Goal: Information Seeking & Learning: Learn about a topic

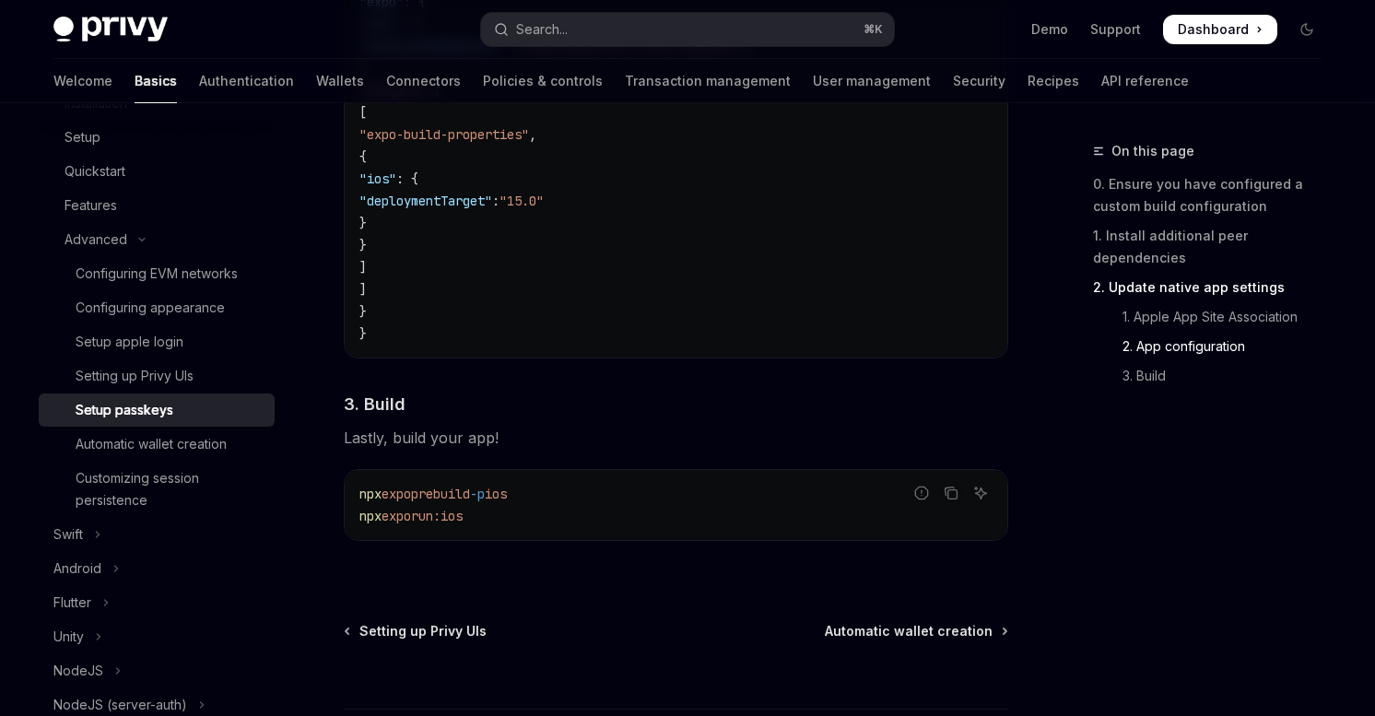
scroll to position [1456, 0]
click at [436, 494] on span "prebuild" at bounding box center [440, 493] width 59 height 17
copy code "npx expo prebuild -p ios"
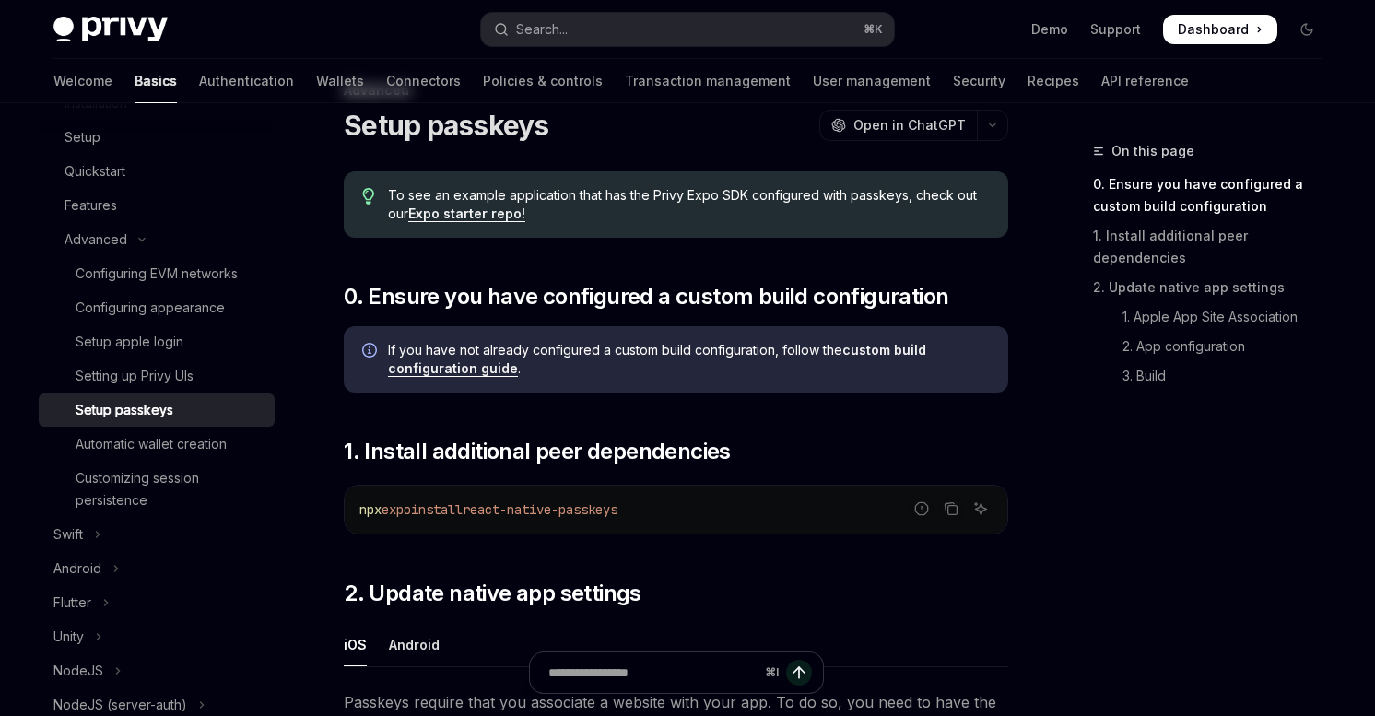
scroll to position [0, 0]
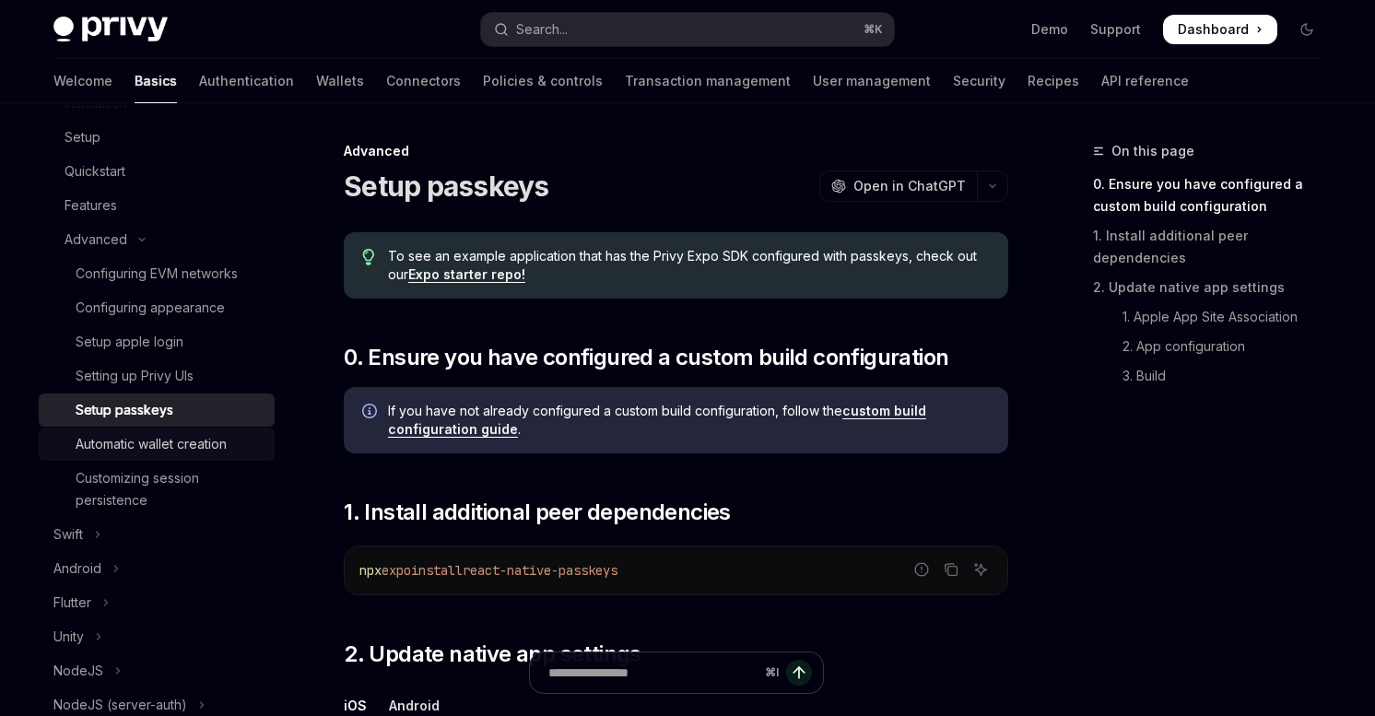
click at [123, 447] on div "Automatic wallet creation" at bounding box center [151, 444] width 151 height 22
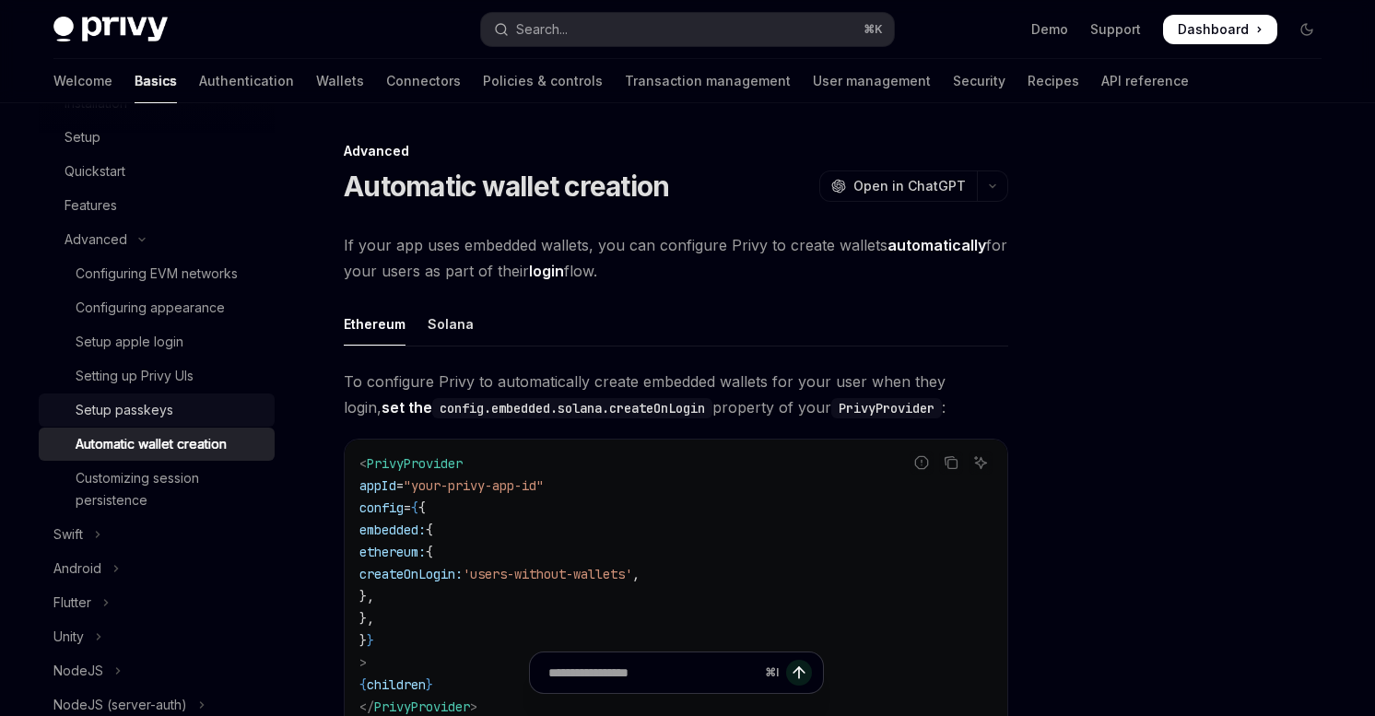
click at [115, 405] on div "Setup passkeys" at bounding box center [125, 410] width 98 height 22
click at [445, 326] on div "Solana" at bounding box center [451, 323] width 46 height 43
type textarea "*"
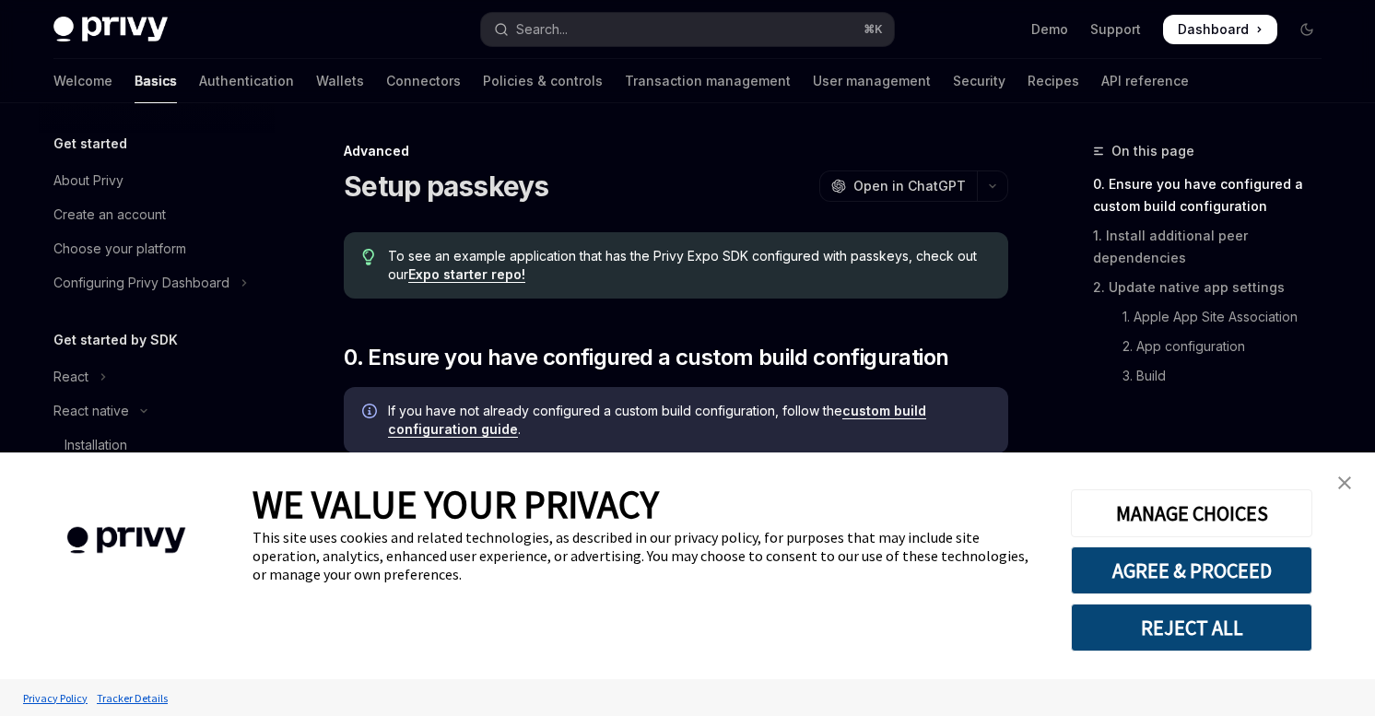
scroll to position [342, 0]
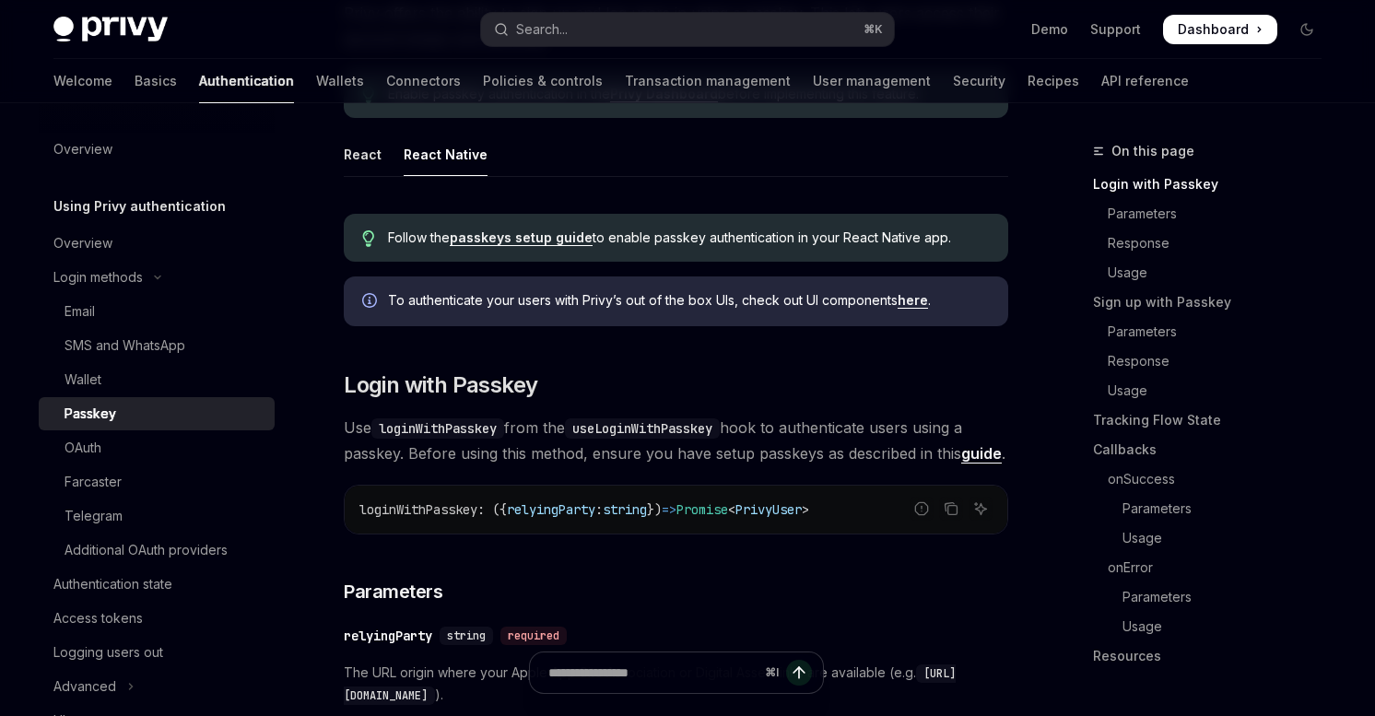
scroll to position [225, 0]
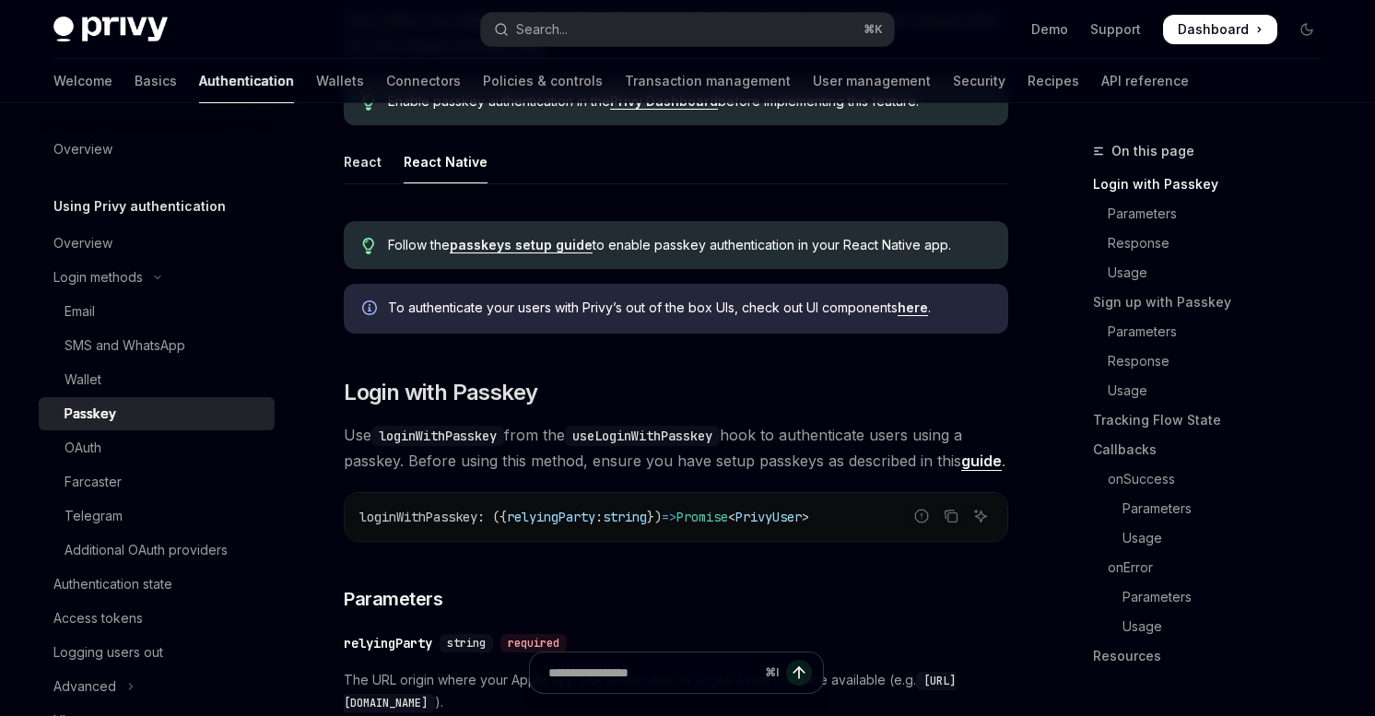
click at [498, 246] on link "passkeys setup guide" at bounding box center [521, 245] width 143 height 17
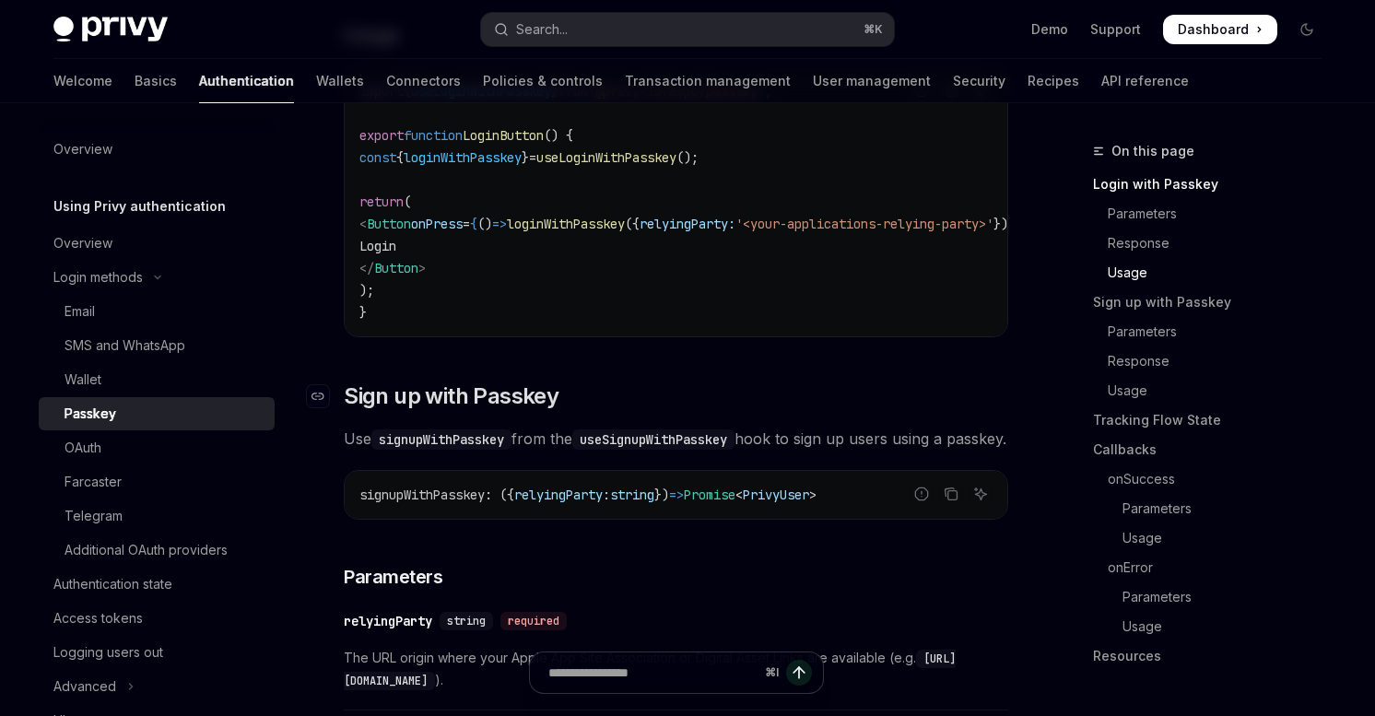
scroll to position [1575, 0]
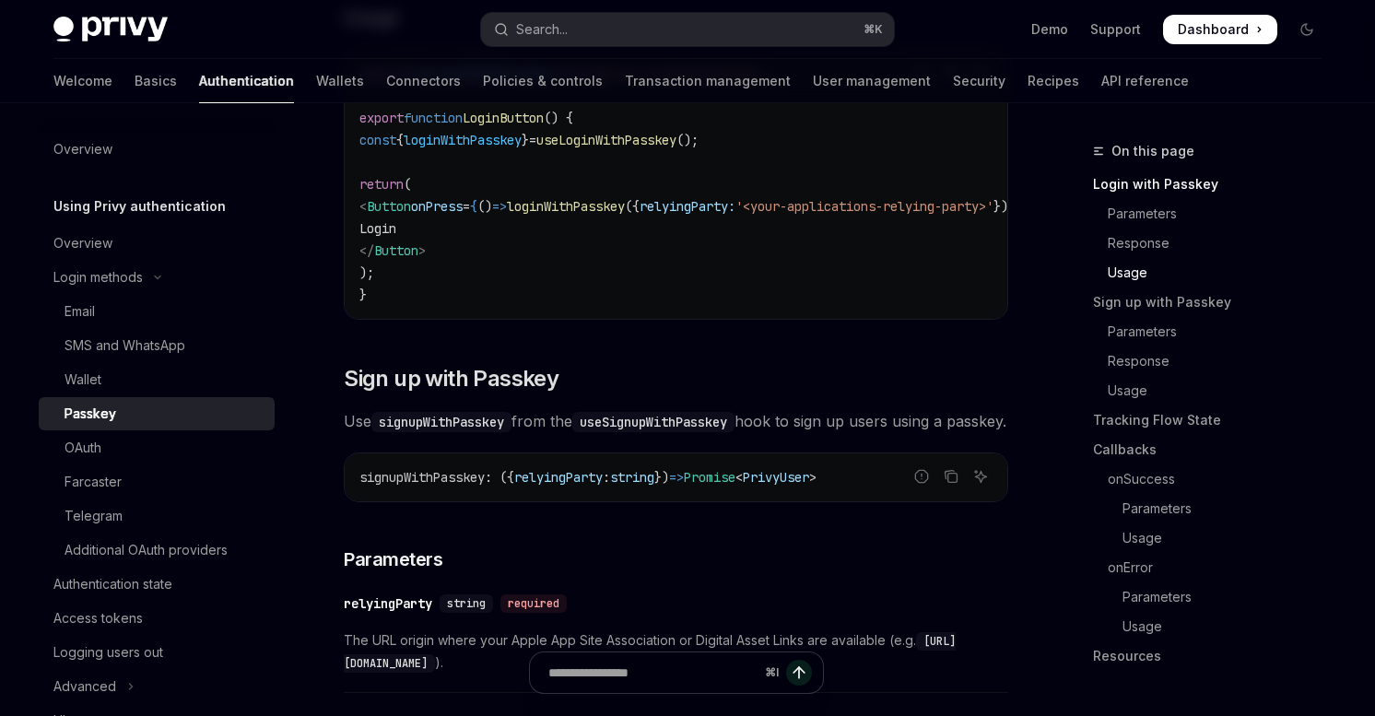
click at [647, 431] on code "useSignupWithPasskey" at bounding box center [653, 422] width 162 height 20
click at [581, 433] on span "Use signupWithPasskey from the useSignupWithPasskey hook to sign up users using…" at bounding box center [676, 421] width 665 height 26
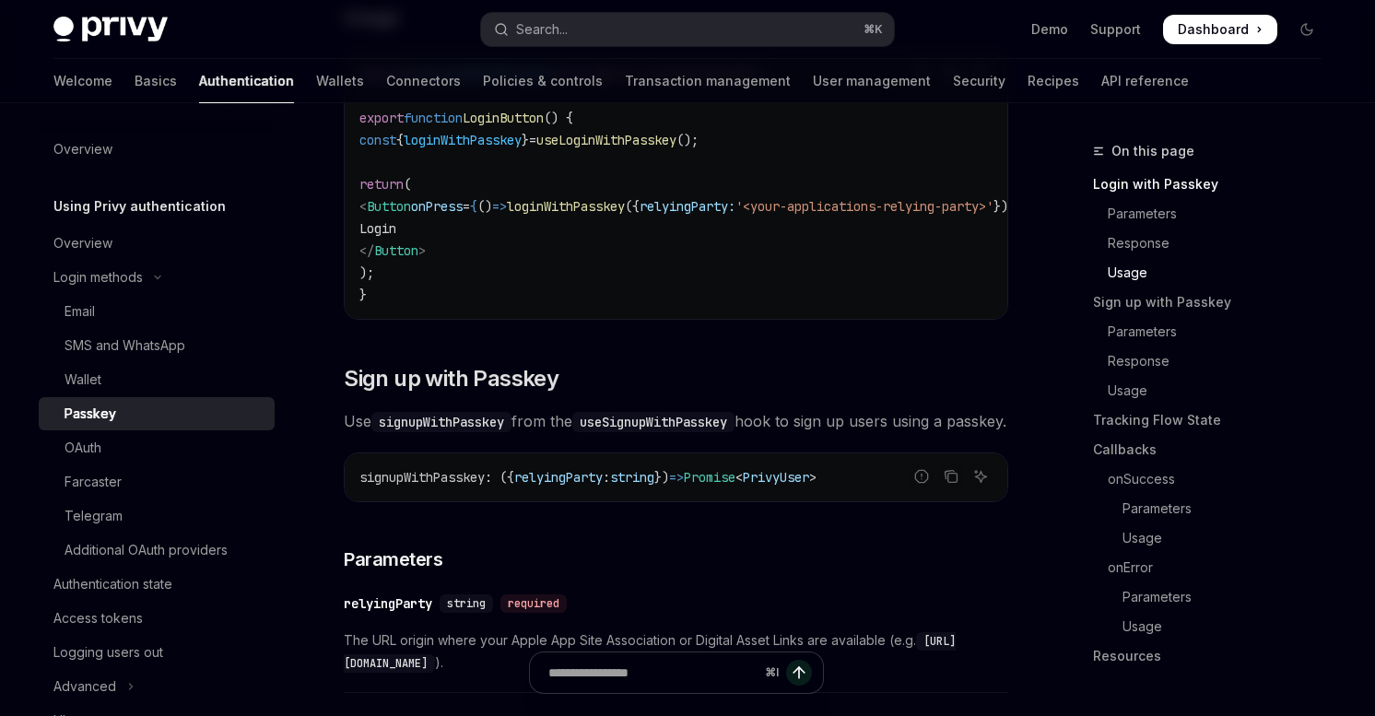
click at [644, 432] on code "useSignupWithPasskey" at bounding box center [653, 422] width 162 height 20
click at [542, 433] on span "Use signupWithPasskey from the useSignupWithPasskey hook to sign up users using…" at bounding box center [676, 421] width 665 height 26
click at [645, 430] on code "useSignupWithPasskey" at bounding box center [653, 422] width 162 height 20
click at [654, 426] on code "useSignupWithPasskey" at bounding box center [653, 422] width 162 height 20
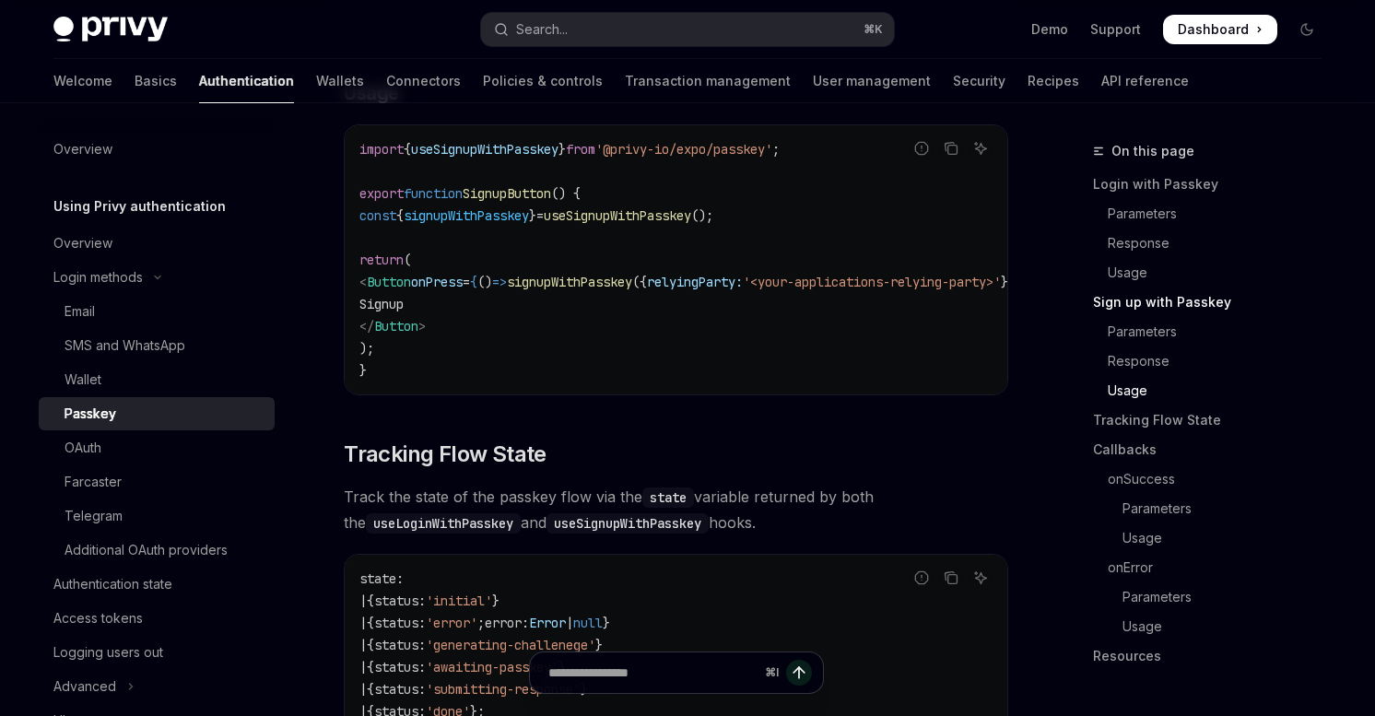
scroll to position [2802, 0]
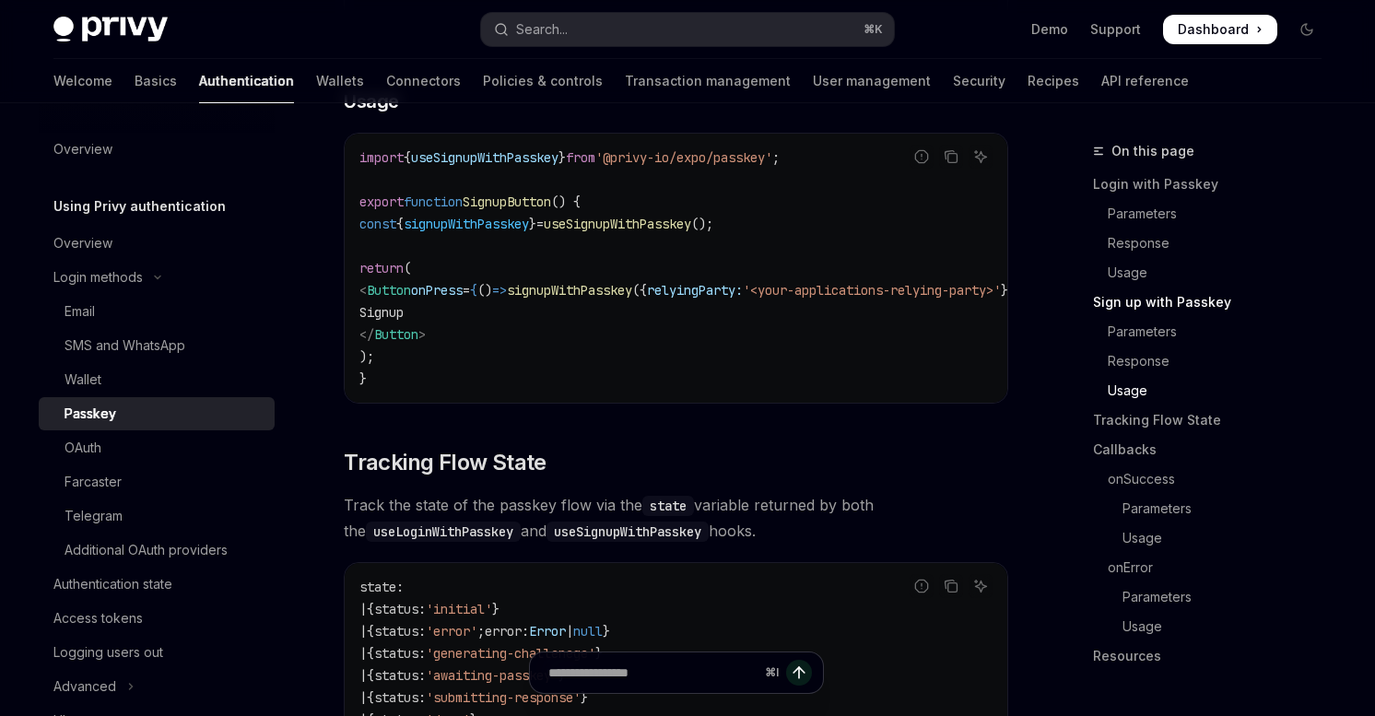
click at [502, 232] on span "signupWithPasskey" at bounding box center [466, 224] width 125 height 17
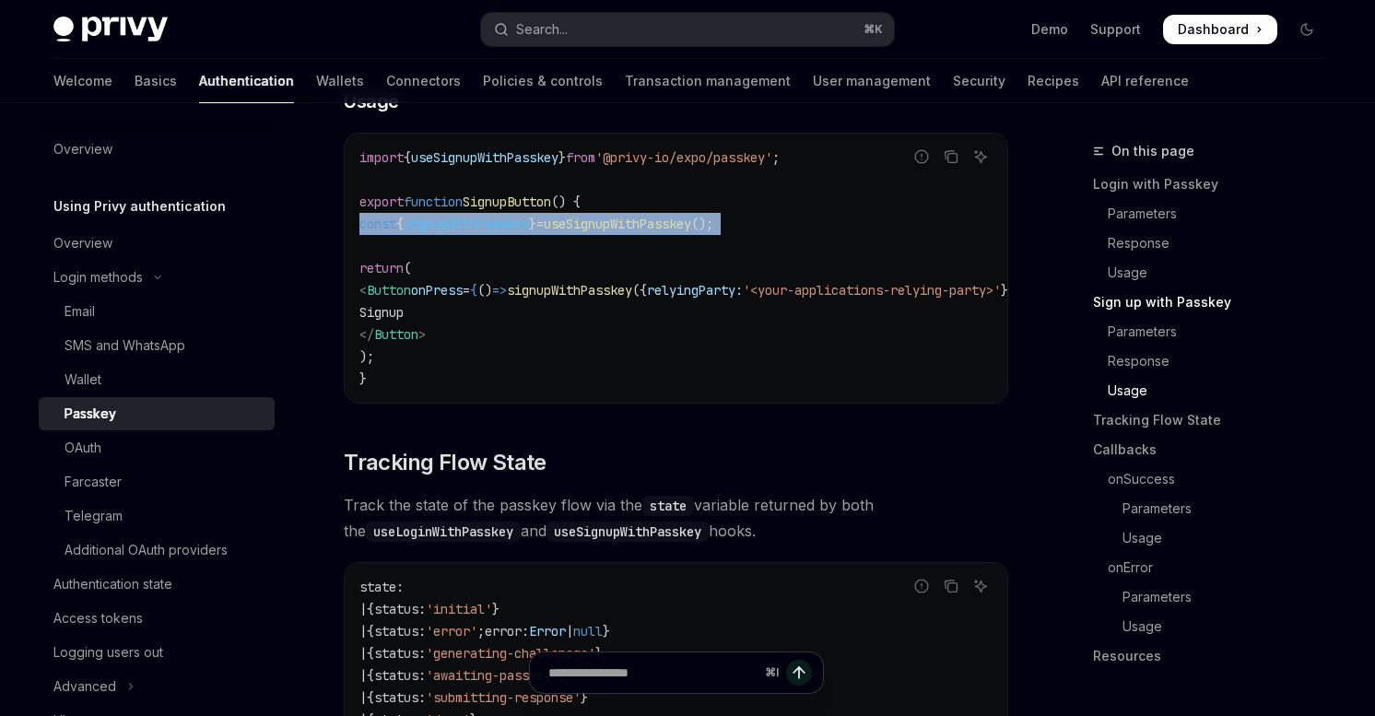
click at [502, 232] on span "signupWithPasskey" at bounding box center [466, 224] width 125 height 17
copy code "const { signupWithPasskey } = useSignupWithPasskey ();"
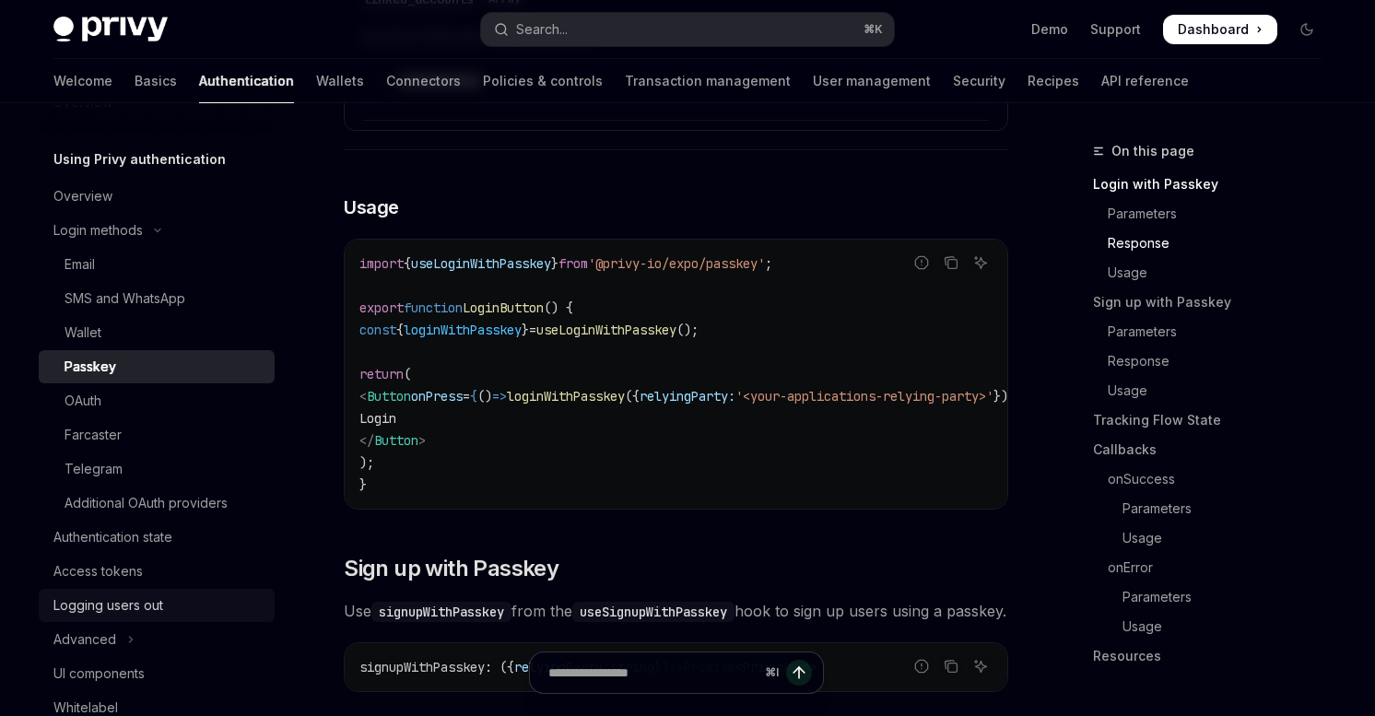
scroll to position [191, 0]
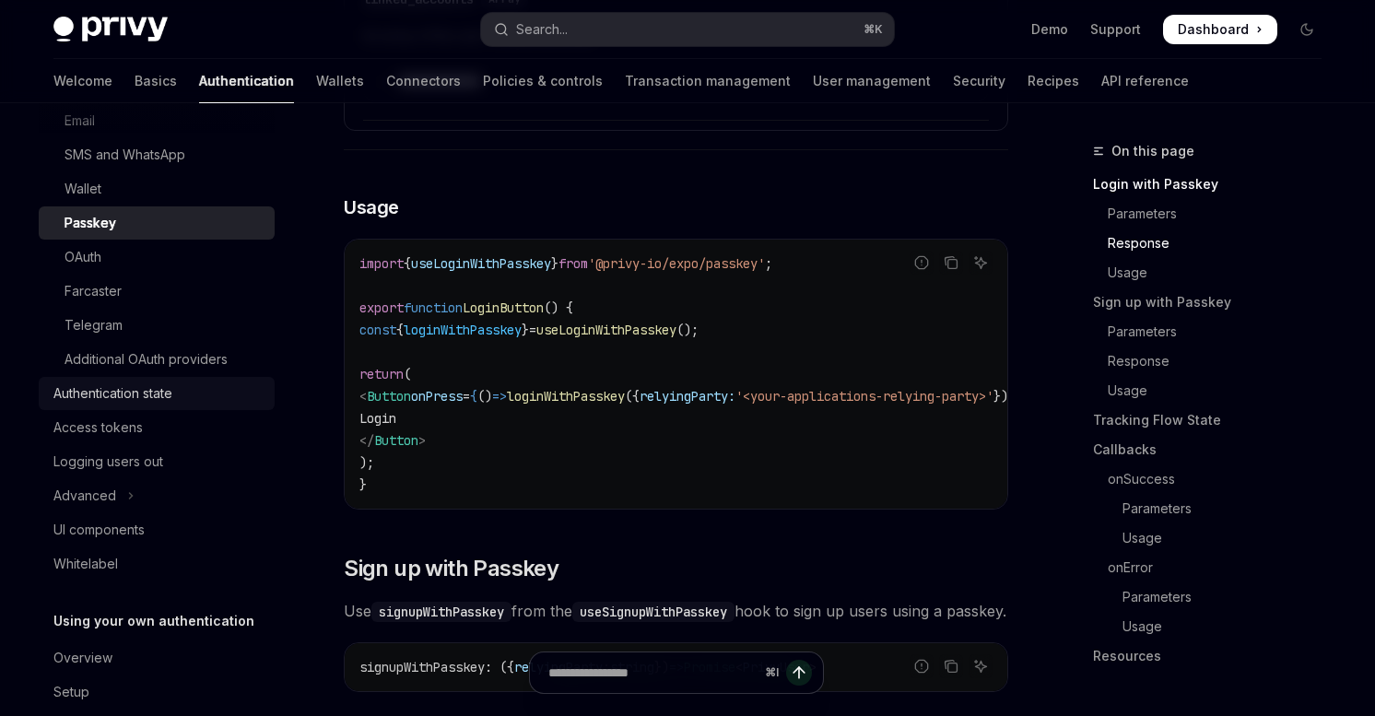
click at [106, 395] on div "Authentication state" at bounding box center [112, 394] width 119 height 22
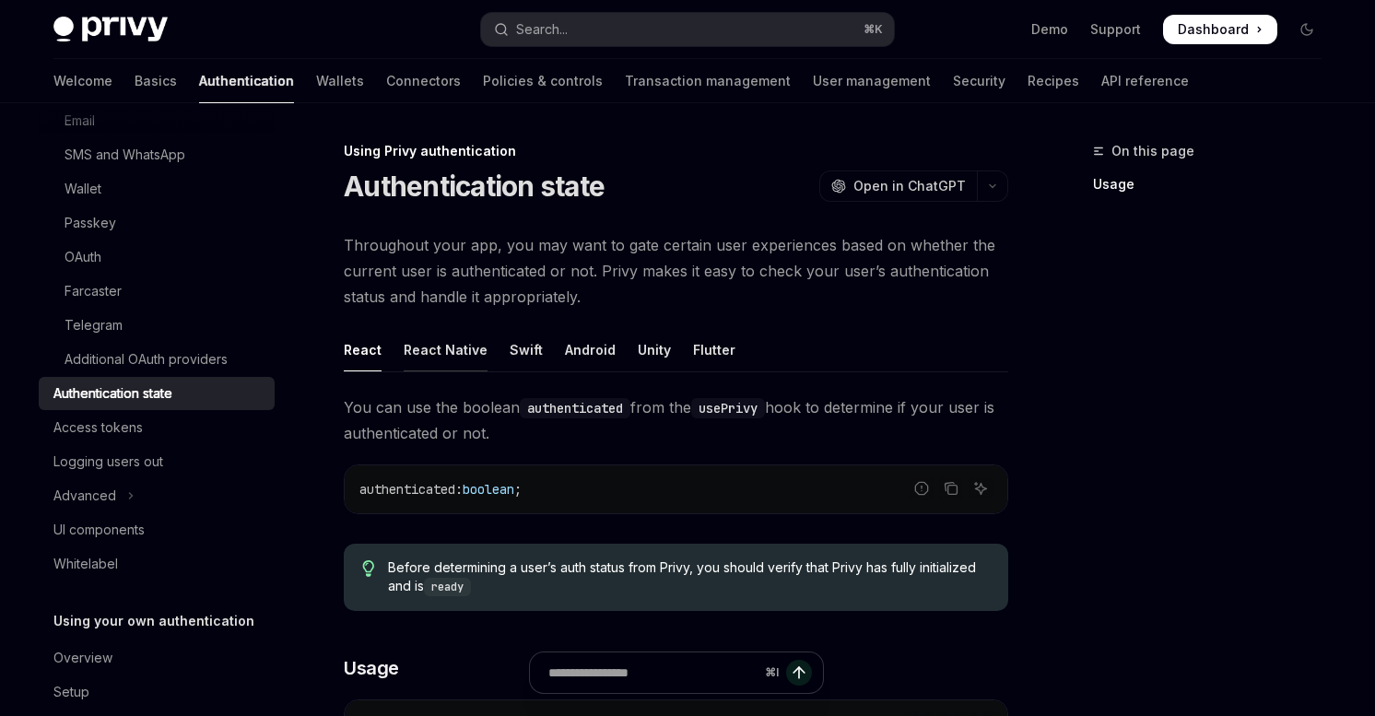
click at [430, 349] on div "React Native" at bounding box center [446, 349] width 84 height 43
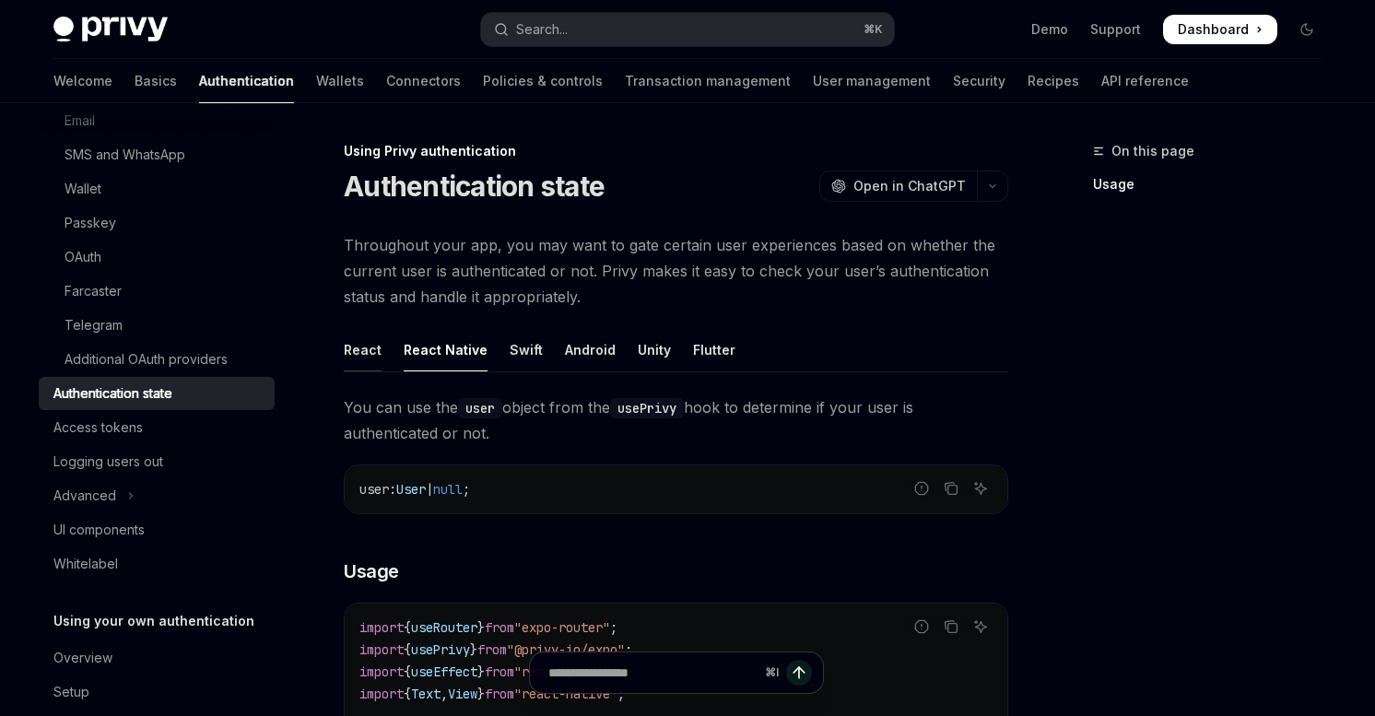
click at [359, 348] on div "React" at bounding box center [363, 349] width 38 height 43
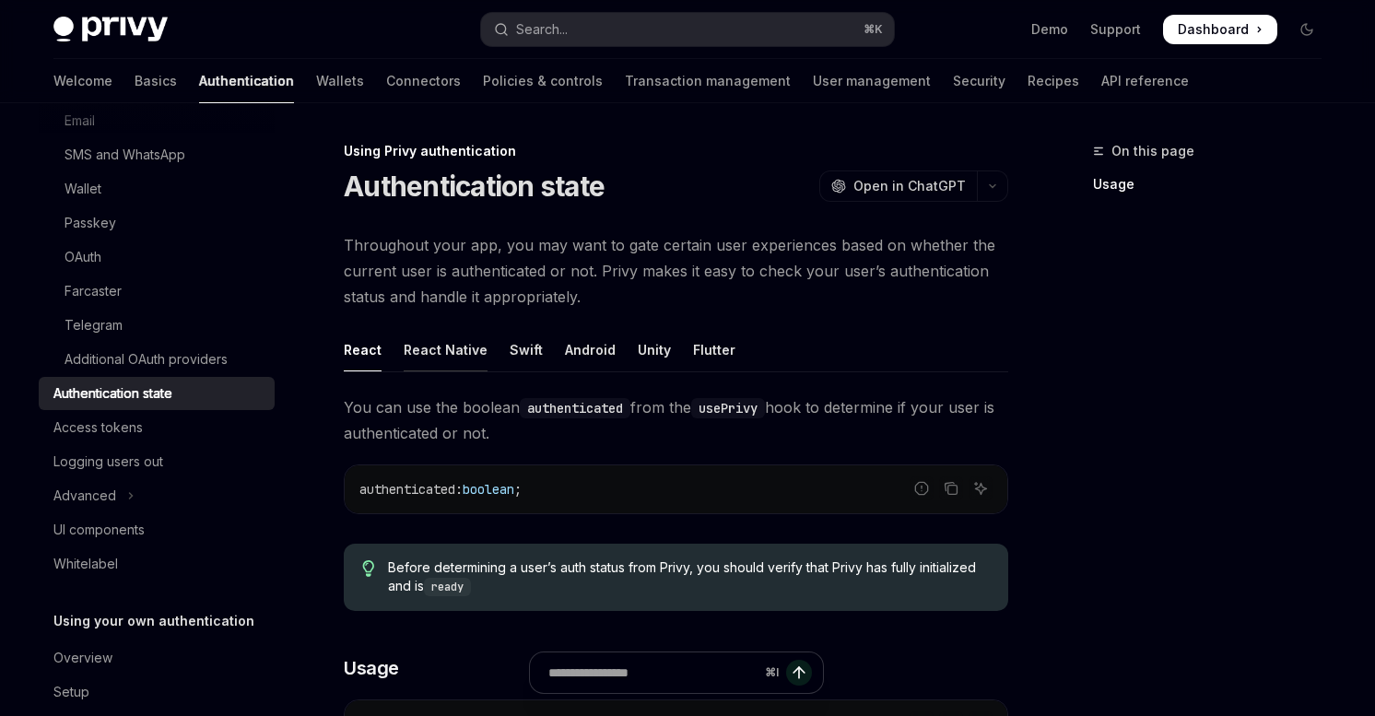
click at [455, 350] on div "React Native" at bounding box center [446, 349] width 84 height 43
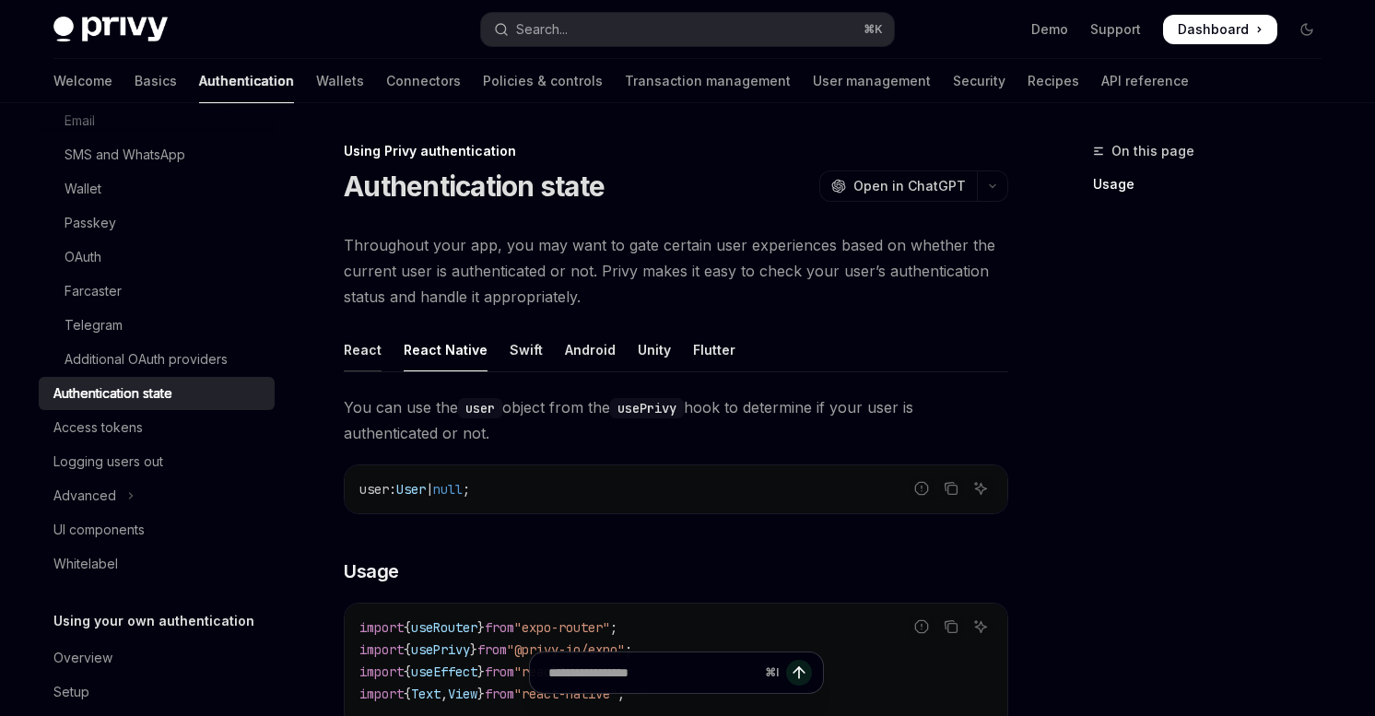
click at [348, 358] on div "React" at bounding box center [363, 349] width 38 height 43
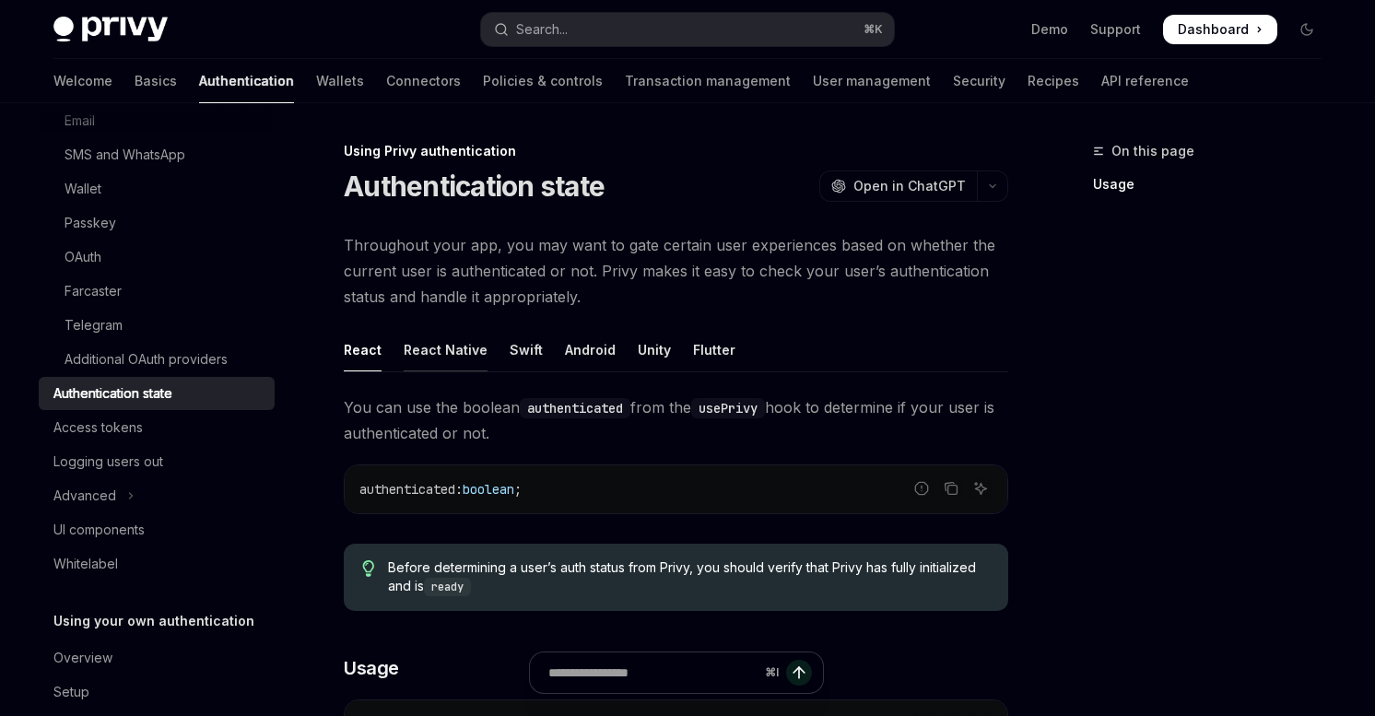
click at [443, 356] on div "React Native" at bounding box center [446, 349] width 84 height 43
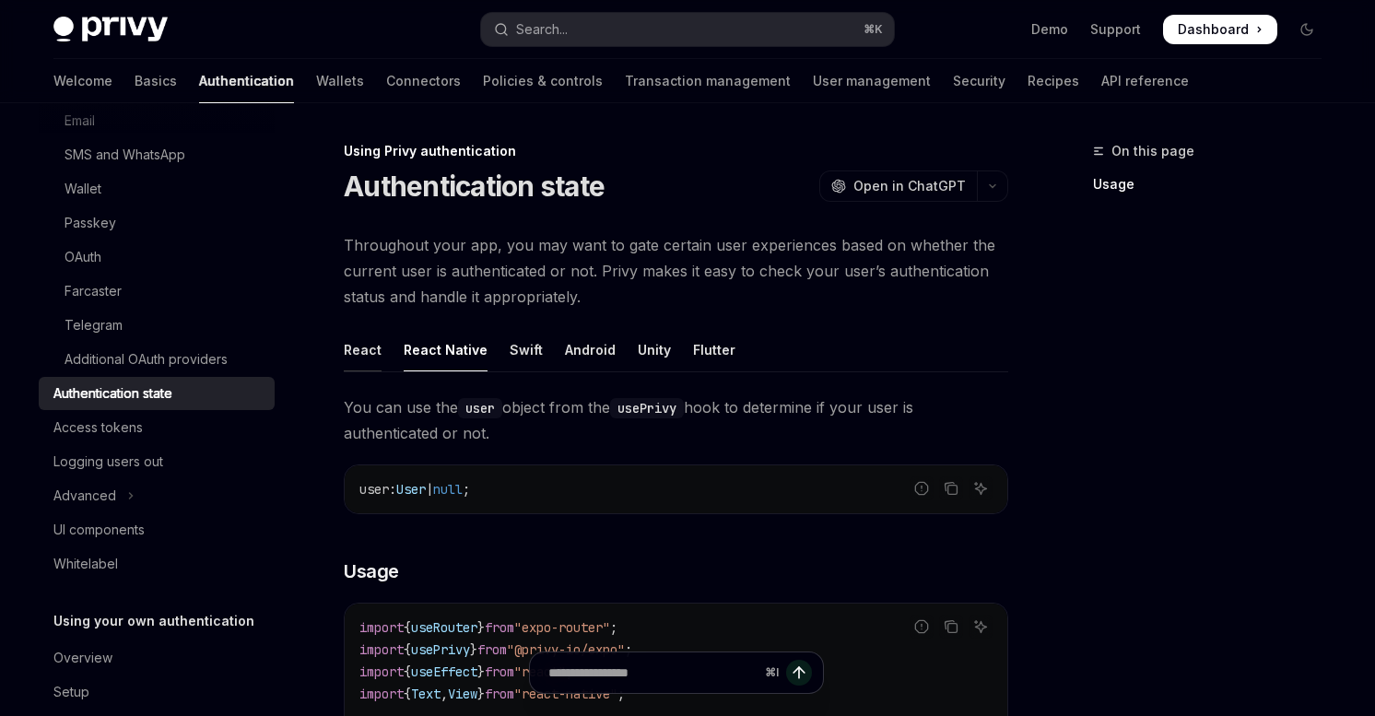
click at [369, 352] on div "React" at bounding box center [363, 349] width 38 height 43
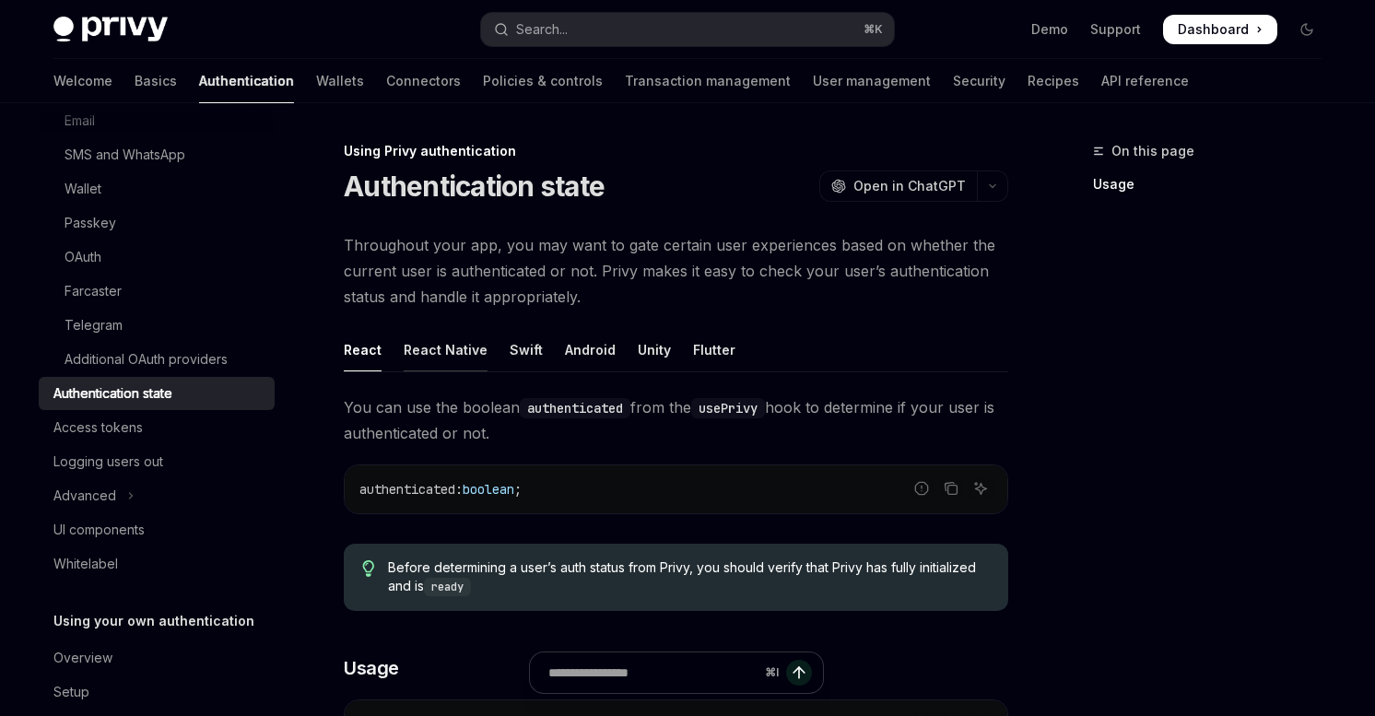
click at [434, 351] on div "React Native" at bounding box center [446, 349] width 84 height 43
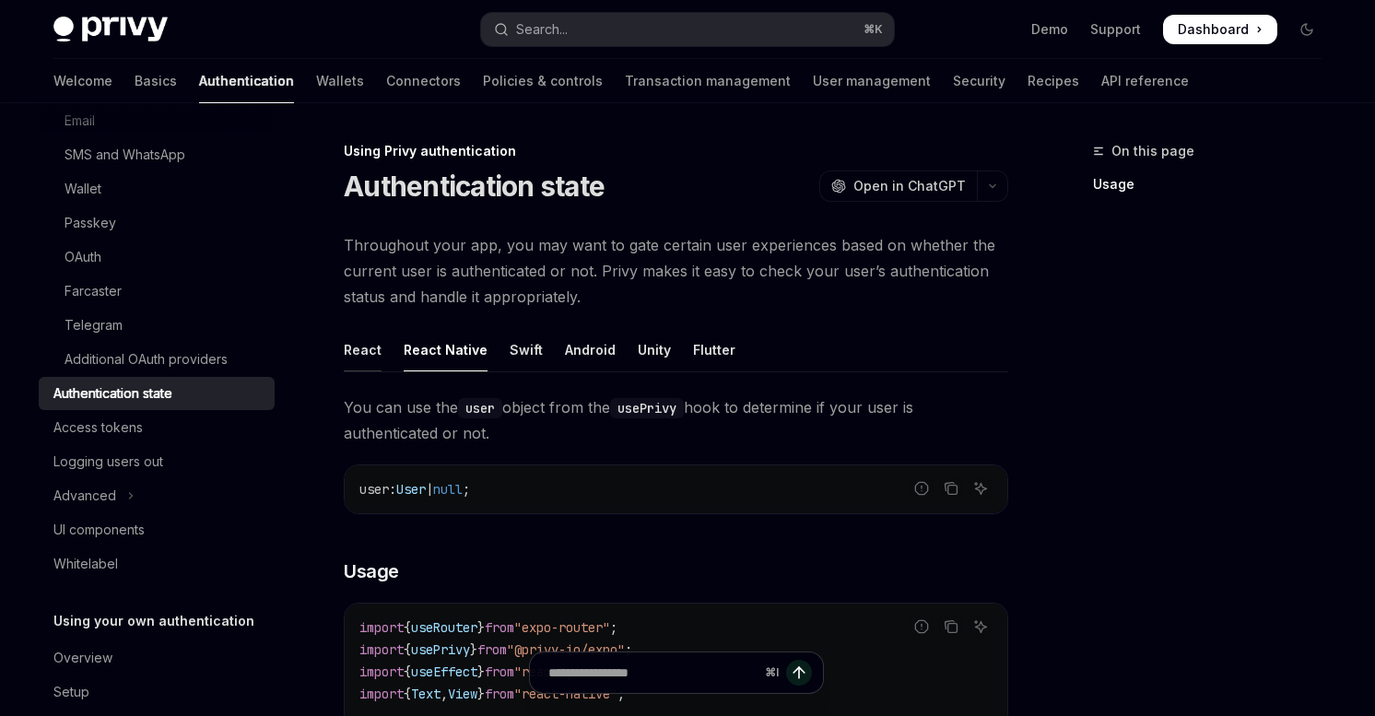
click at [359, 356] on div "React" at bounding box center [363, 349] width 38 height 43
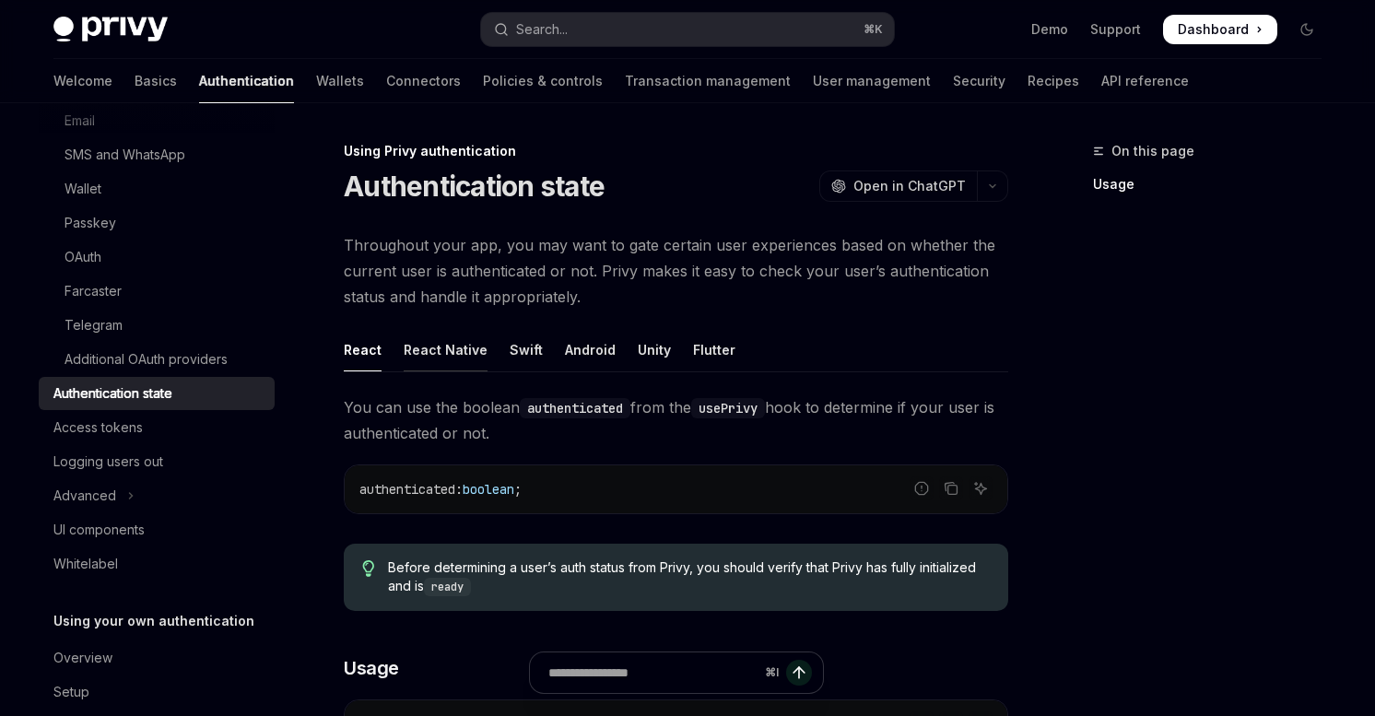
click at [425, 355] on div "React Native" at bounding box center [446, 349] width 84 height 43
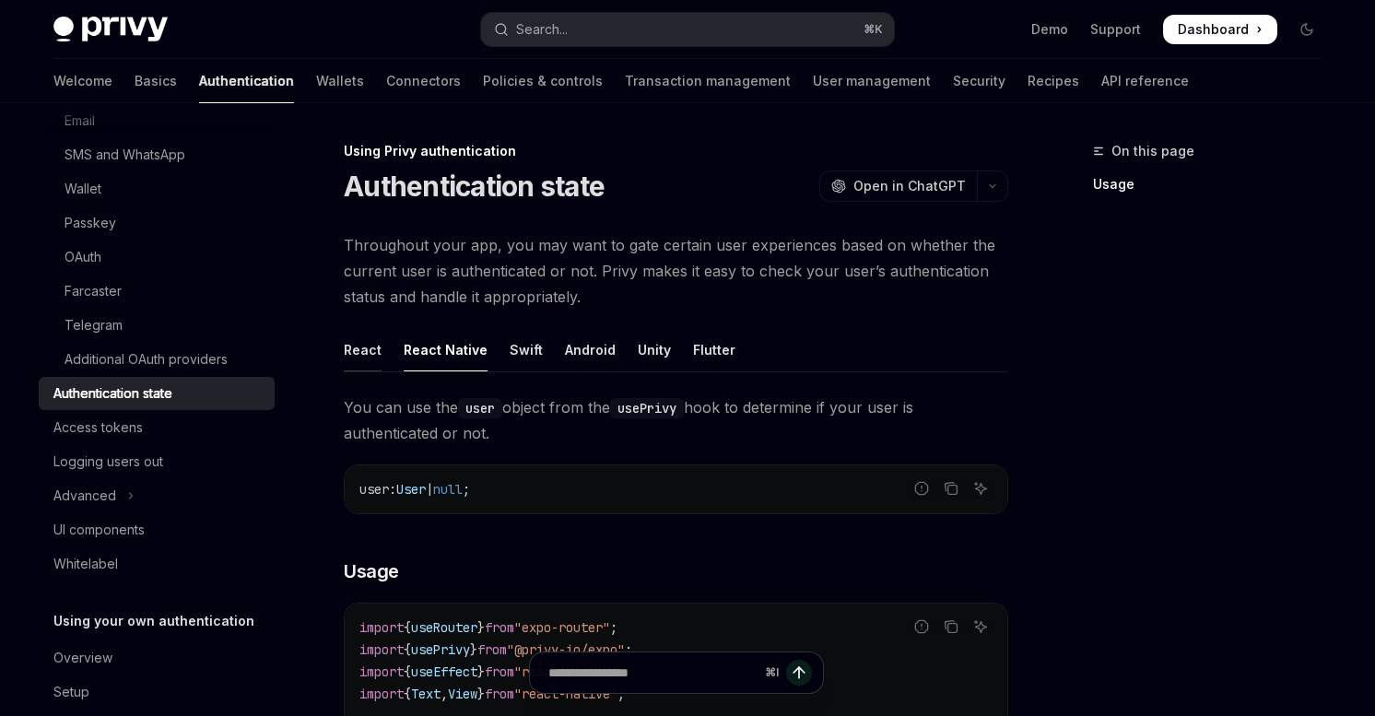
click at [350, 352] on div "React" at bounding box center [363, 349] width 38 height 43
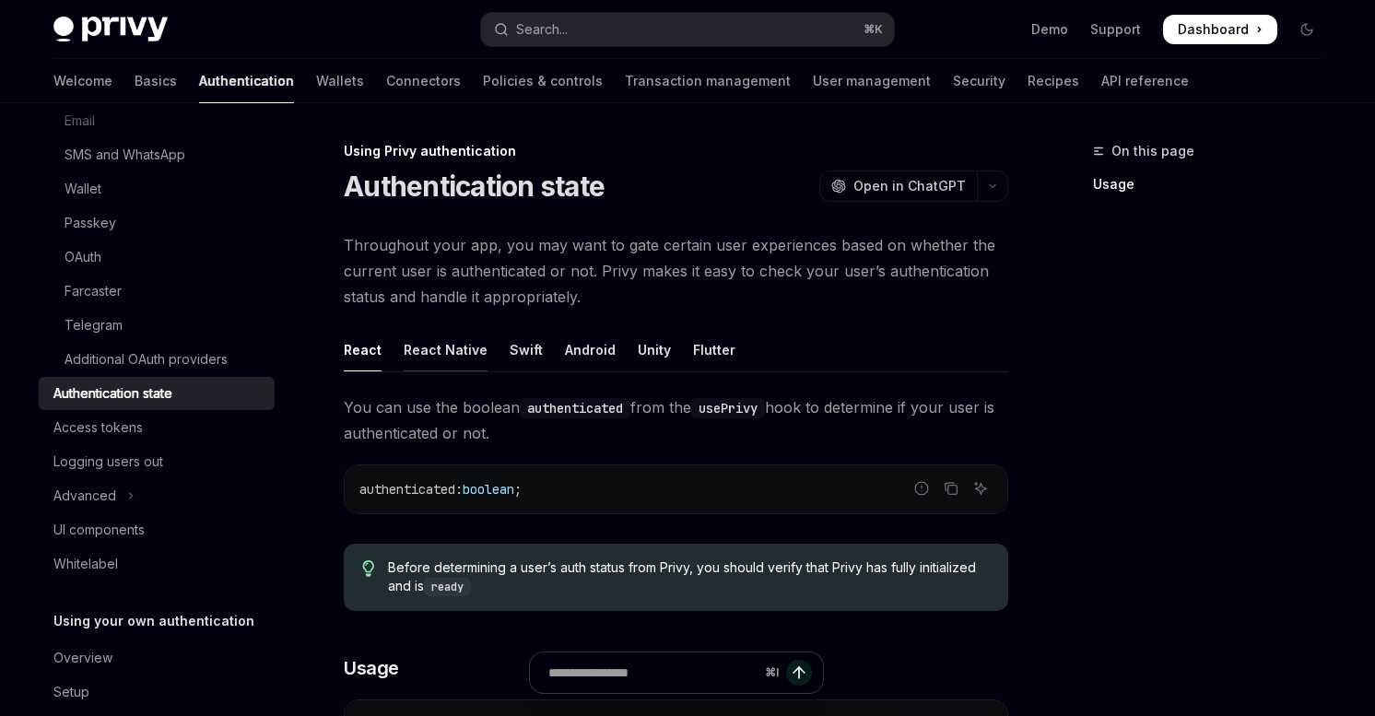
click at [404, 350] on div "React Native" at bounding box center [446, 349] width 84 height 43
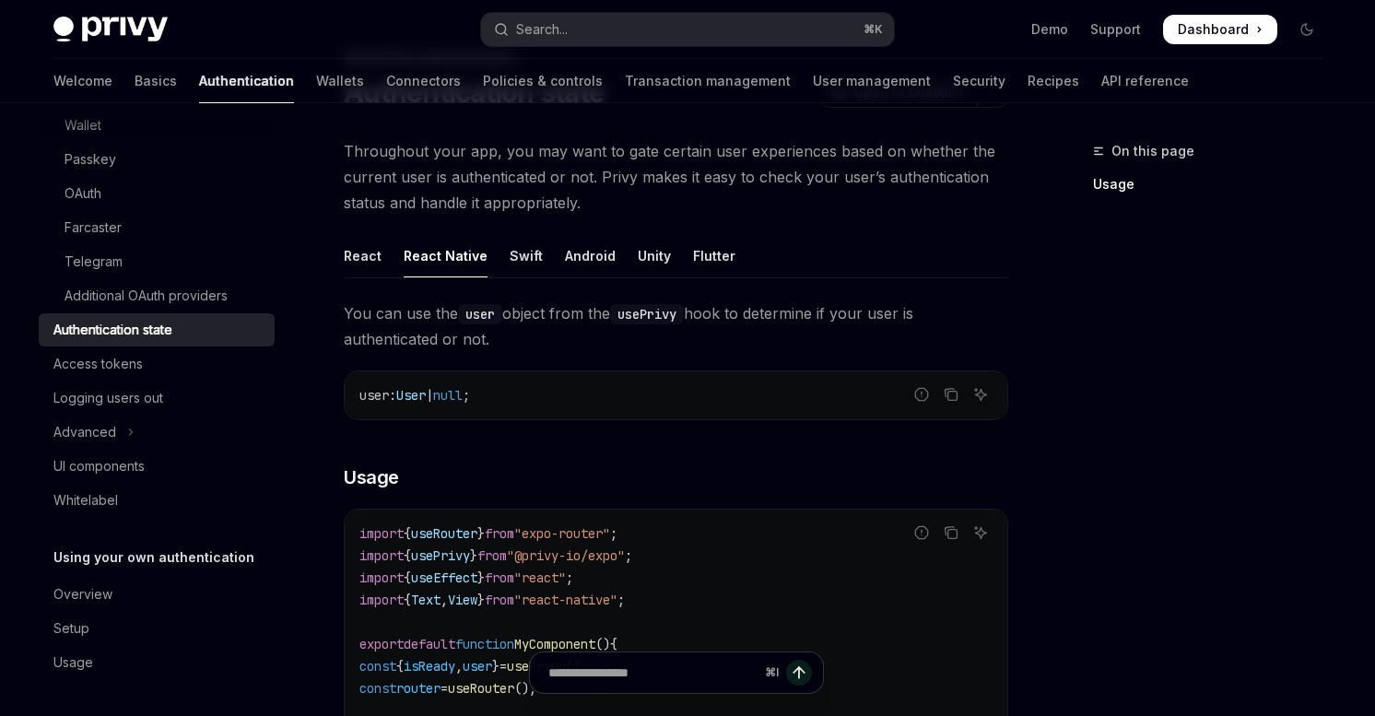
scroll to position [254, 0]
click at [1101, 83] on link "API reference" at bounding box center [1145, 81] width 88 height 44
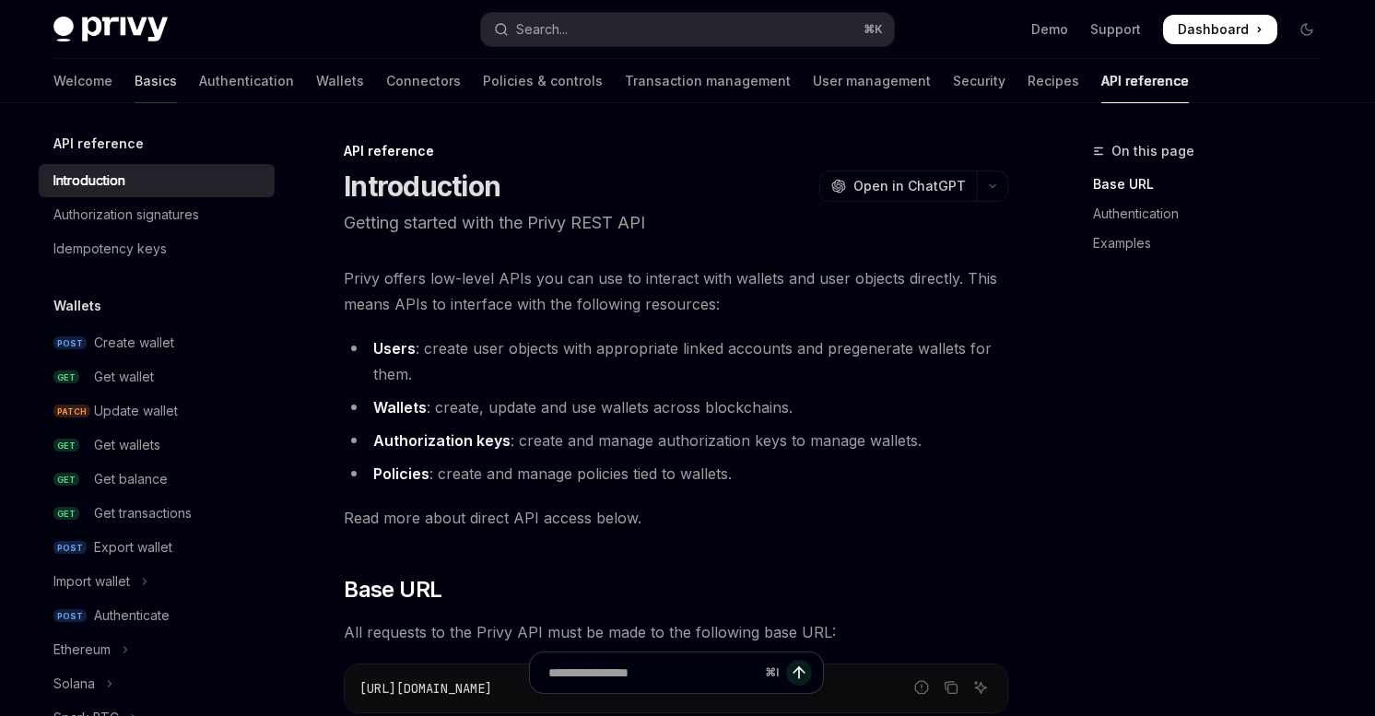
click at [135, 83] on link "Basics" at bounding box center [156, 81] width 42 height 44
type textarea "*"
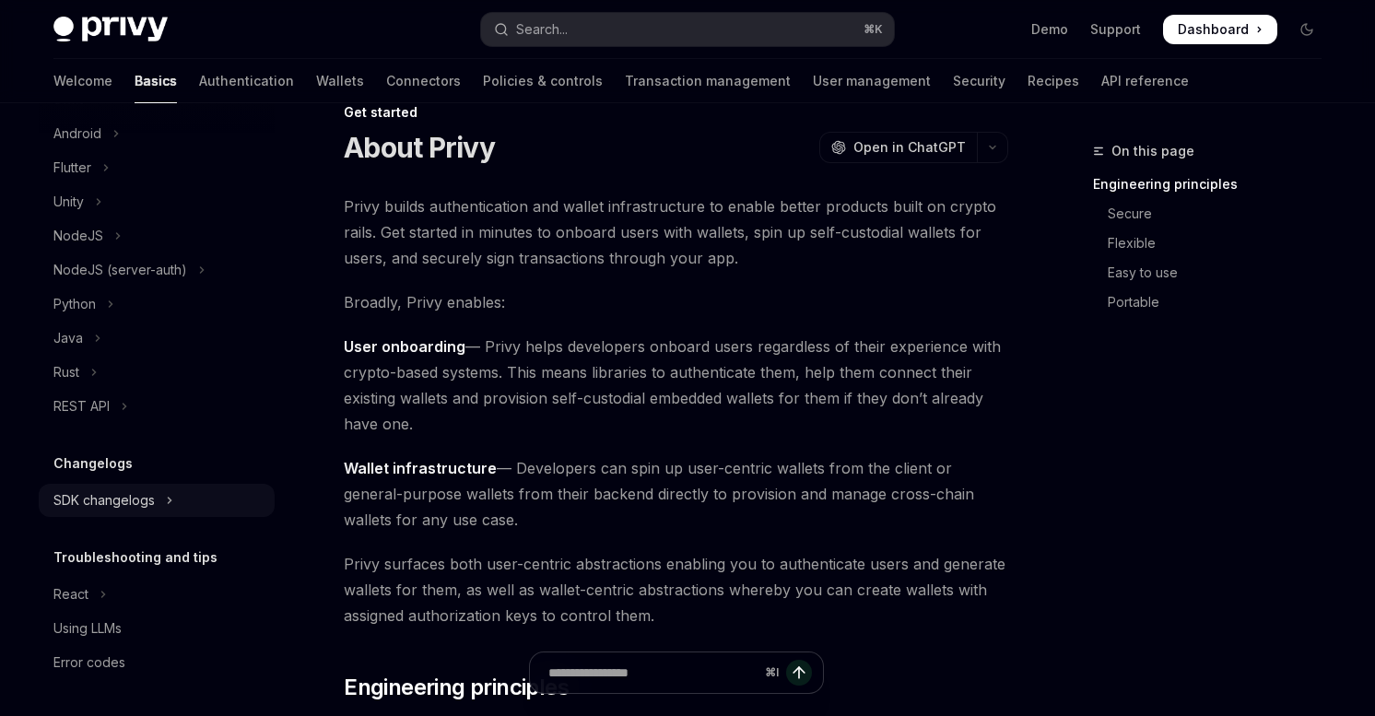
click at [163, 500] on button "SDK changelogs" at bounding box center [157, 500] width 236 height 33
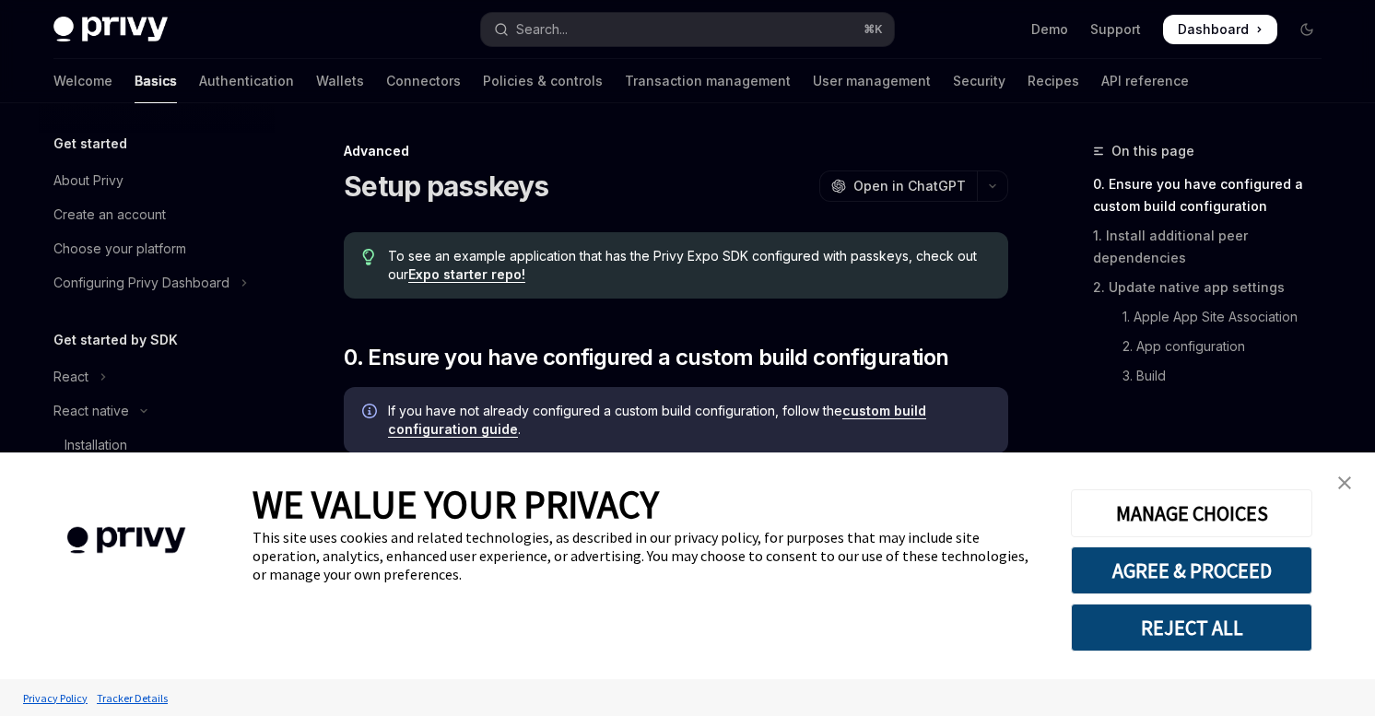
scroll to position [342, 0]
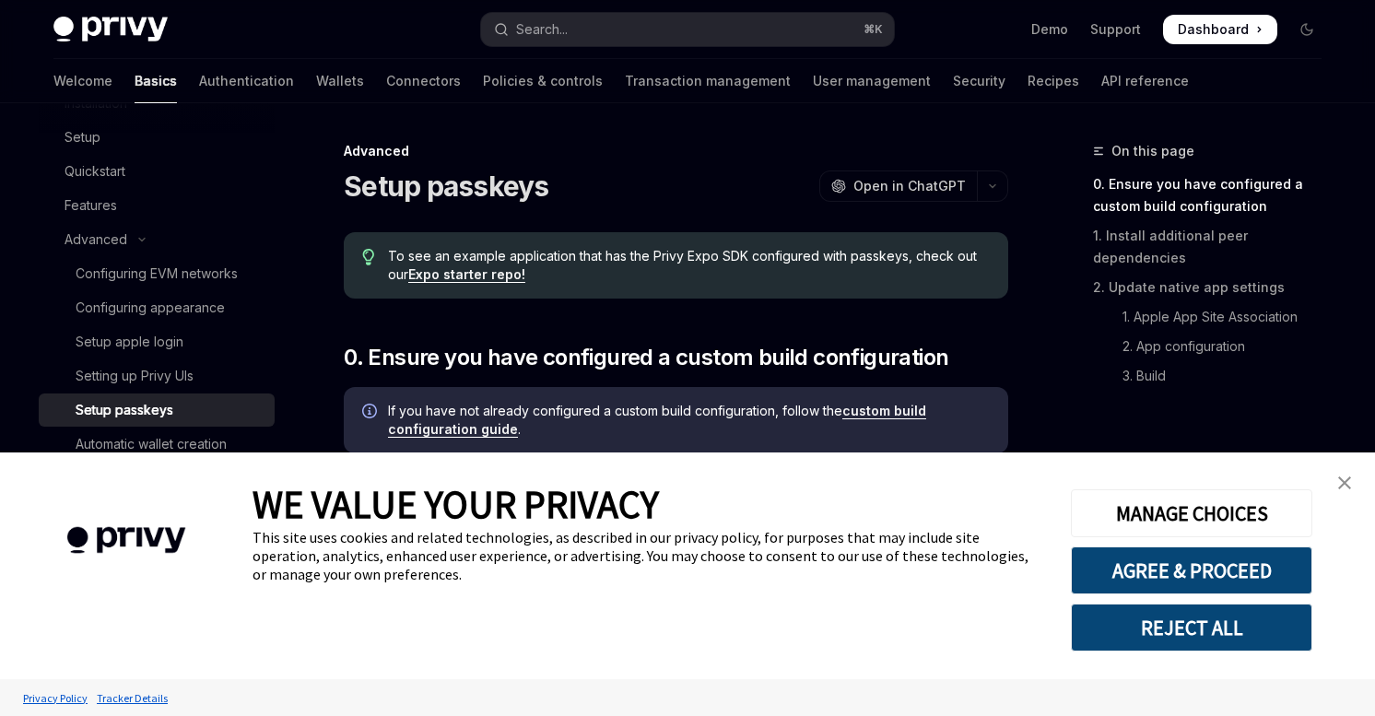
click at [1337, 482] on link "close banner" at bounding box center [1344, 483] width 37 height 37
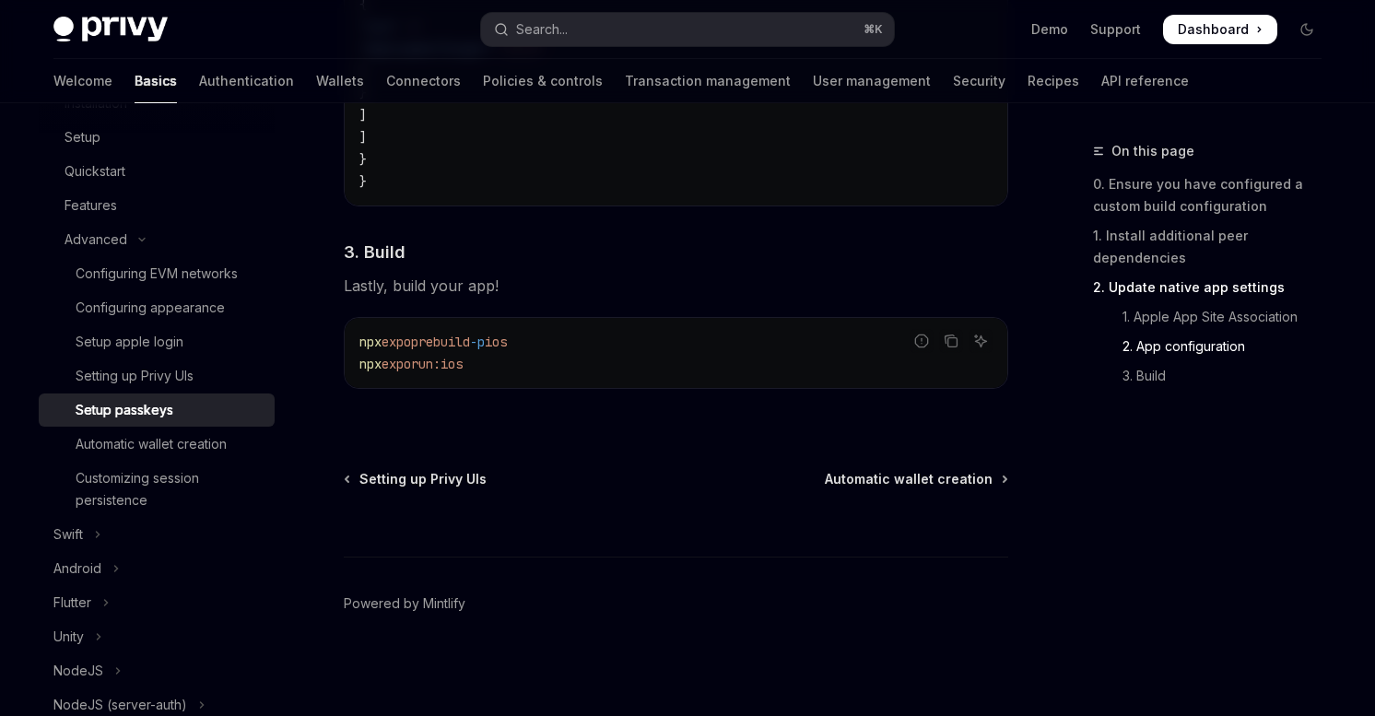
scroll to position [1607, 0]
click at [203, 444] on div "Automatic wallet creation" at bounding box center [151, 444] width 151 height 22
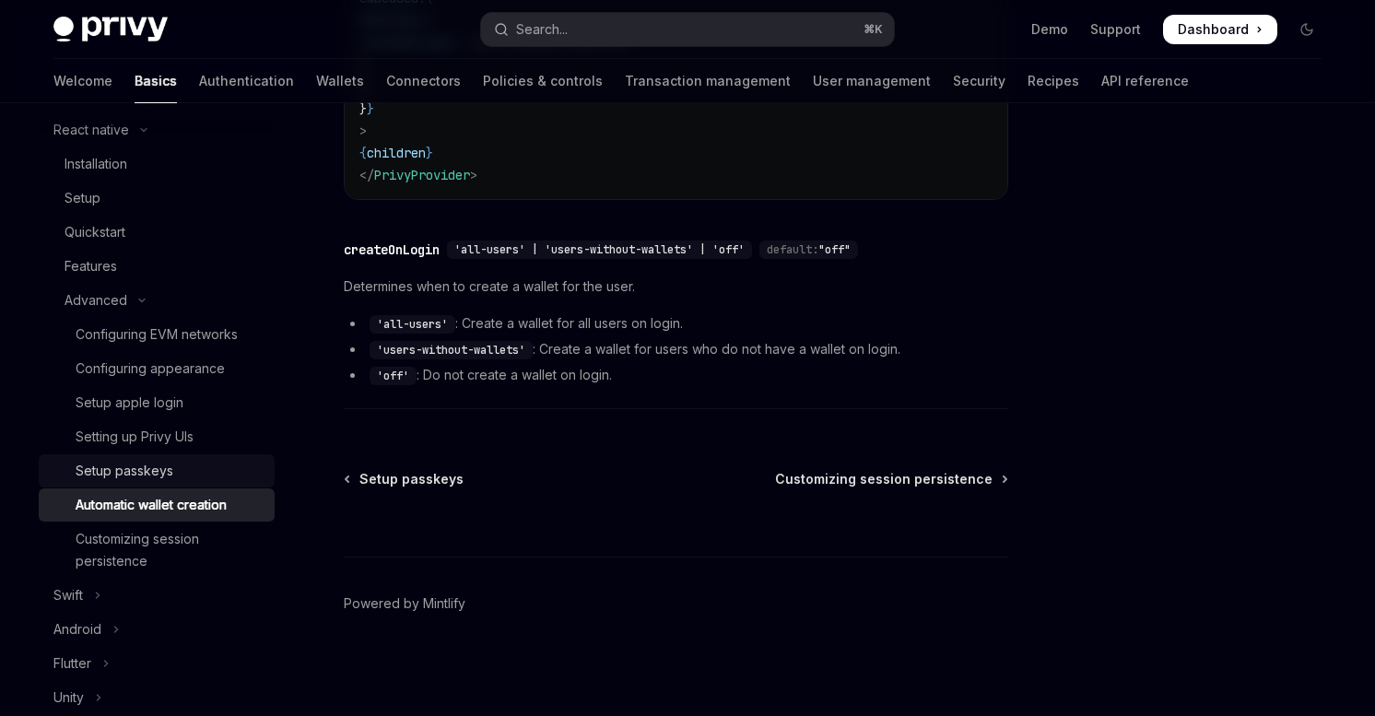
scroll to position [282, 0]
click at [144, 471] on div "Setup passkeys" at bounding box center [125, 470] width 98 height 22
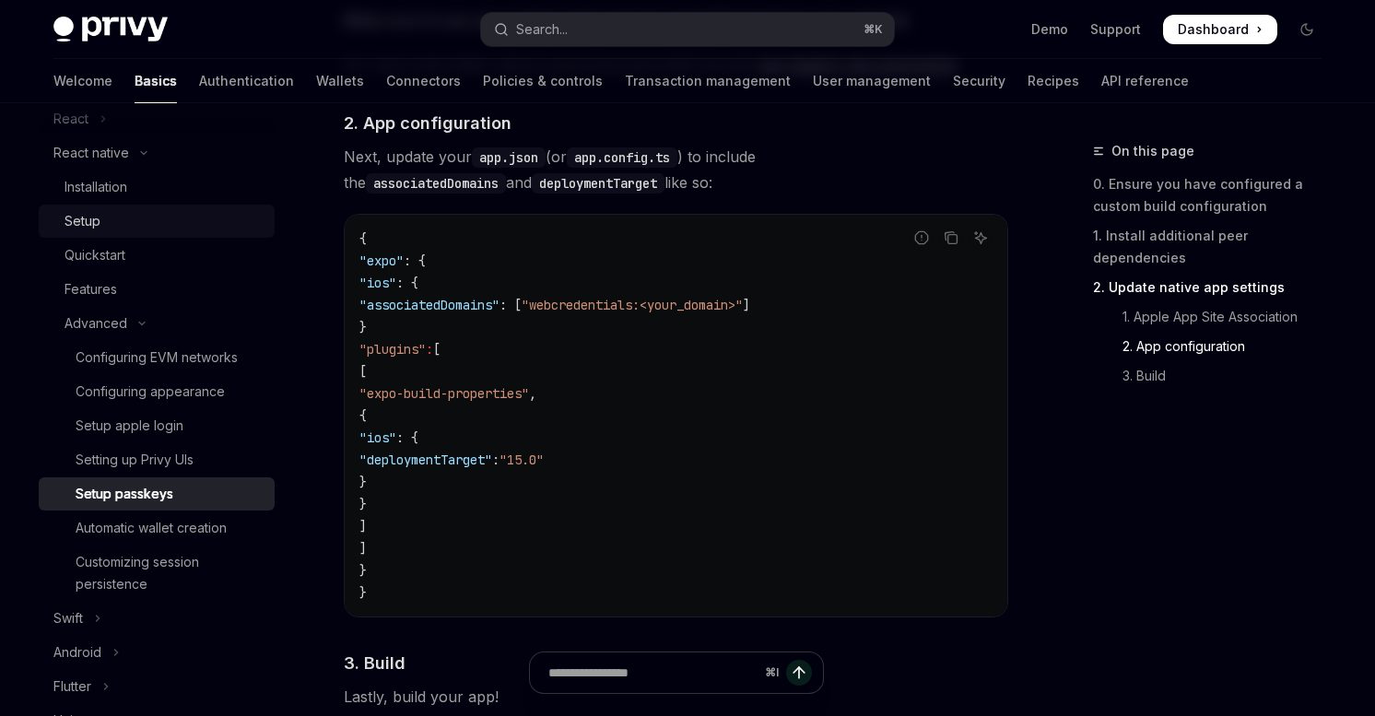
scroll to position [253, 0]
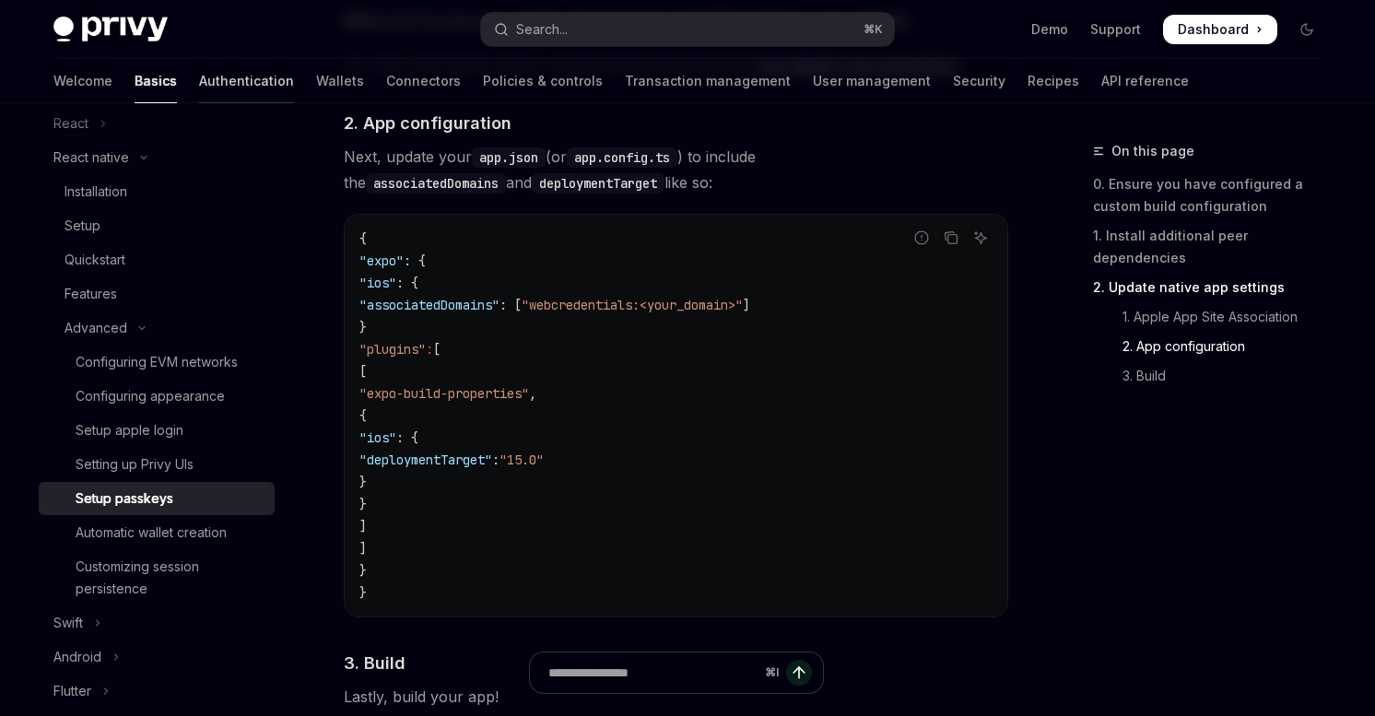
click at [199, 90] on link "Authentication" at bounding box center [246, 81] width 95 height 44
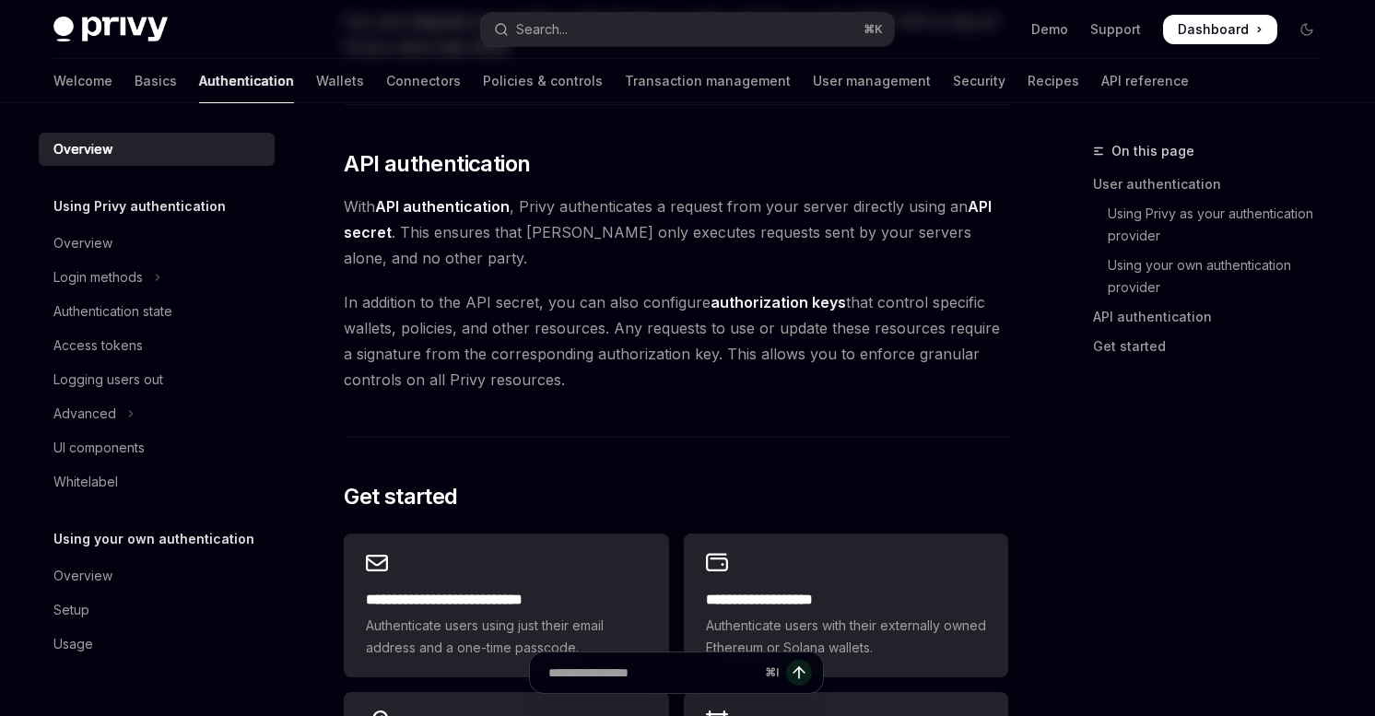
type textarea "*"
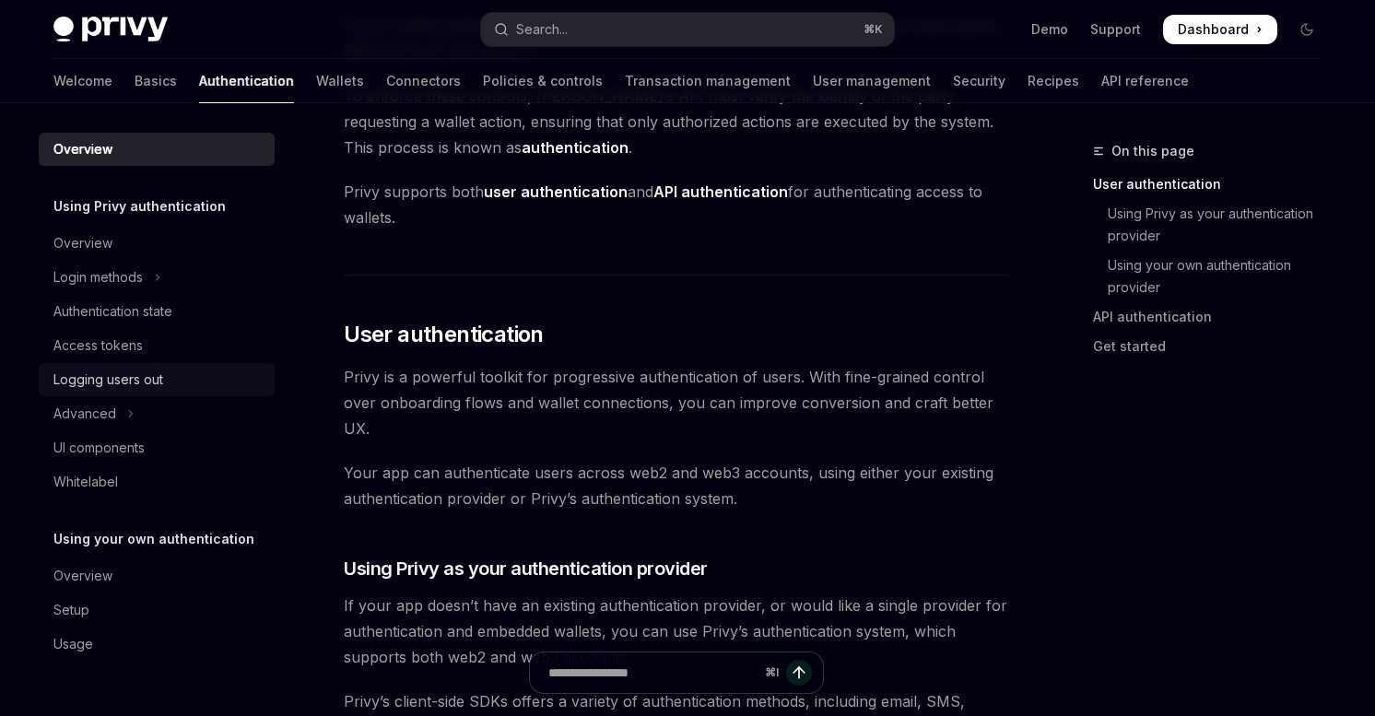
scroll to position [190, 0]
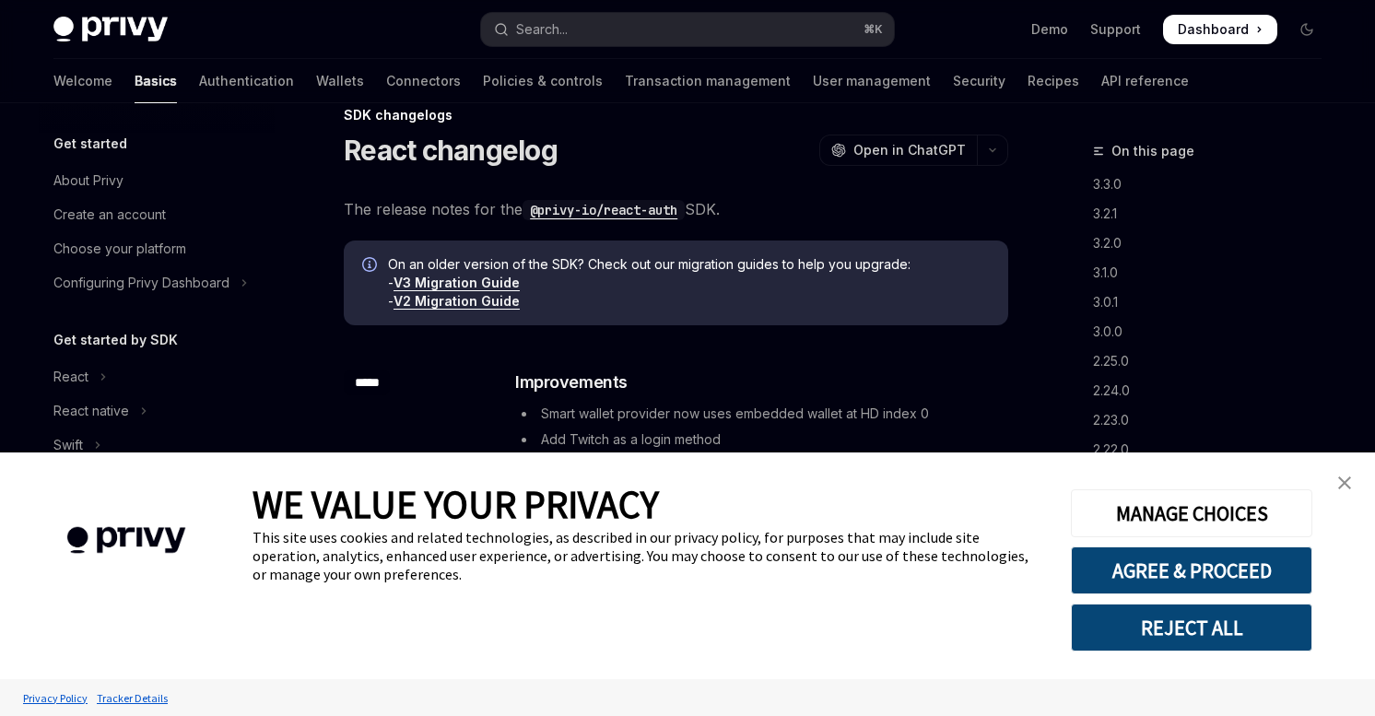
scroll to position [470, 0]
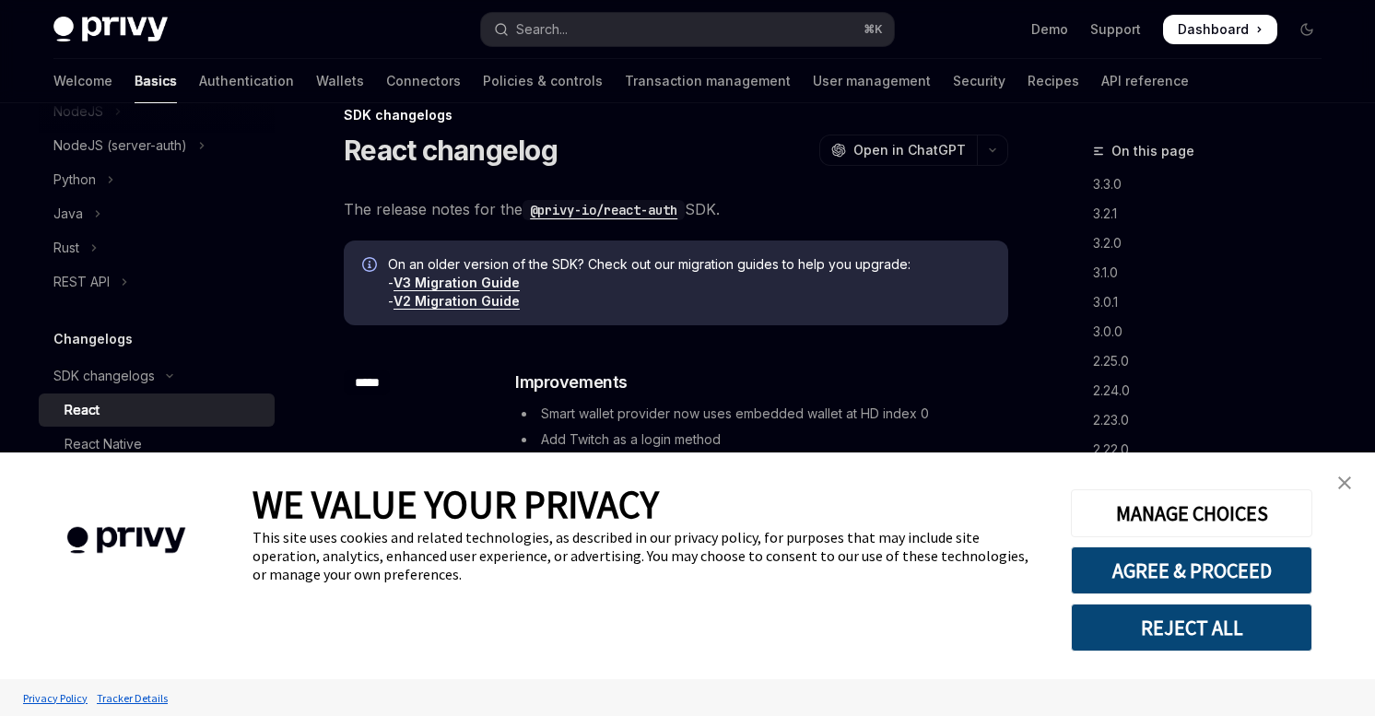
click at [1351, 483] on link "close banner" at bounding box center [1344, 483] width 37 height 37
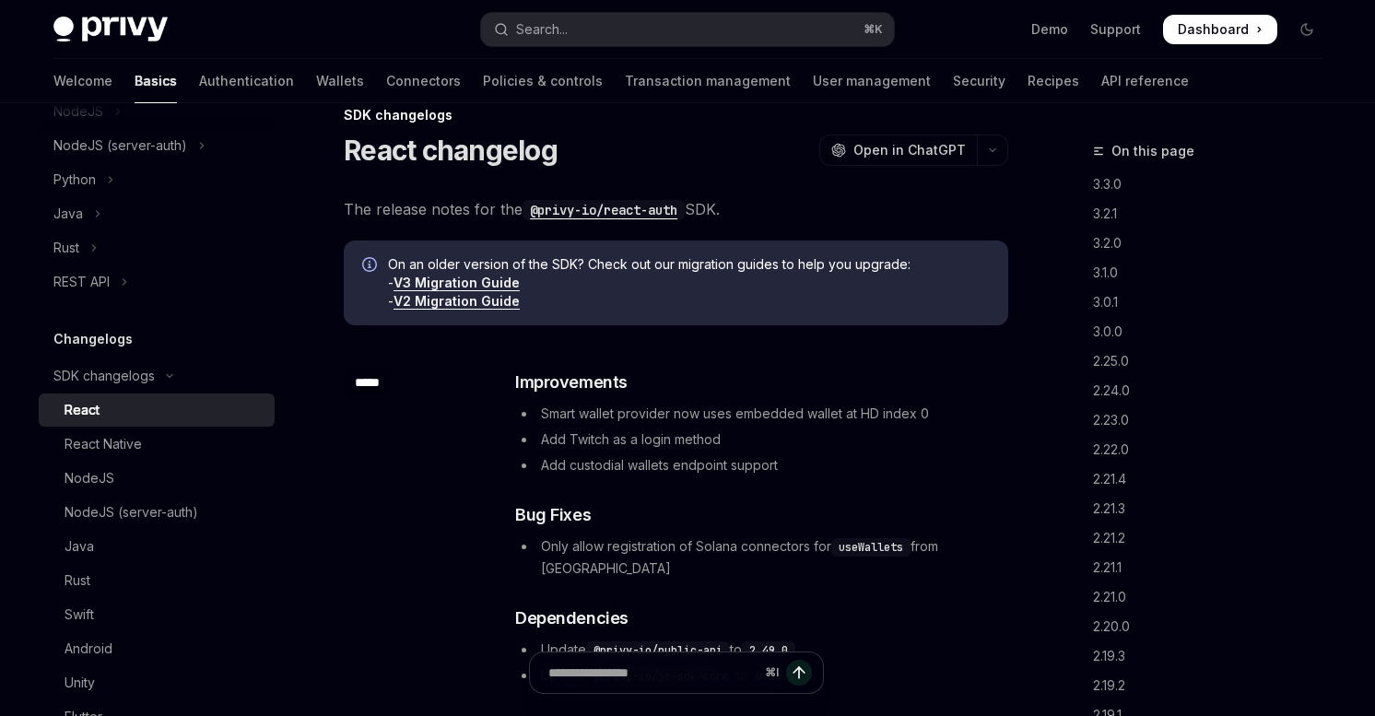
click at [97, 425] on link "React" at bounding box center [157, 410] width 236 height 33
click at [97, 440] on div "React Native" at bounding box center [103, 444] width 77 height 22
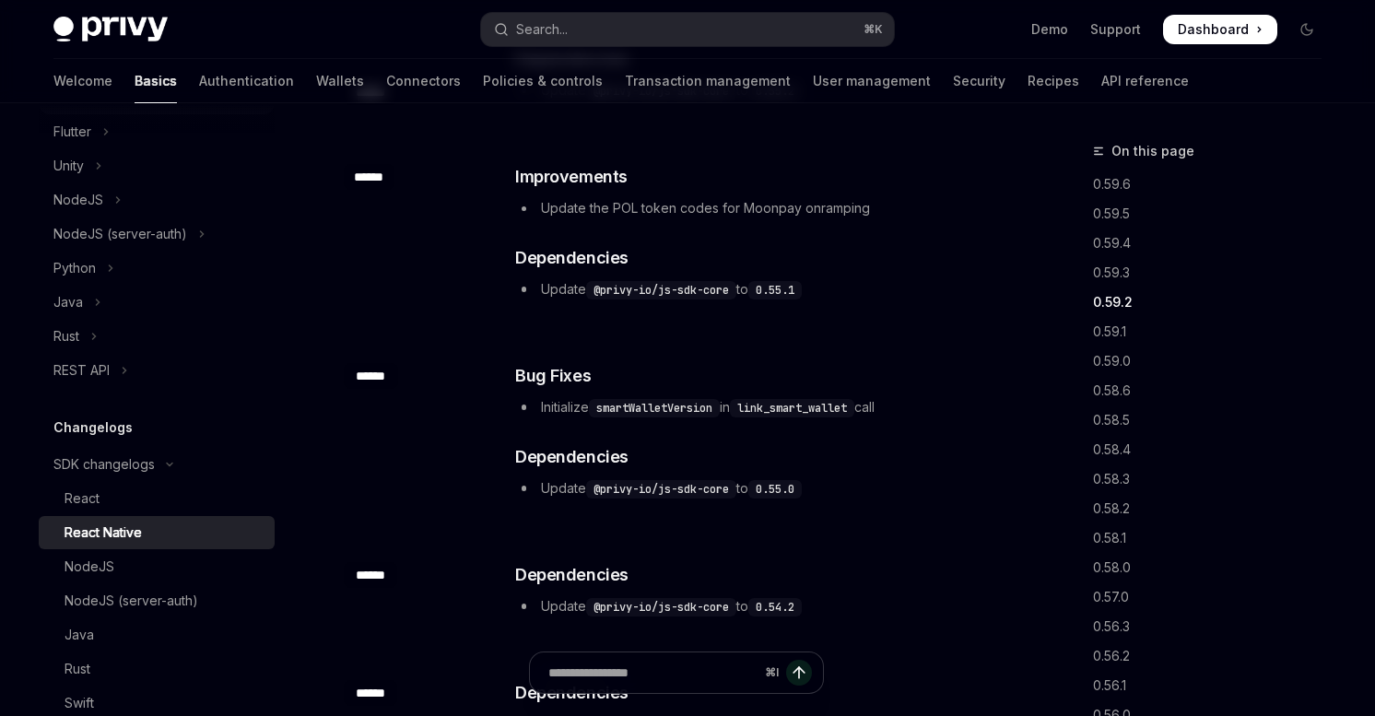
scroll to position [217, 0]
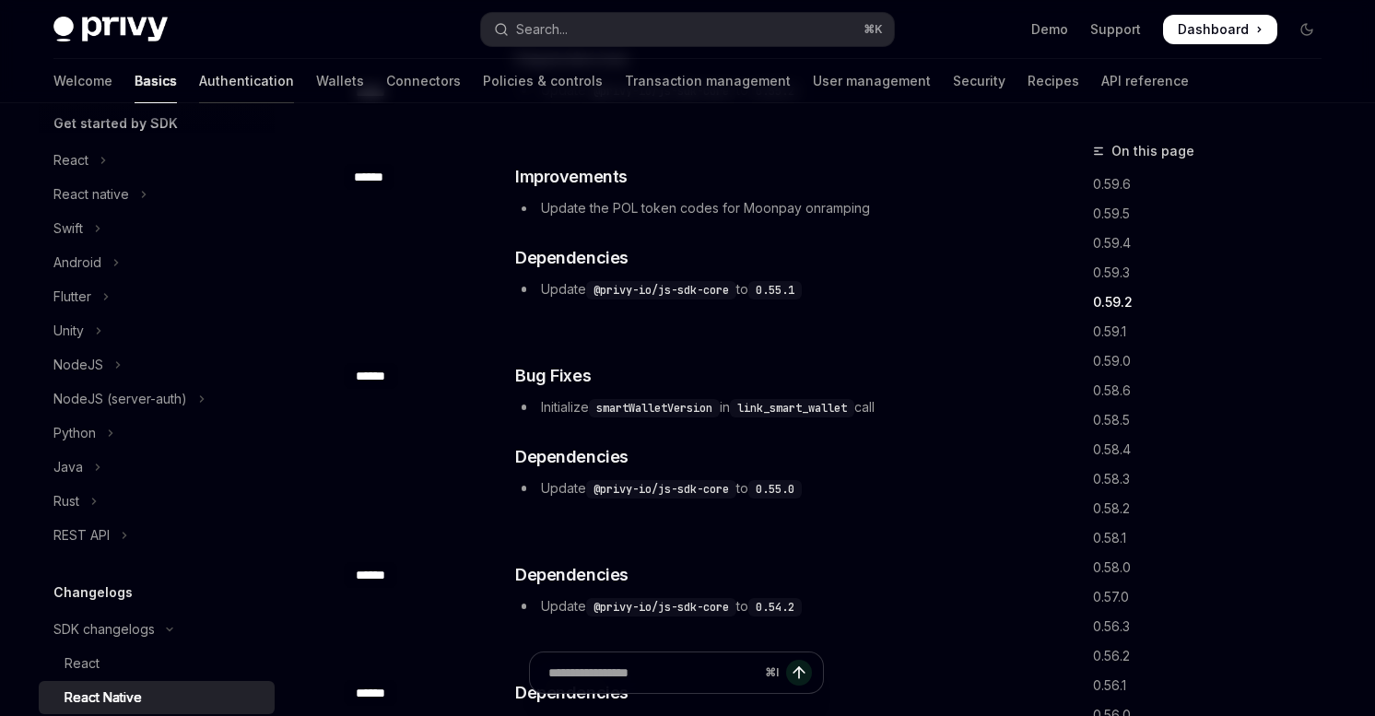
click at [199, 70] on link "Authentication" at bounding box center [246, 81] width 95 height 44
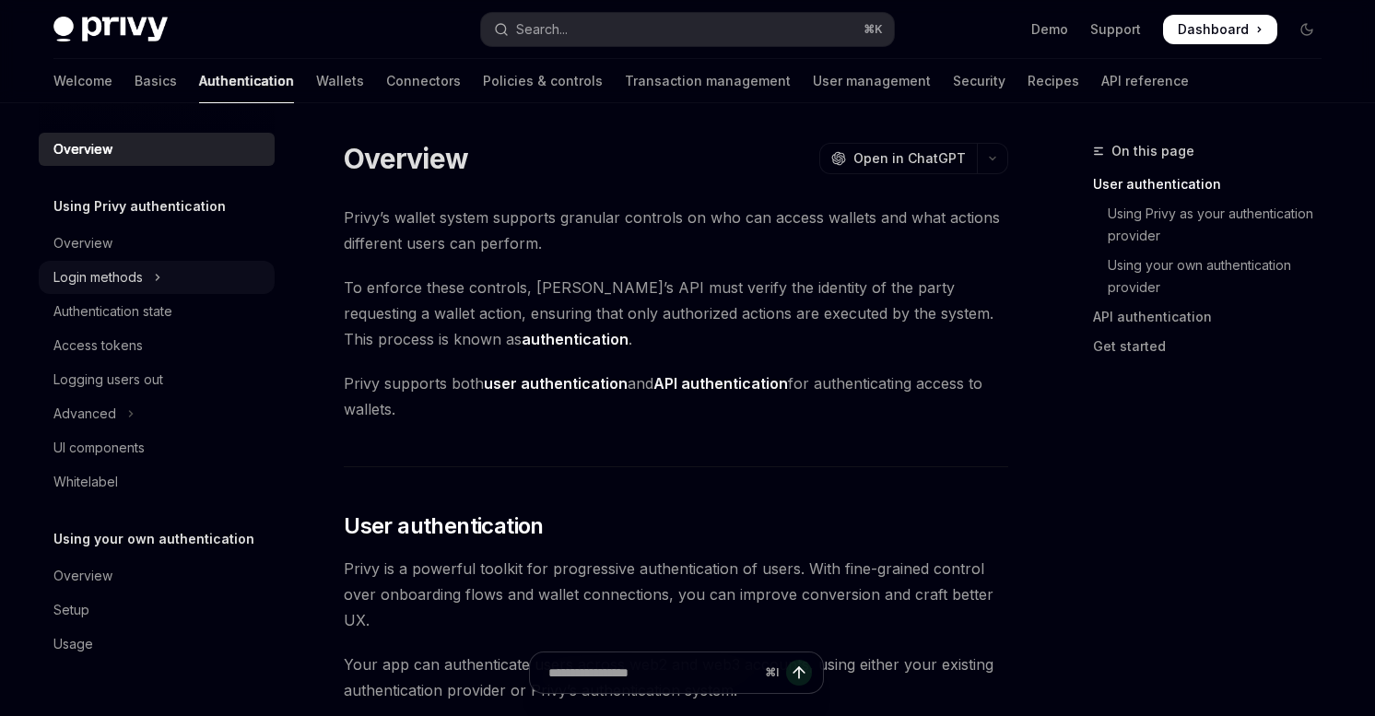
click at [101, 270] on div "Login methods" at bounding box center [97, 277] width 89 height 22
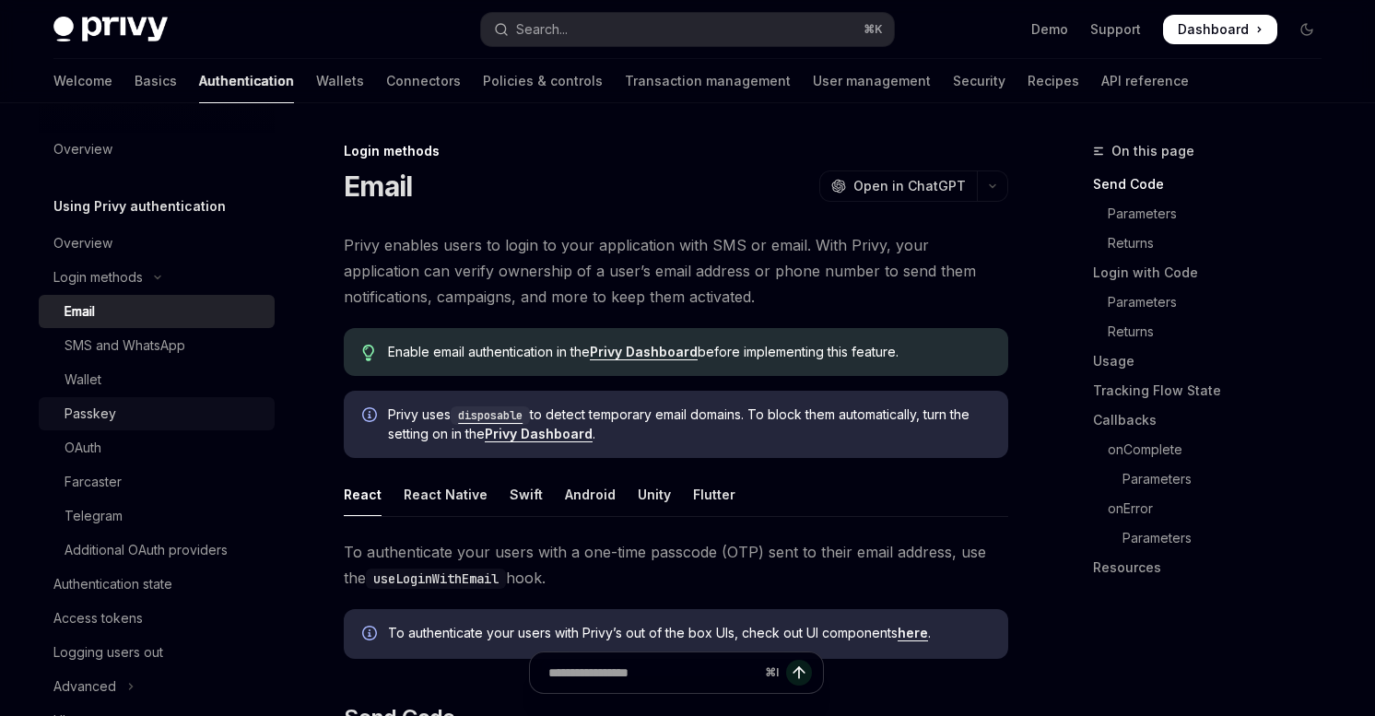
click at [96, 410] on div "Passkey" at bounding box center [91, 414] width 52 height 22
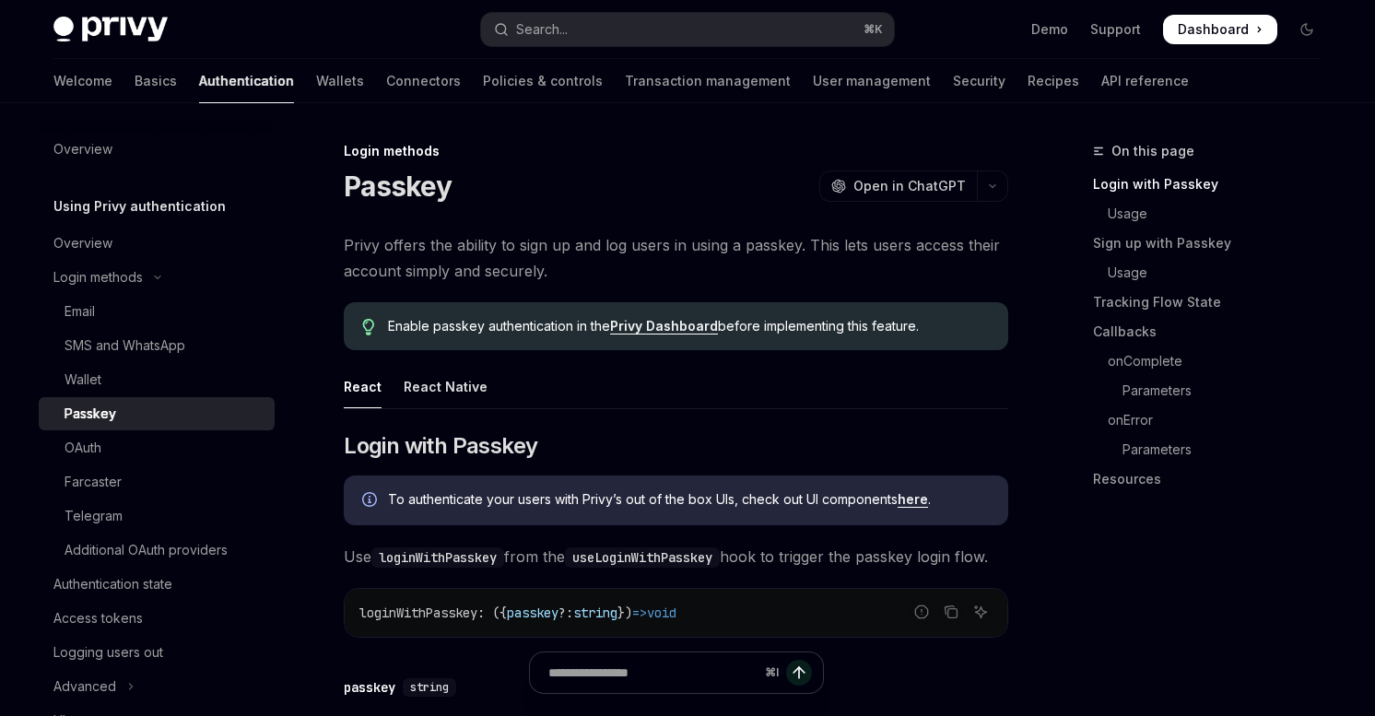
click at [416, 256] on span "Privy offers the ability to sign up and log users in using a passkey. This lets…" at bounding box center [676, 258] width 665 height 52
click at [418, 250] on span "Privy offers the ability to sign up and log users in using a passkey. This lets…" at bounding box center [676, 258] width 665 height 52
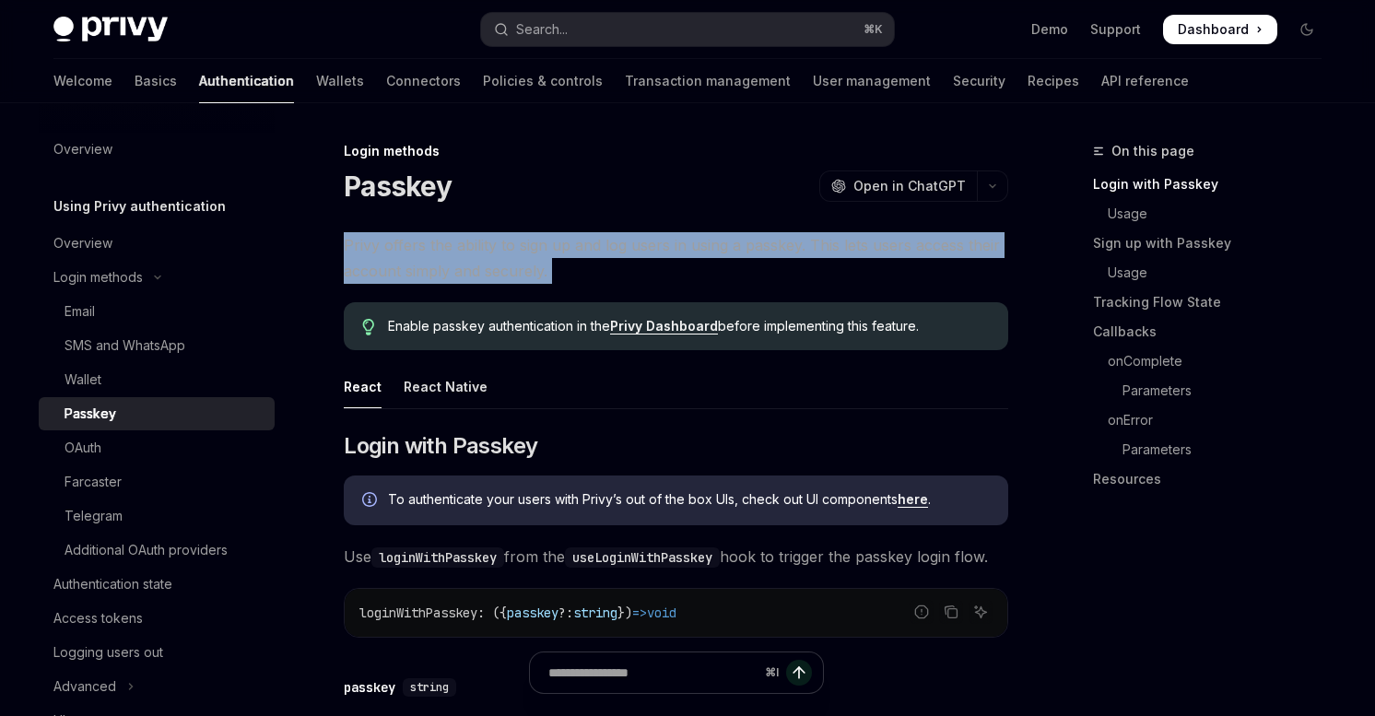
click at [418, 250] on span "Privy offers the ability to sign up and log users in using a passkey. This lets…" at bounding box center [676, 258] width 665 height 52
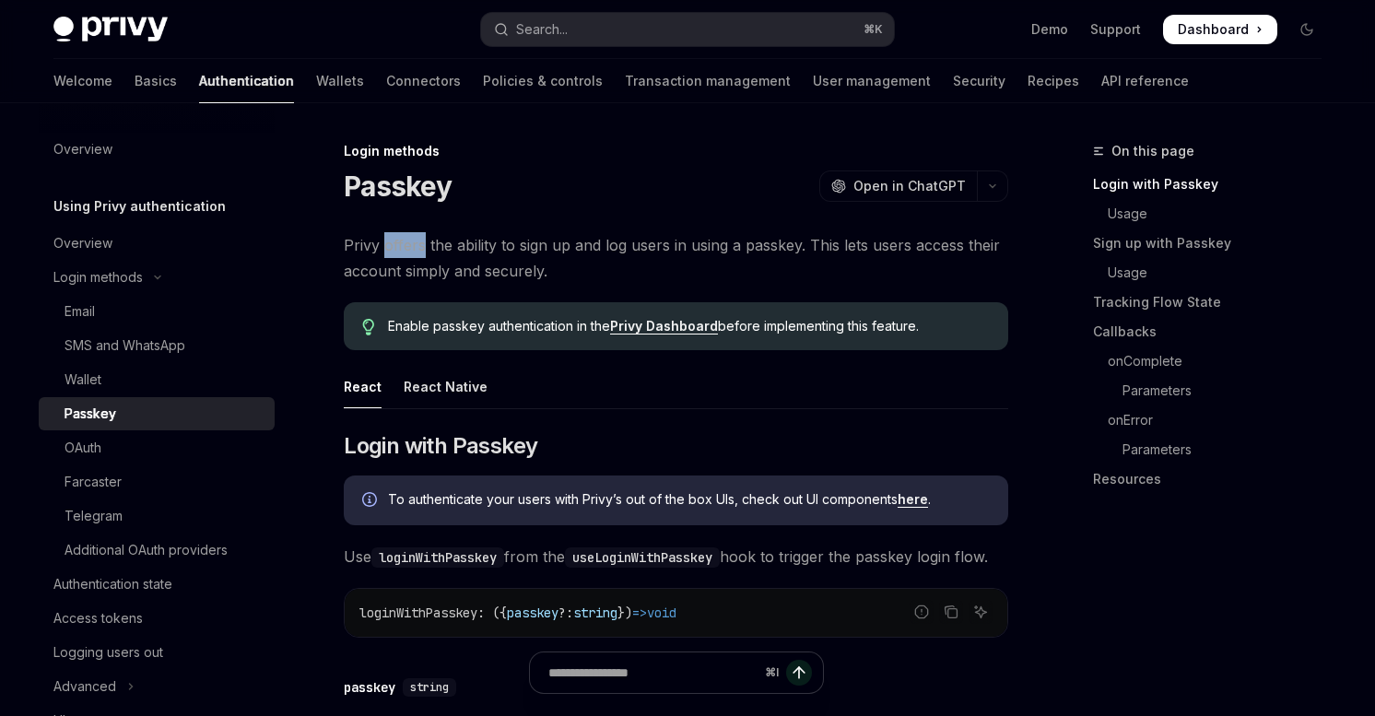
click at [418, 250] on span "Privy offers the ability to sign up and log users in using a passkey. This lets…" at bounding box center [676, 258] width 665 height 52
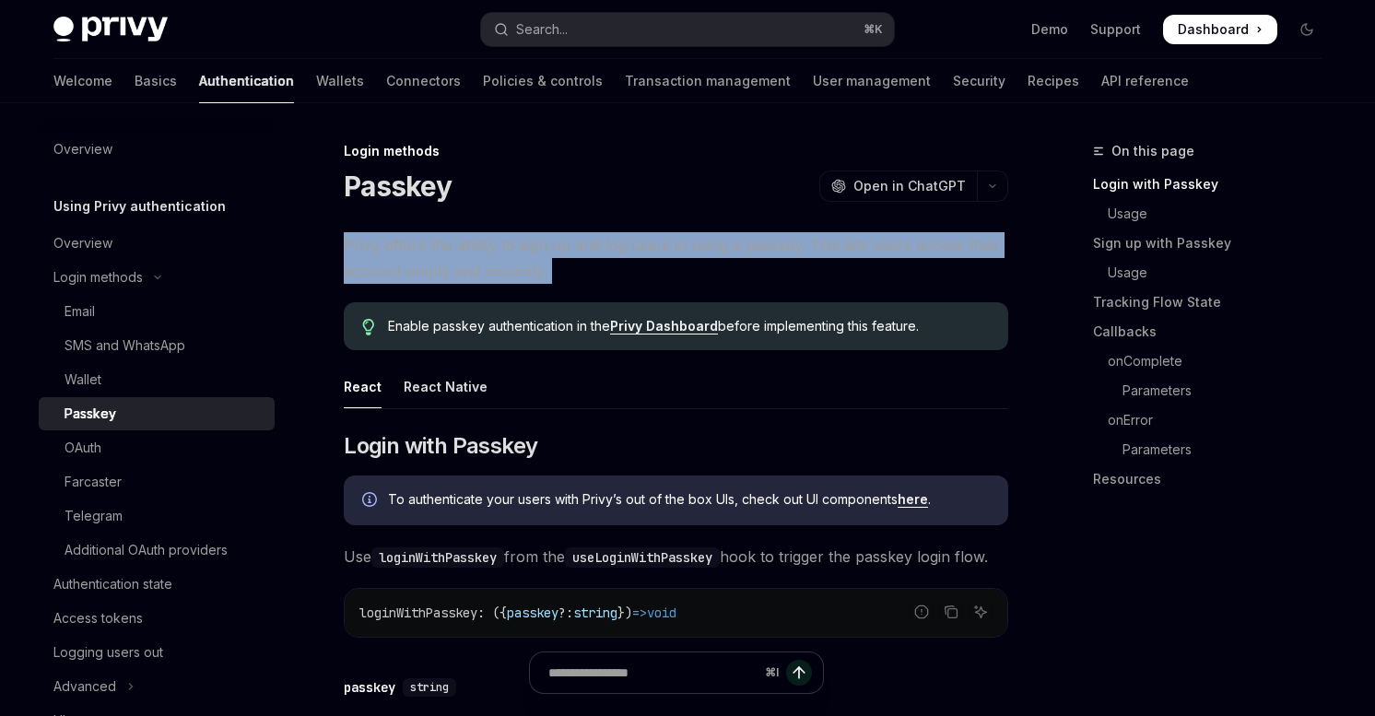
click at [418, 250] on span "Privy offers the ability to sign up and log users in using a passkey. This lets…" at bounding box center [676, 258] width 665 height 52
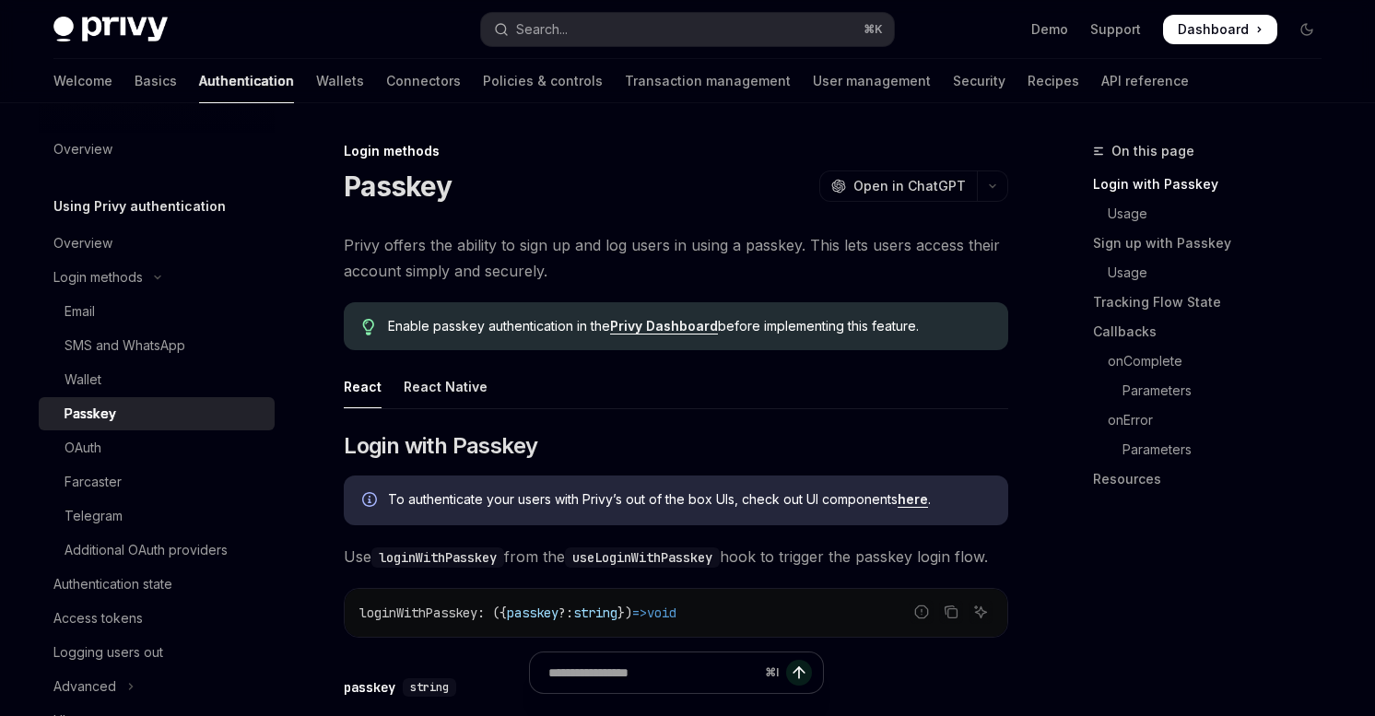
click at [377, 252] on span "Privy offers the ability to sign up and log users in using a passkey. This lets…" at bounding box center [676, 258] width 665 height 52
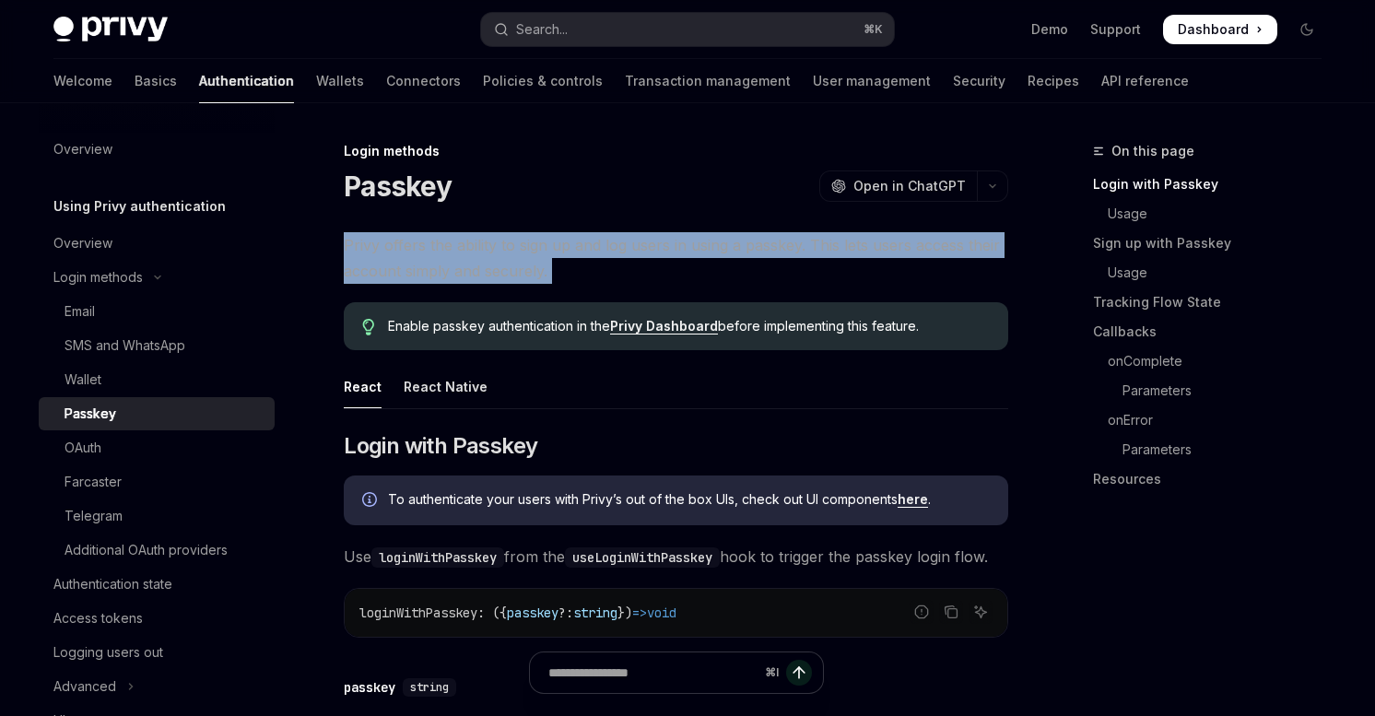
click at [377, 252] on span "Privy offers the ability to sign up and log users in using a passkey. This lets…" at bounding box center [676, 258] width 665 height 52
click at [378, 255] on span "Privy offers the ability to sign up and log users in using a passkey. This lets…" at bounding box center [676, 258] width 665 height 52
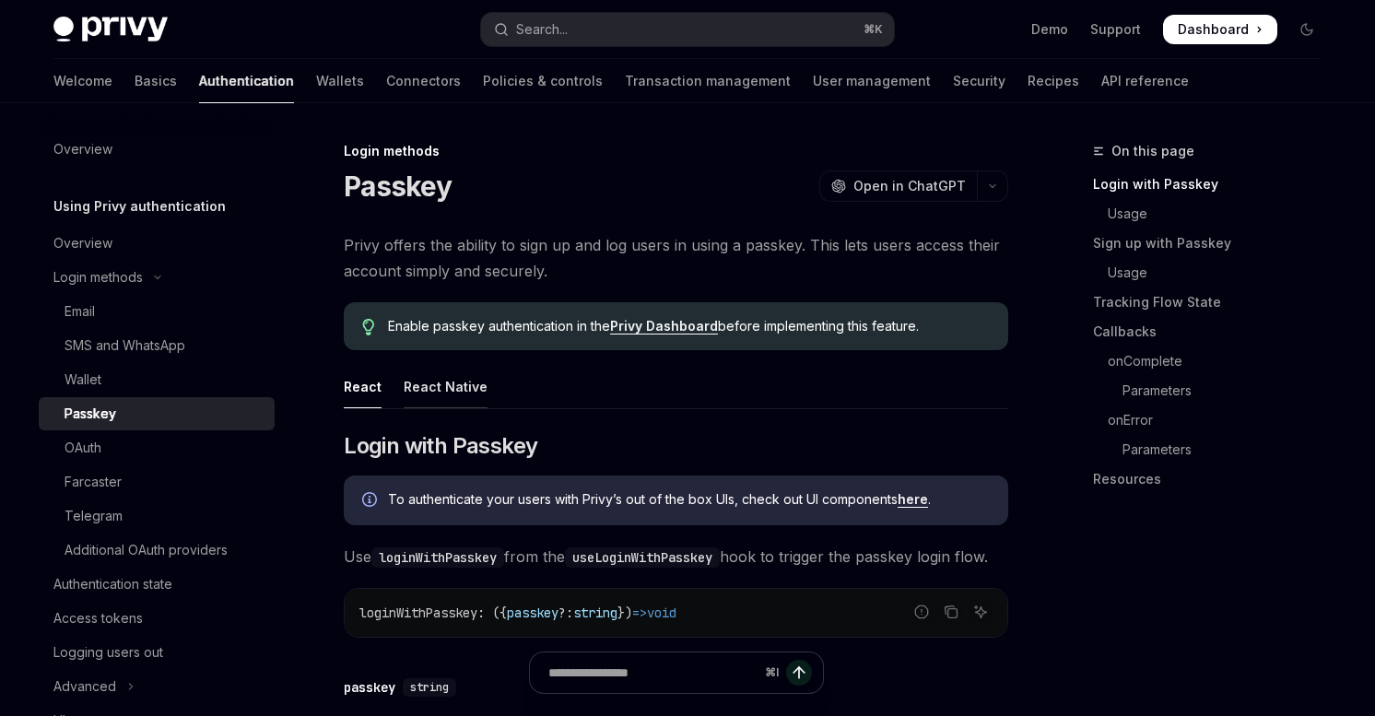
click at [443, 394] on div "React Native" at bounding box center [446, 386] width 84 height 43
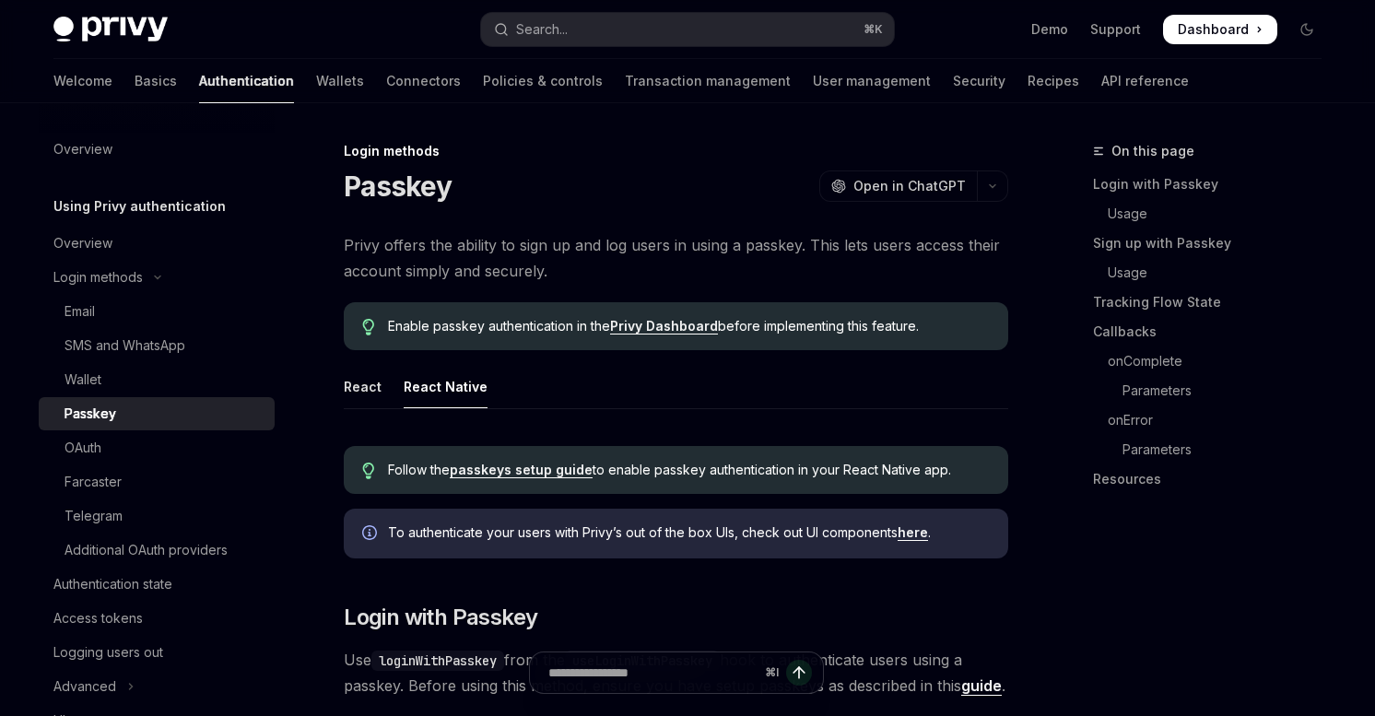
click at [442, 388] on div "React Native" at bounding box center [446, 386] width 84 height 43
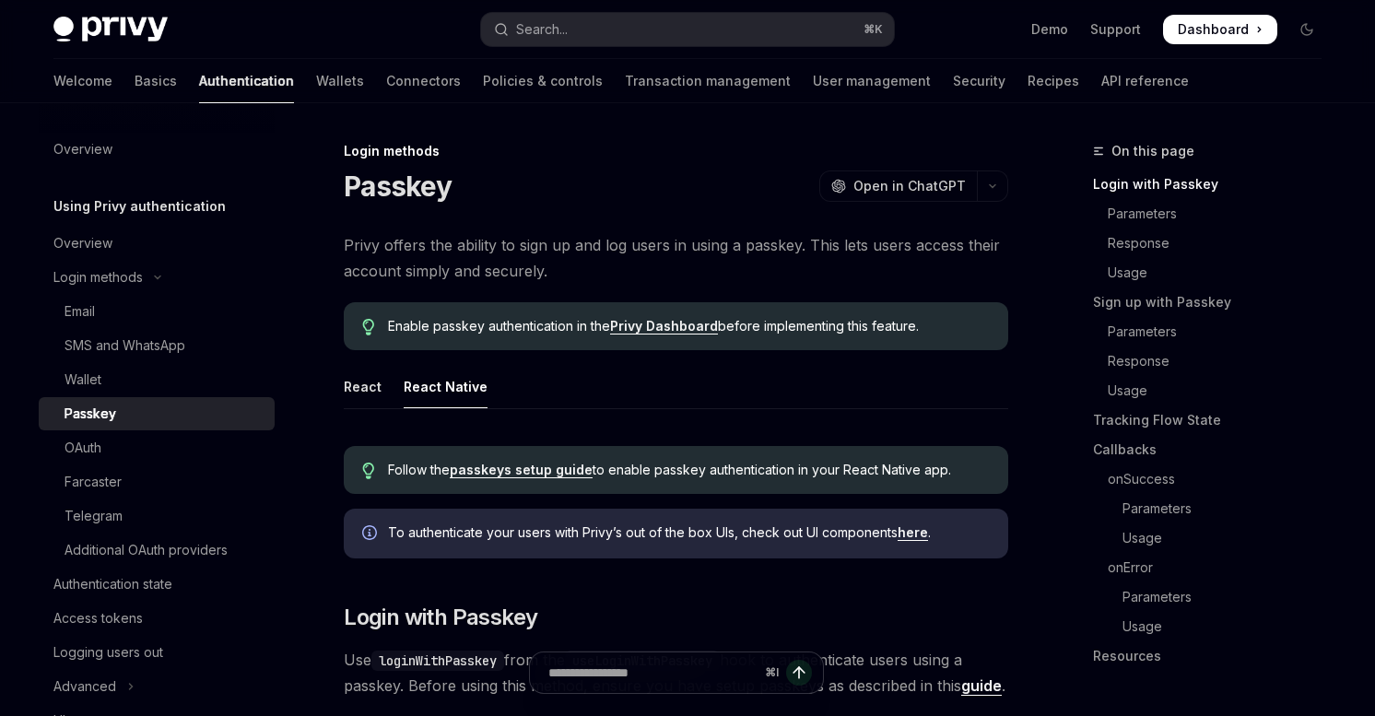
type textarea "*"
click at [917, 534] on link "here" at bounding box center [913, 532] width 30 height 17
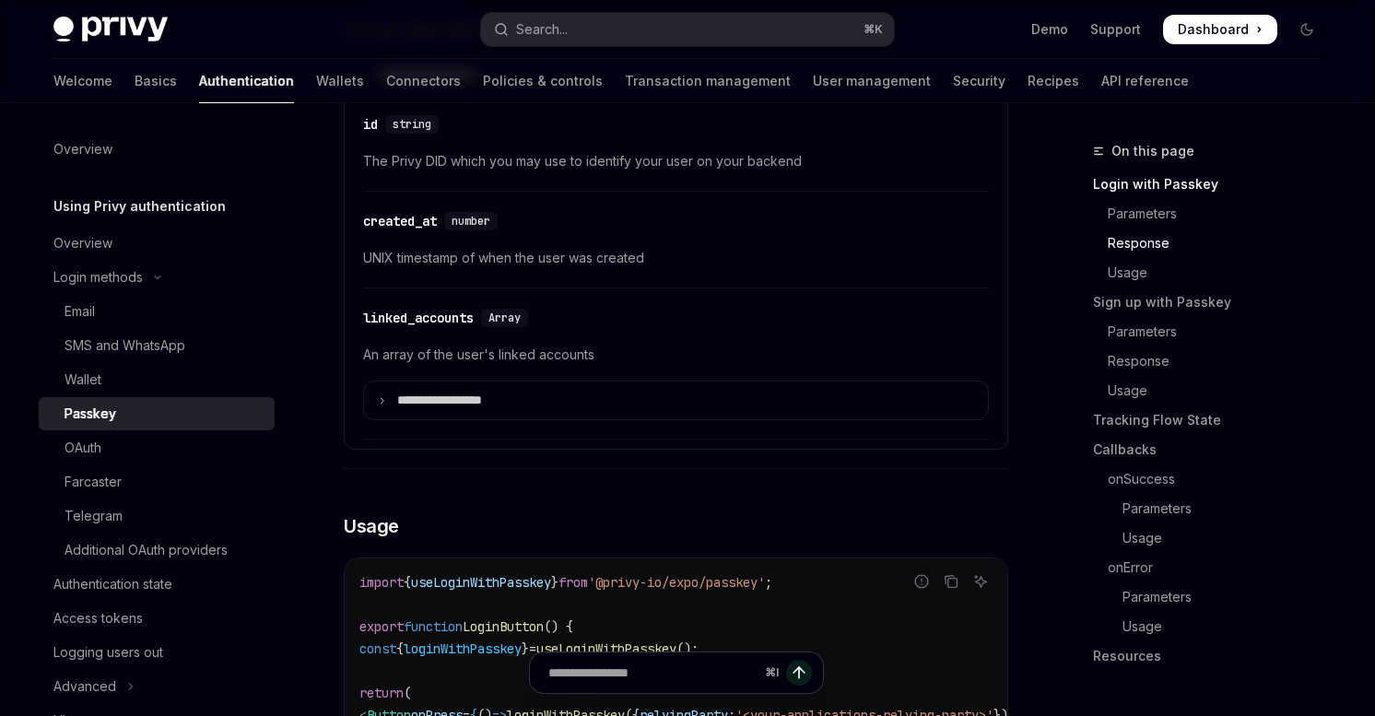
scroll to position [1091, 0]
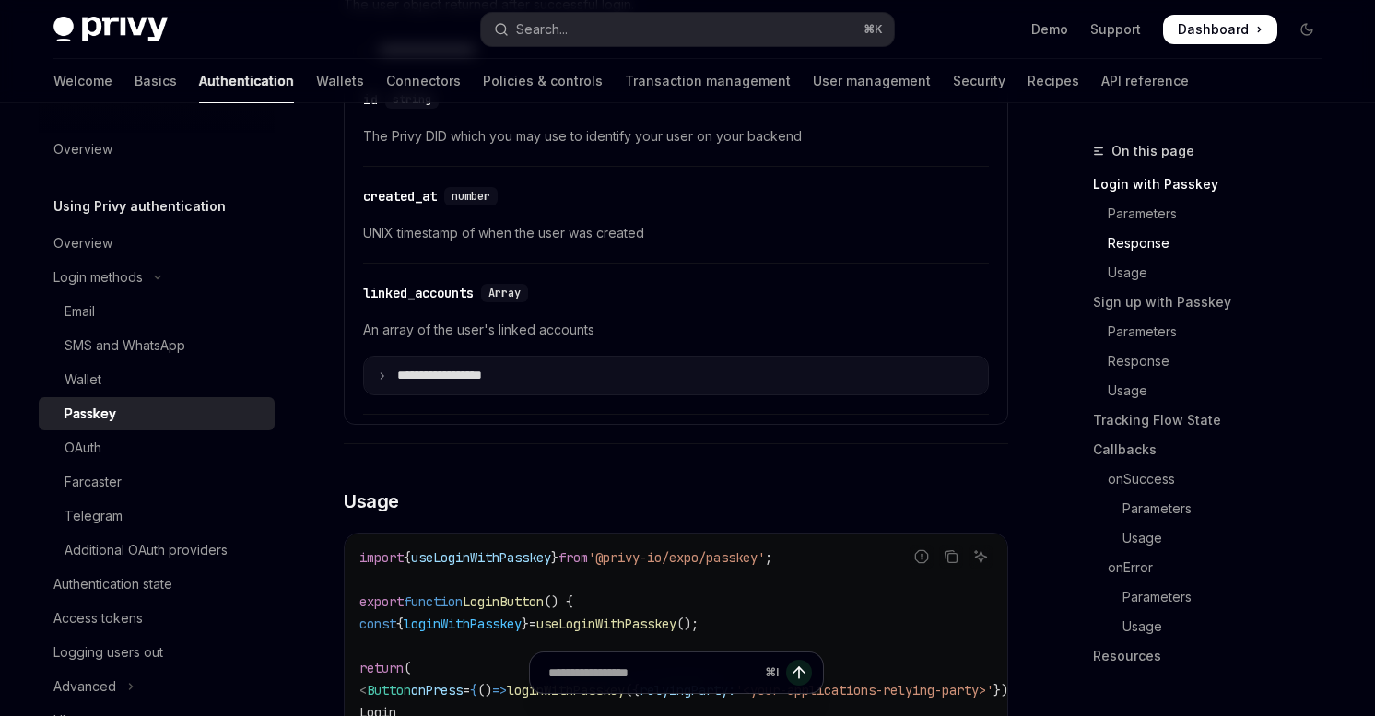
click at [502, 384] on summary "**********" at bounding box center [676, 376] width 624 height 38
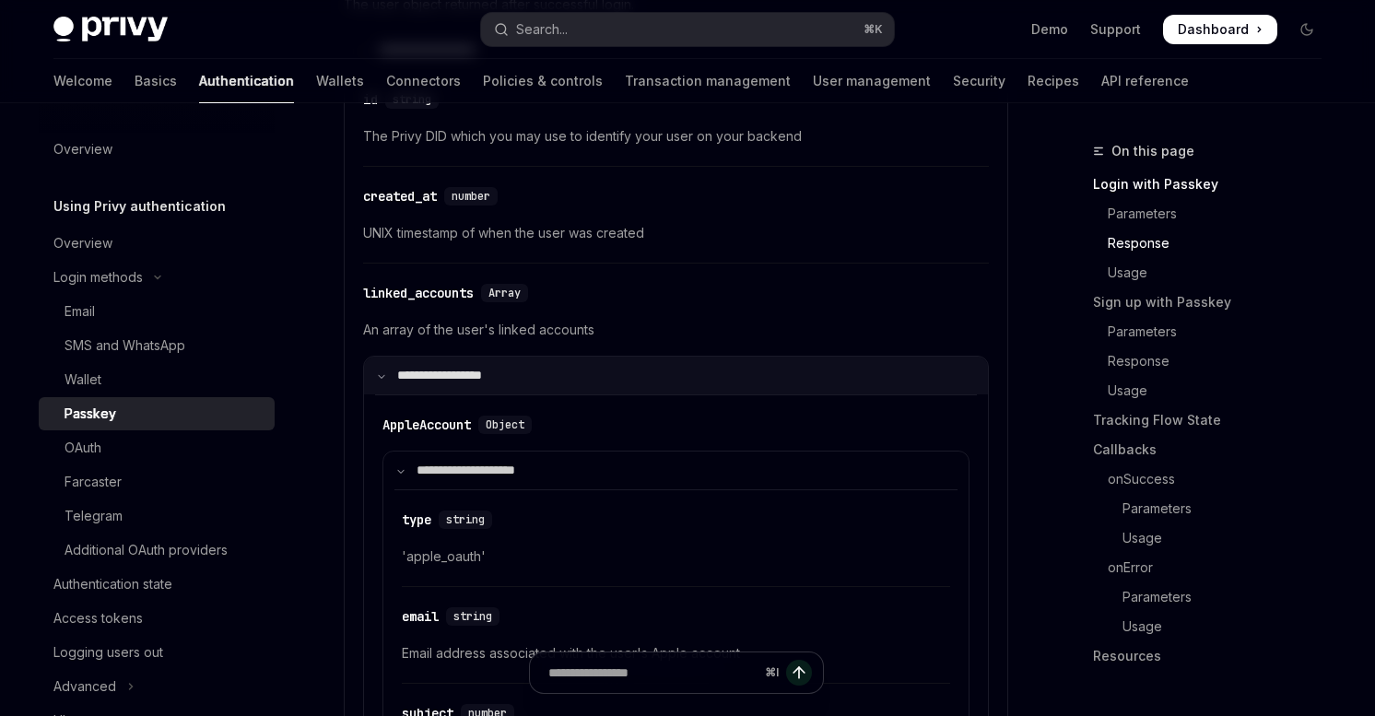
click at [376, 371] on summary "**********" at bounding box center [676, 376] width 624 height 38
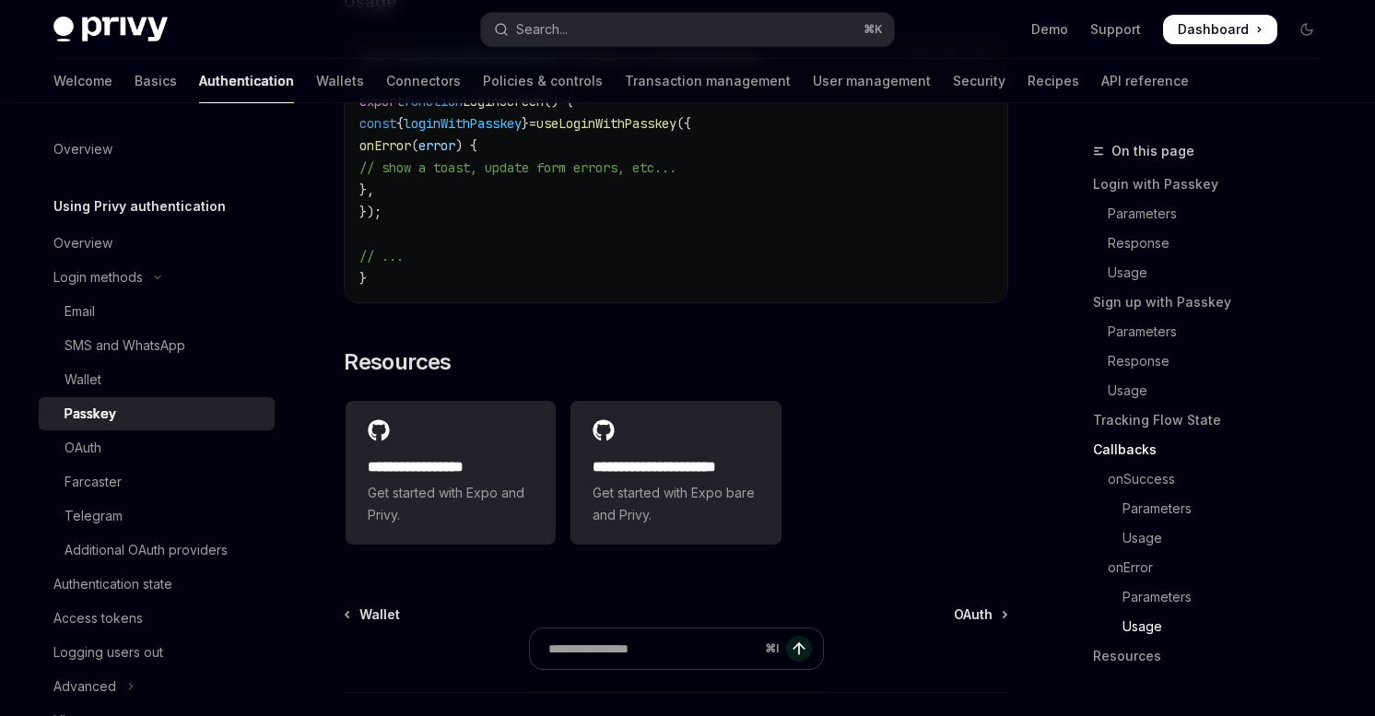
scroll to position [5463, 0]
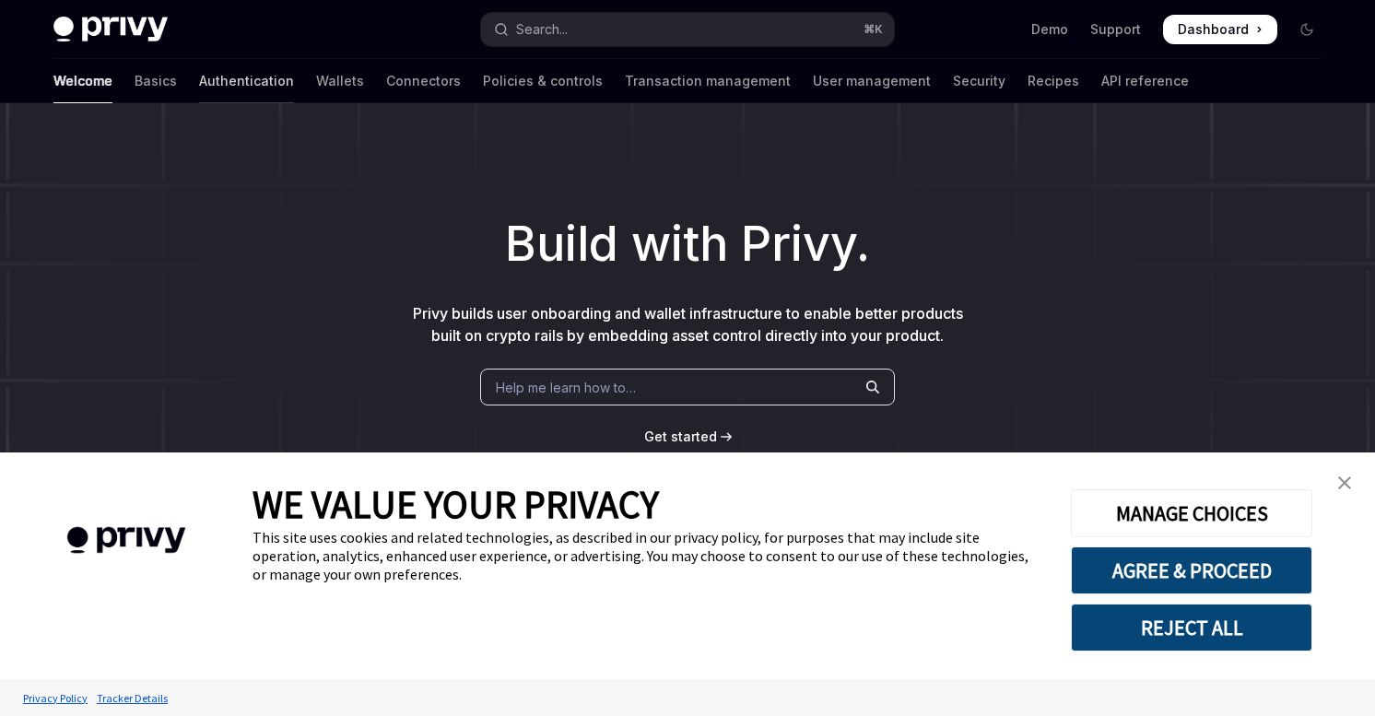
click at [199, 88] on link "Authentication" at bounding box center [246, 81] width 95 height 44
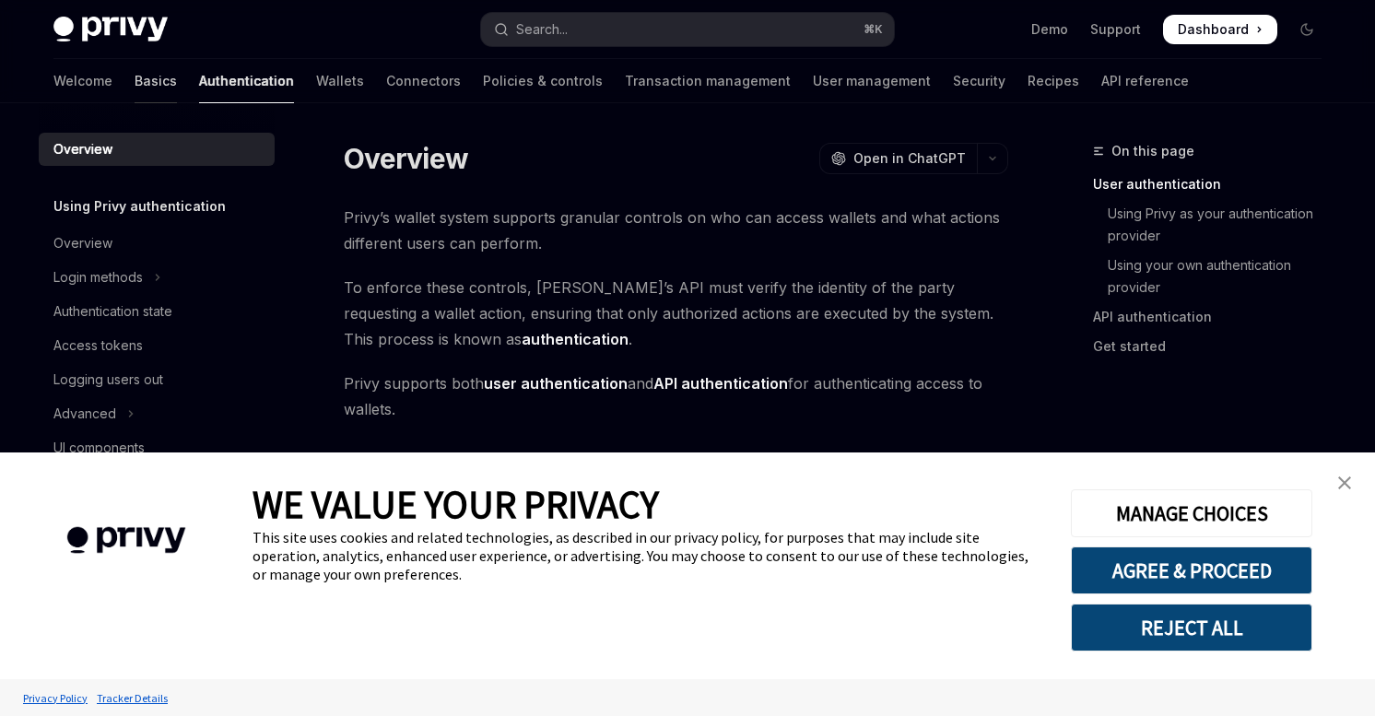
click at [135, 71] on link "Basics" at bounding box center [156, 81] width 42 height 44
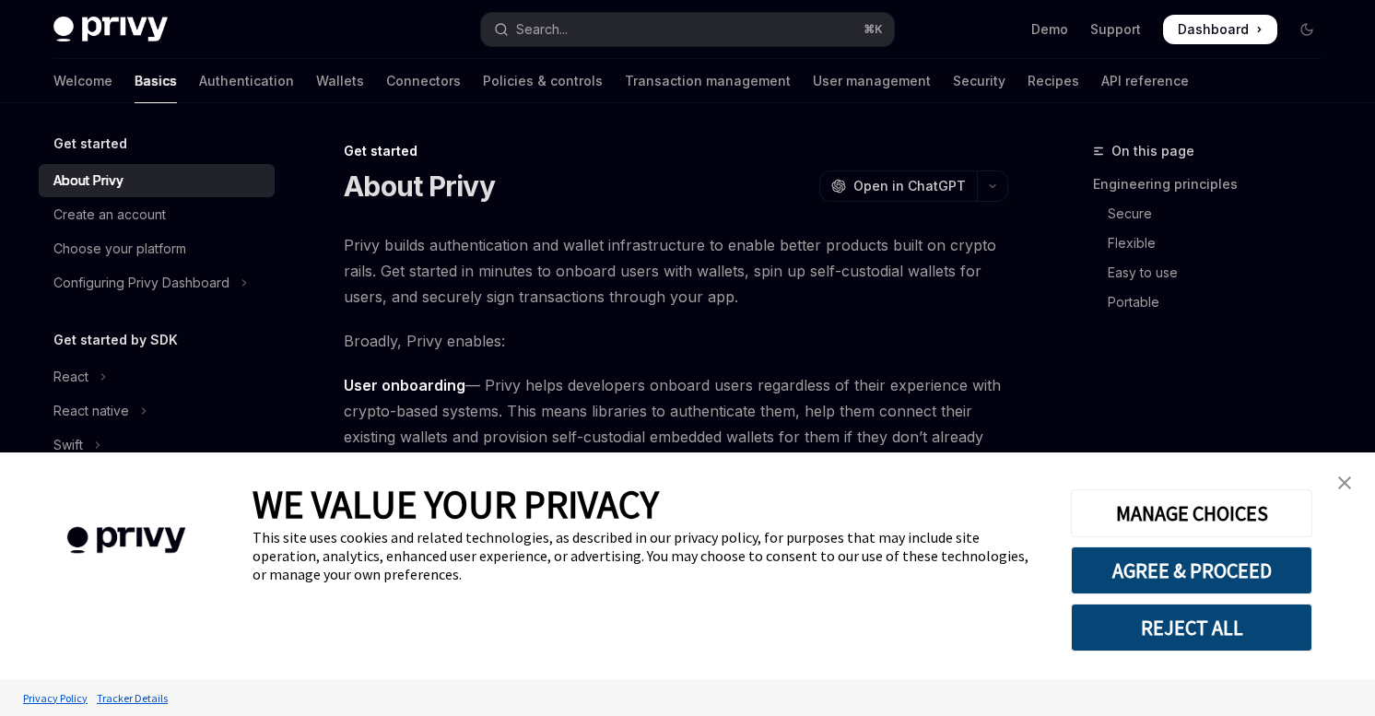
type textarea "*"
click at [559, 19] on div "Search..." at bounding box center [542, 29] width 52 height 22
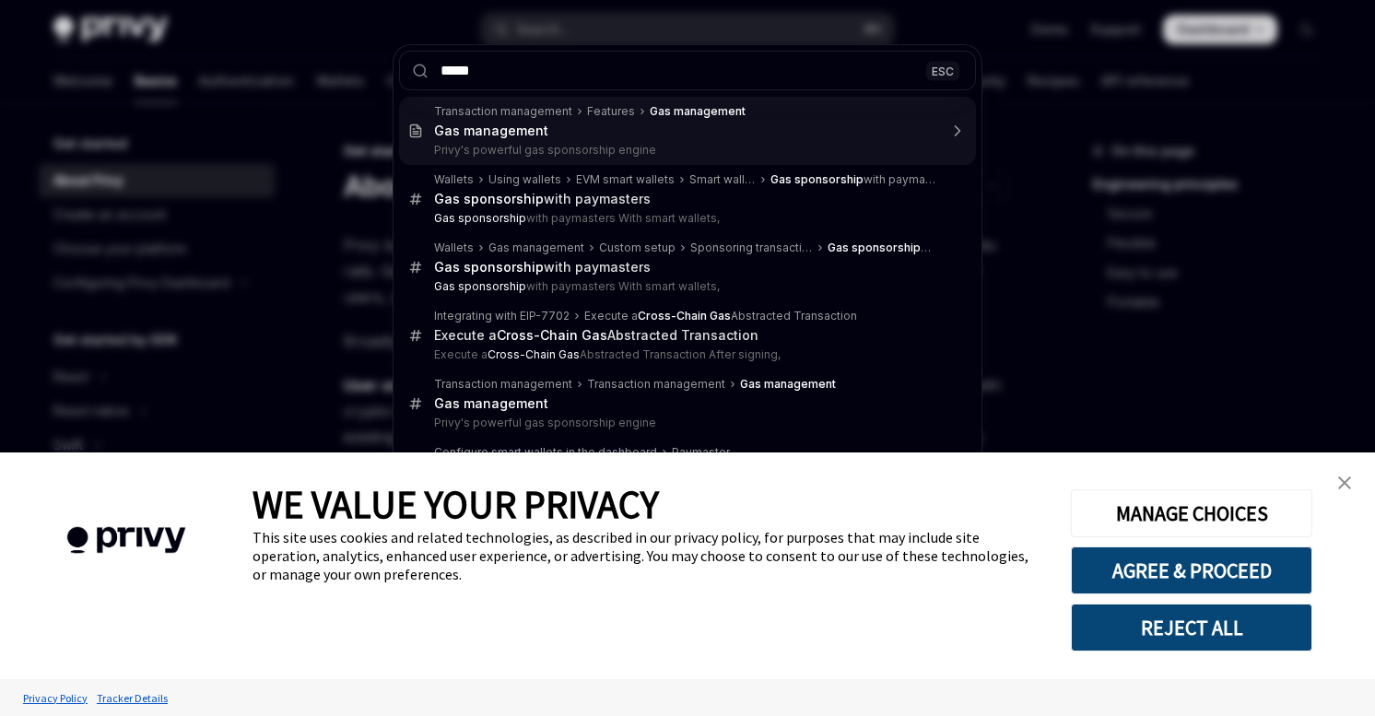
type input "****"
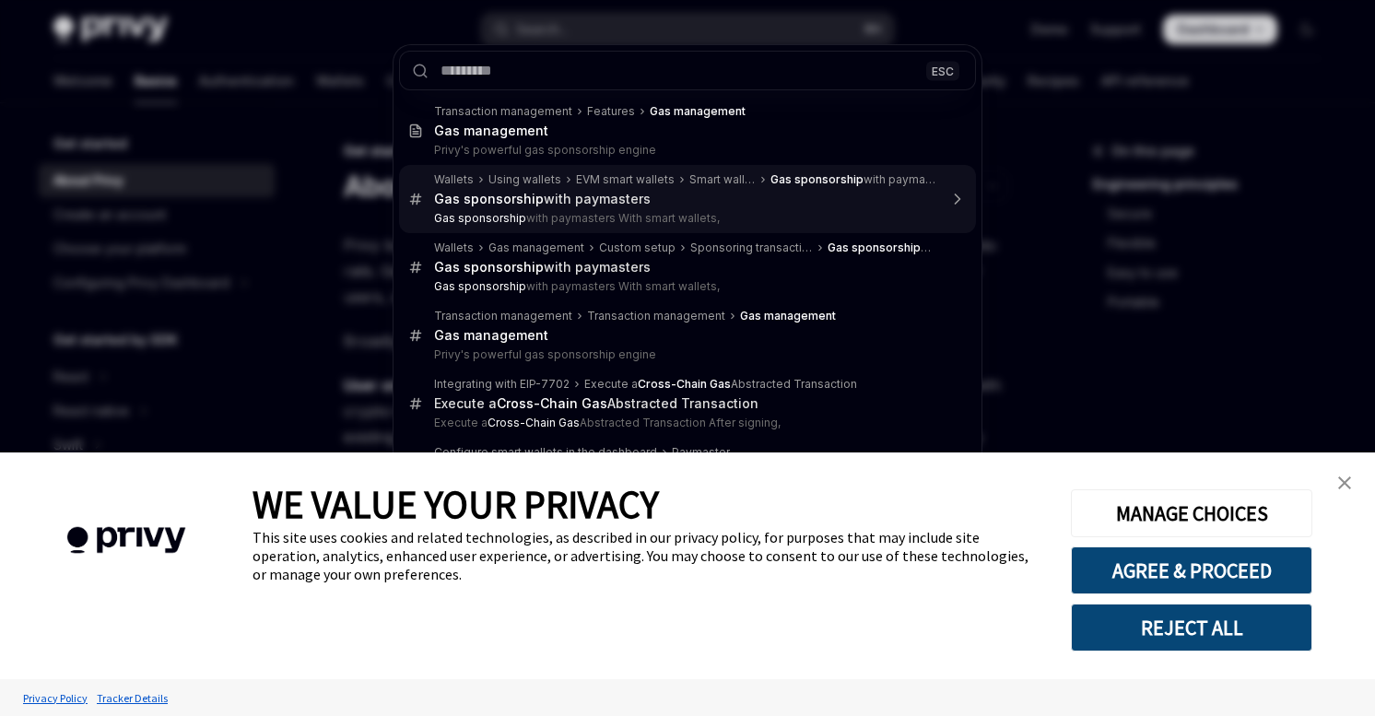
type textarea "*"
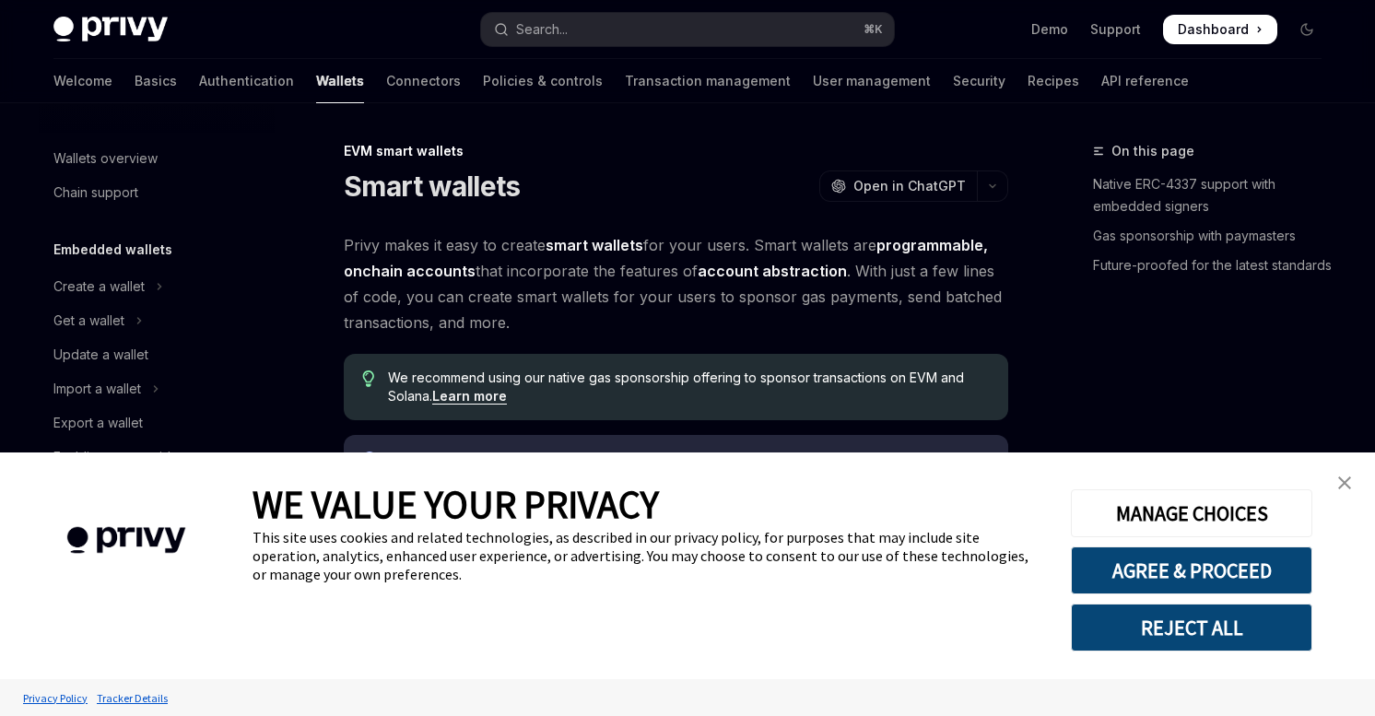
scroll to position [390, 0]
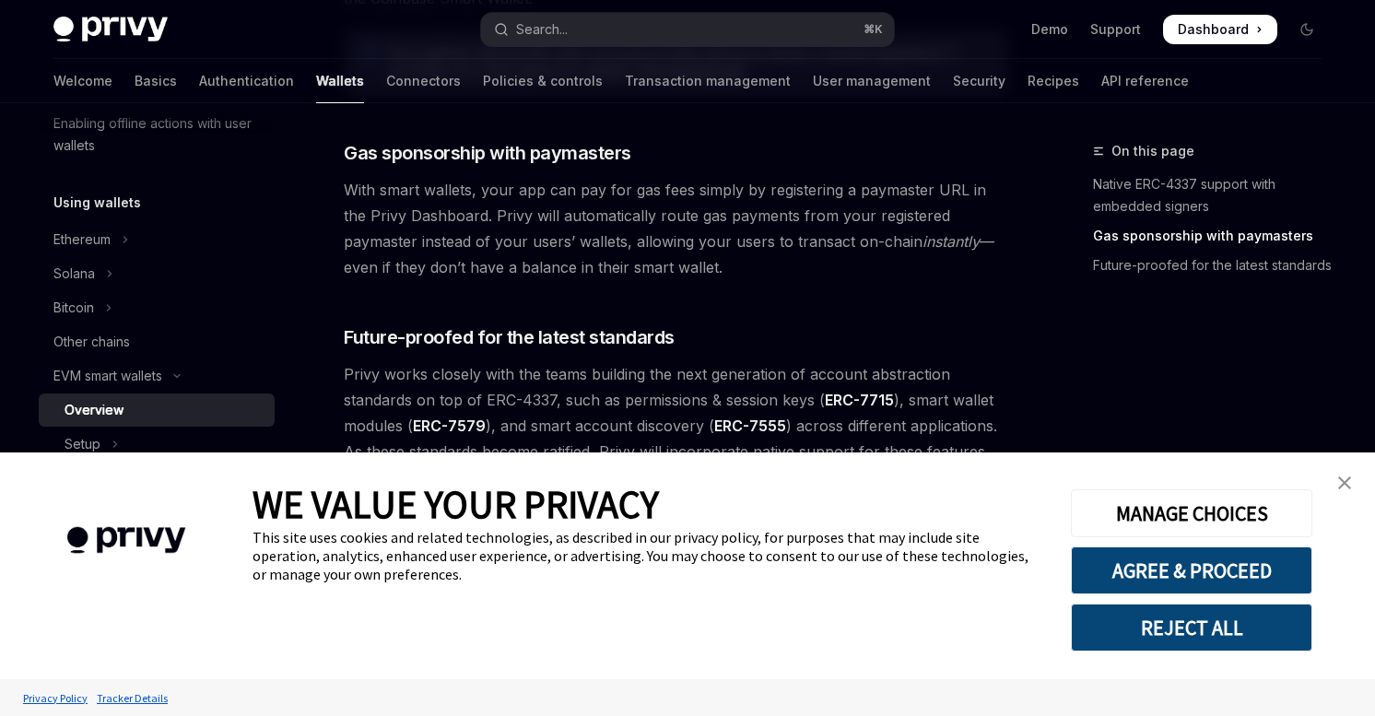
click at [1346, 482] on img "close banner" at bounding box center [1344, 483] width 13 height 13
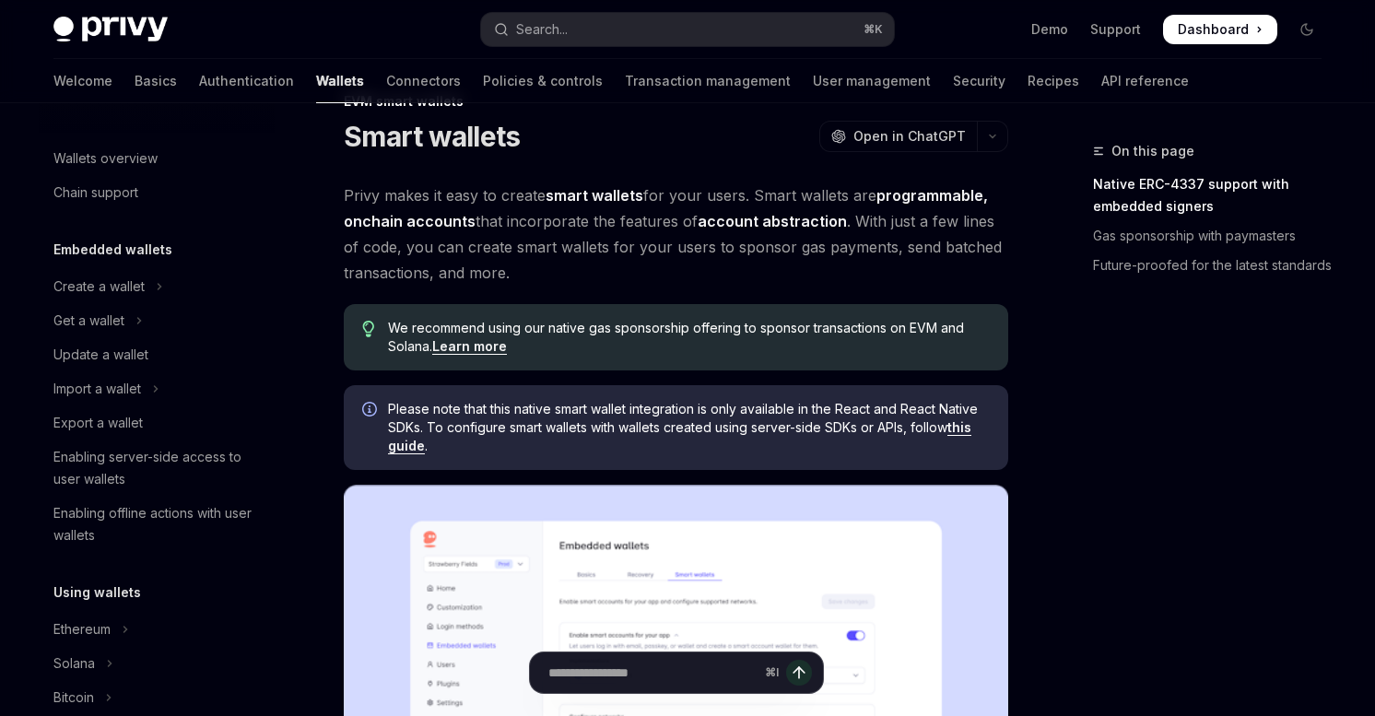
scroll to position [0, 0]
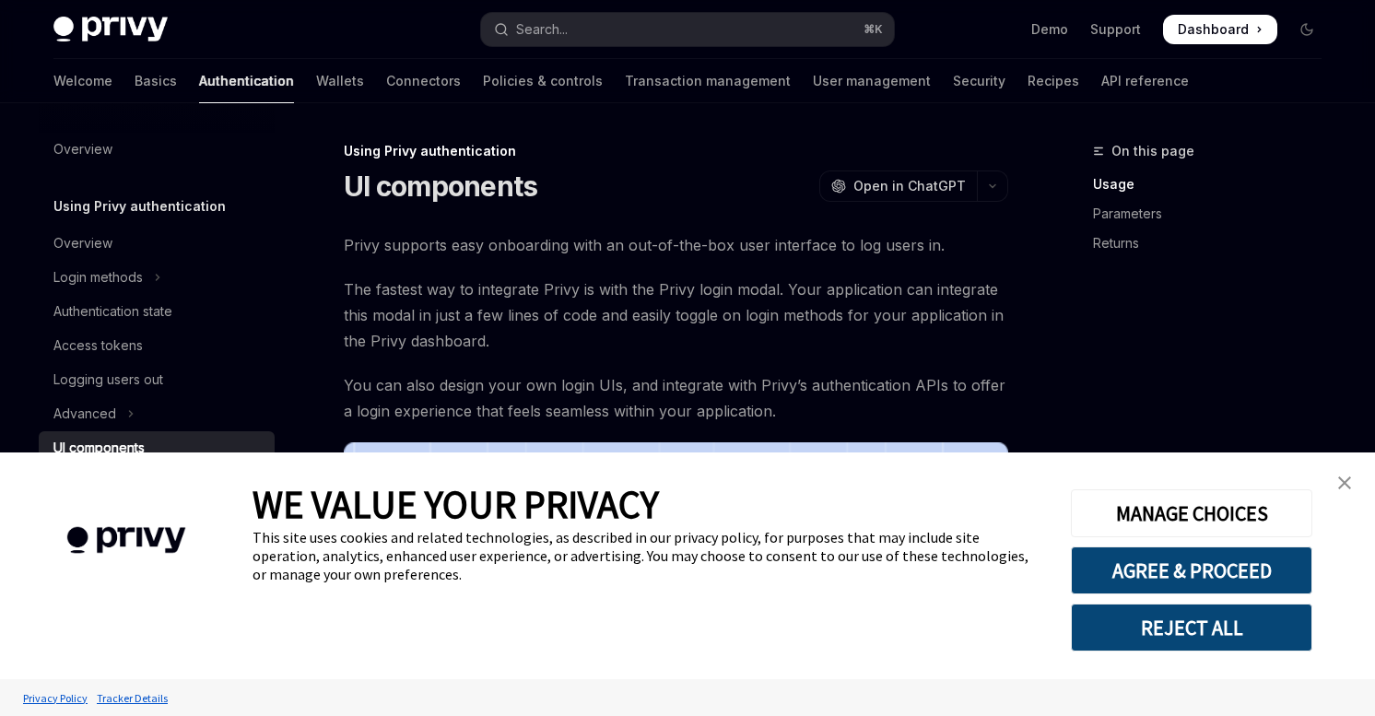
scroll to position [875, 0]
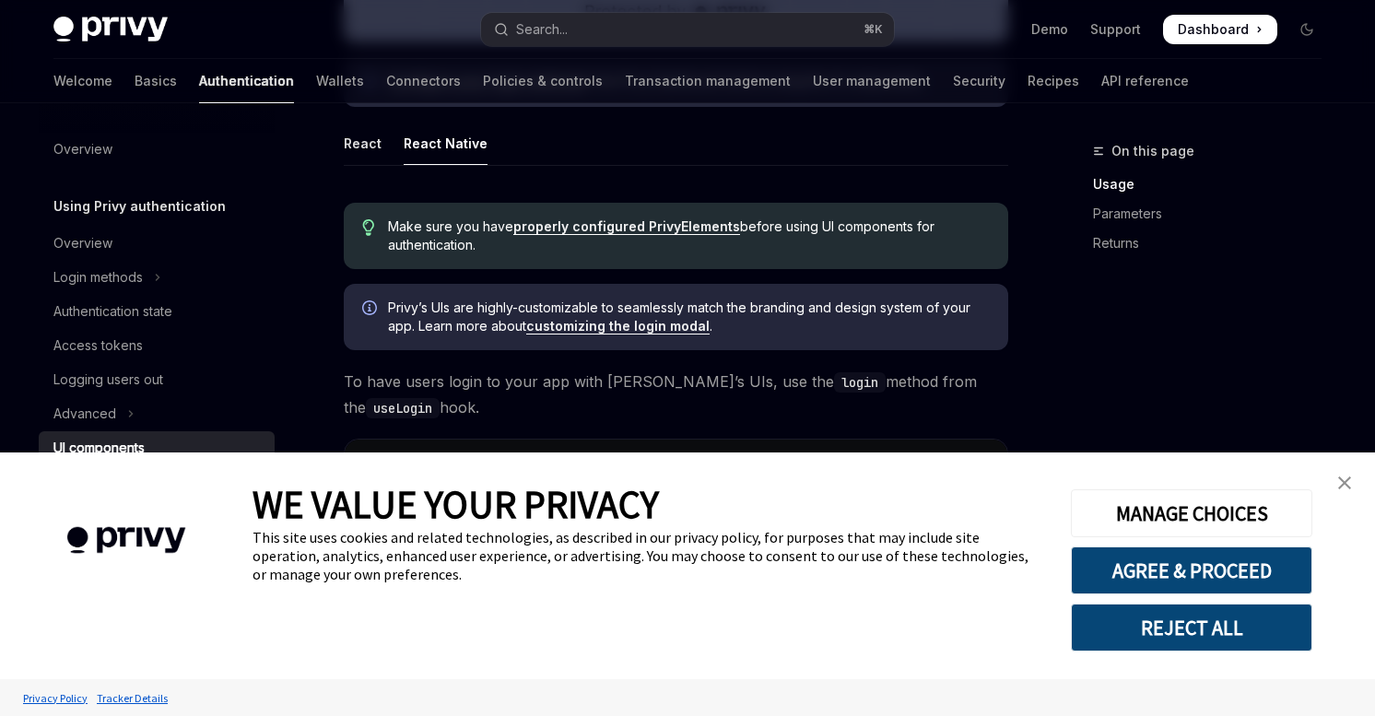
click at [1344, 479] on img "close banner" at bounding box center [1344, 483] width 13 height 13
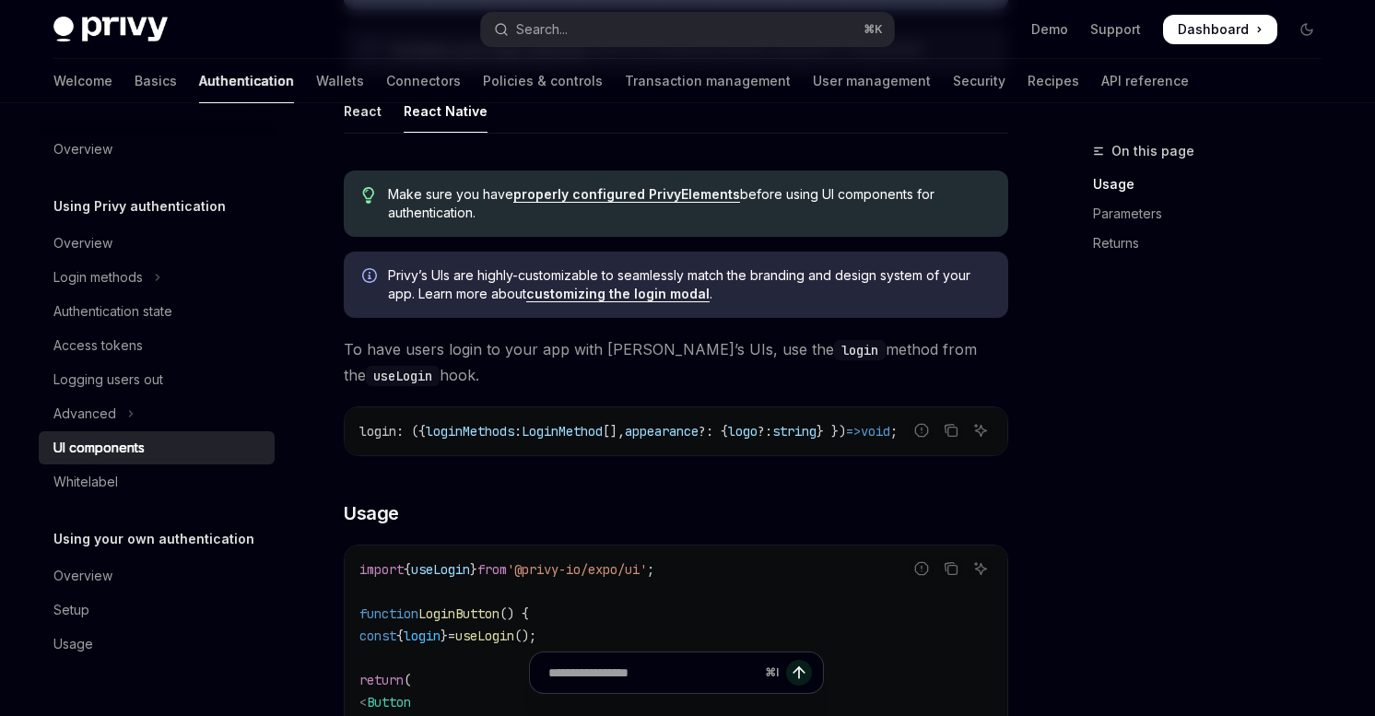
scroll to position [898, 0]
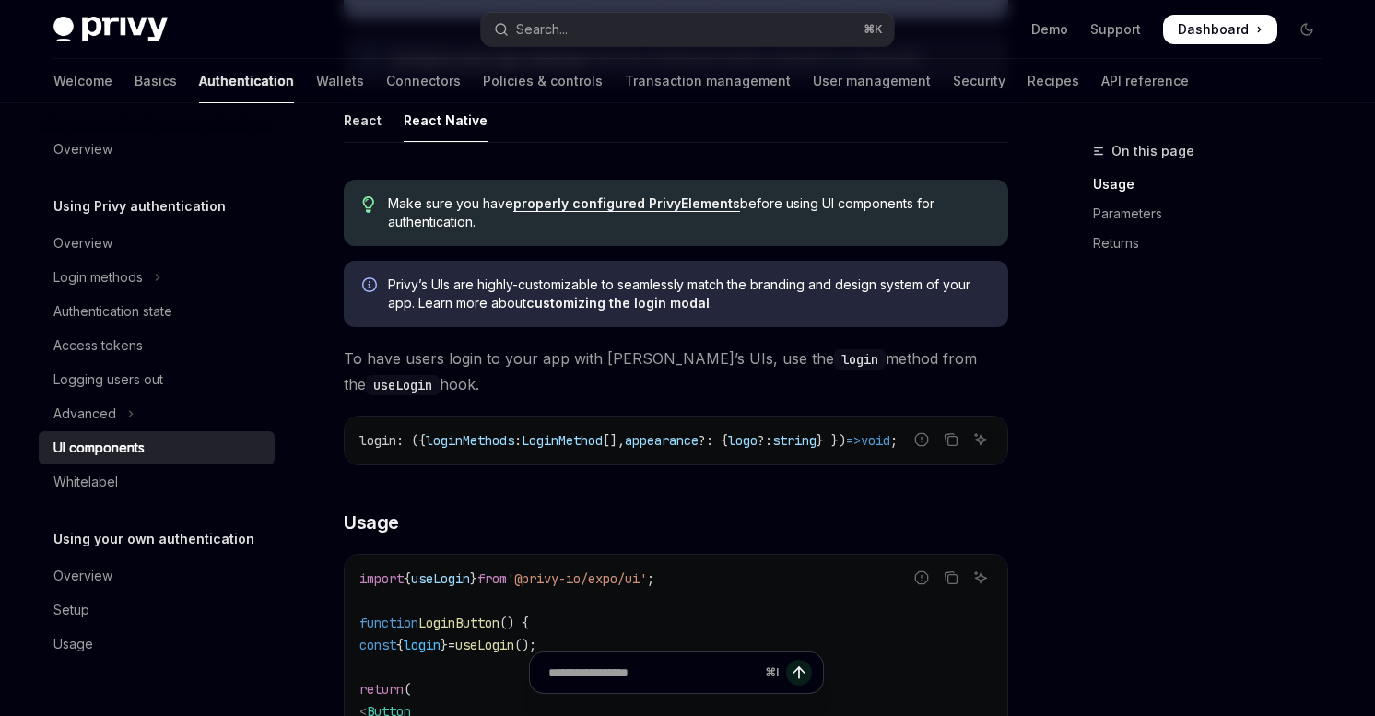
click at [608, 302] on link "customizing the login modal" at bounding box center [617, 303] width 183 height 17
type textarea "*"
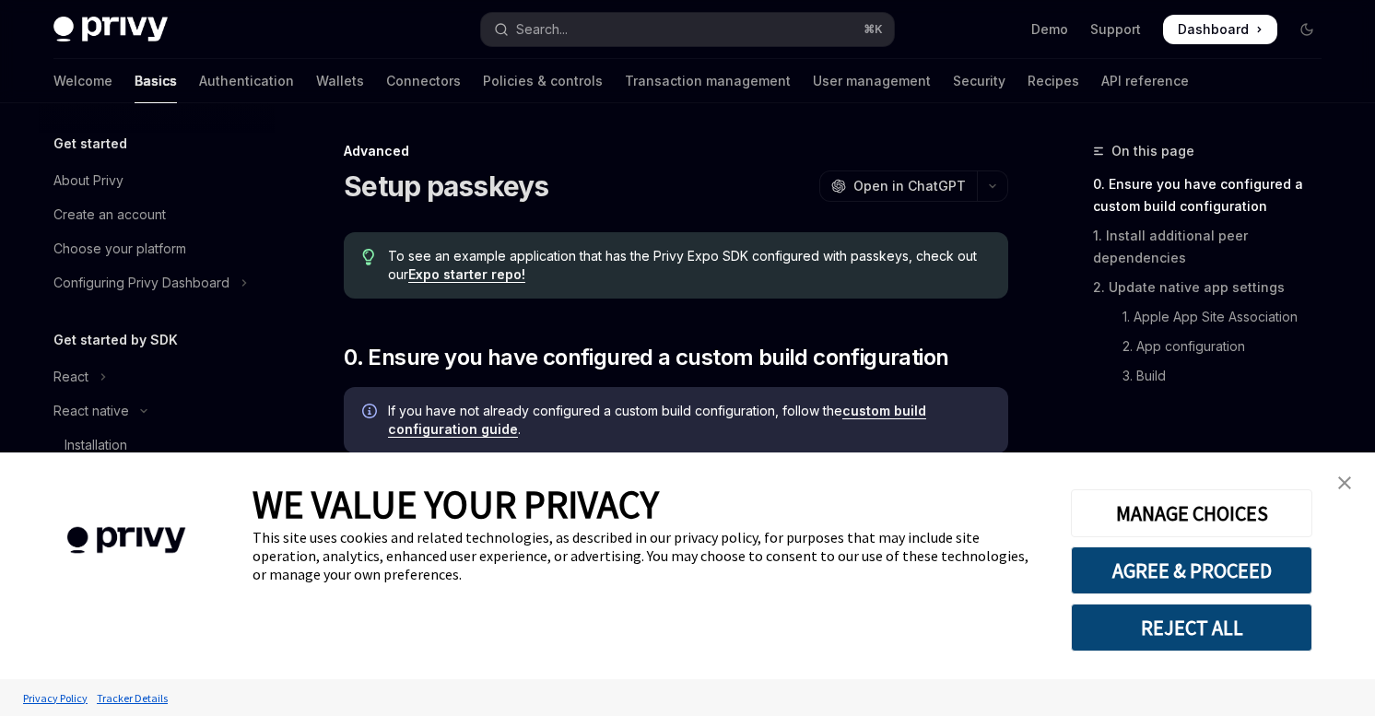
scroll to position [342, 0]
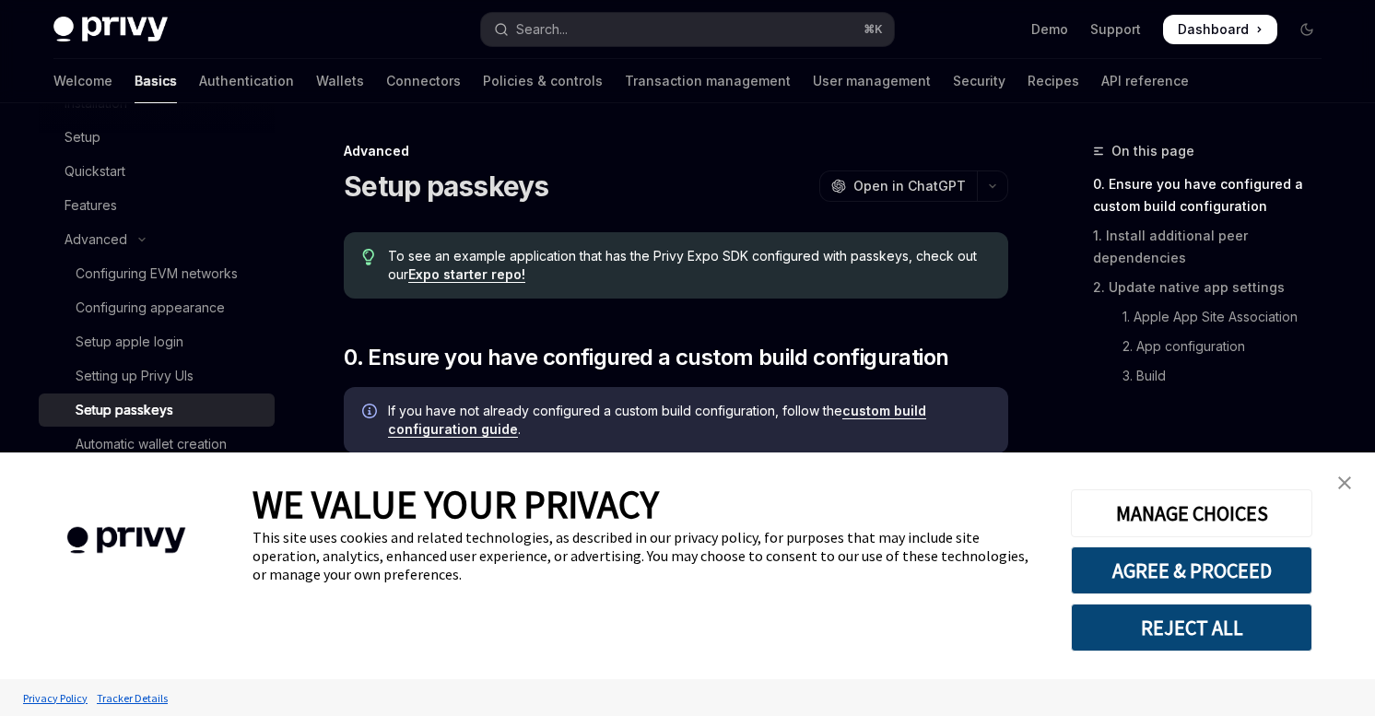
click at [1348, 481] on img "close banner" at bounding box center [1344, 483] width 13 height 13
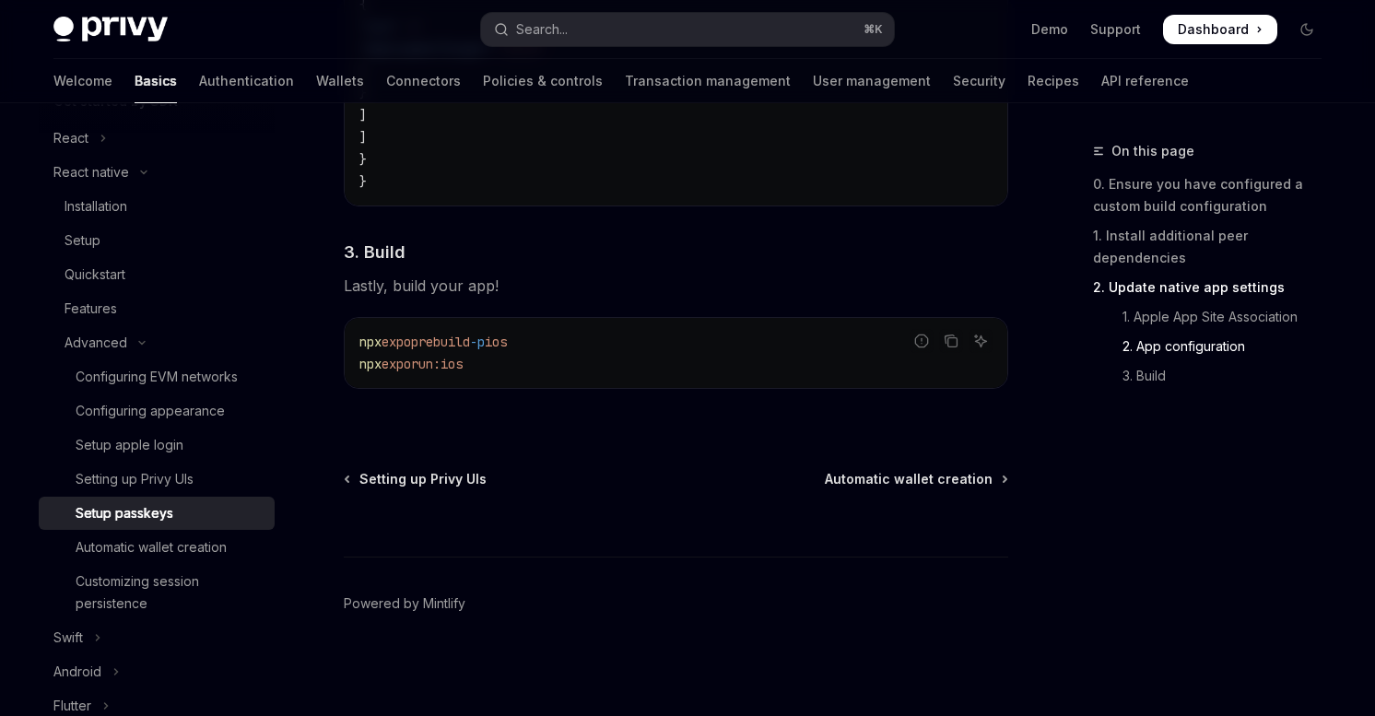
scroll to position [257, 0]
